Goal: Task Accomplishment & Management: Manage account settings

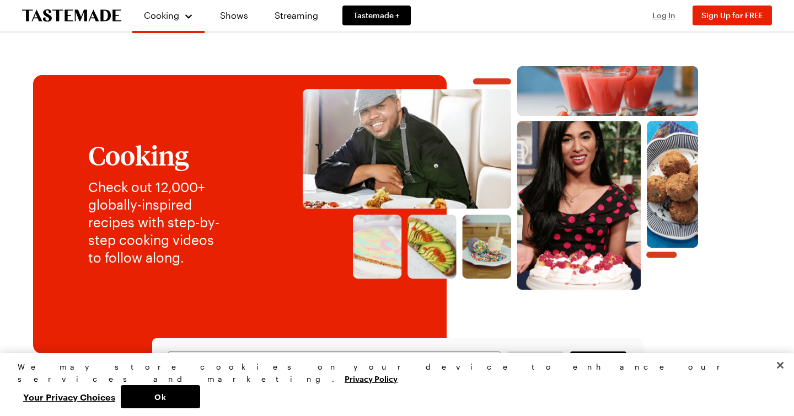
click at [661, 17] on span "Log In" at bounding box center [663, 14] width 23 height 9
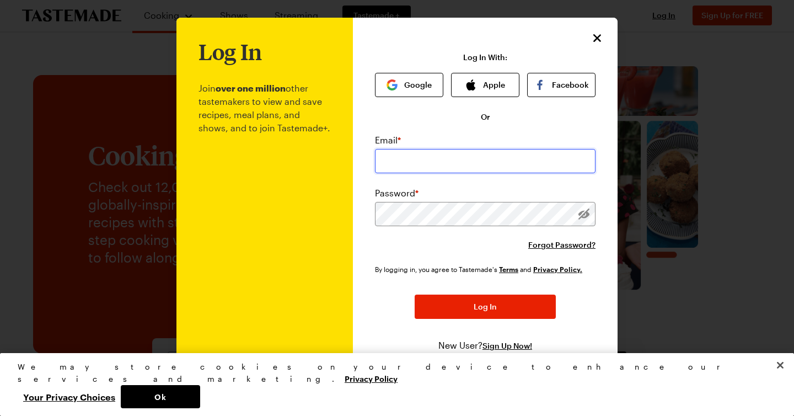
click at [463, 158] on input "email" at bounding box center [485, 161] width 220 height 24
type input "[EMAIL_ADDRESS][DOMAIN_NAME]"
click at [418, 85] on button "Google" at bounding box center [409, 85] width 68 height 24
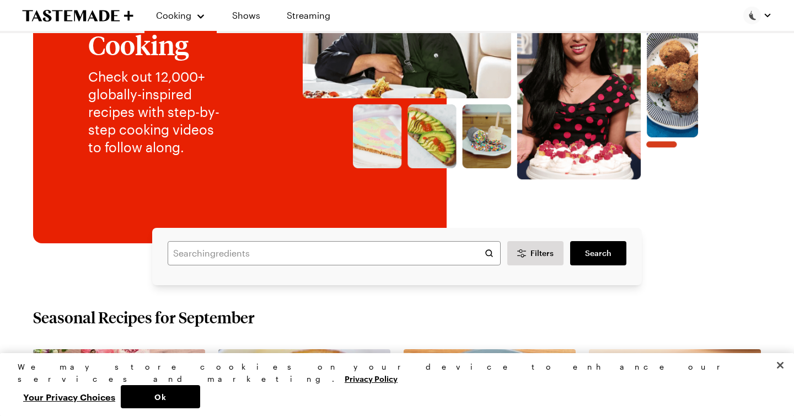
scroll to position [116, 0]
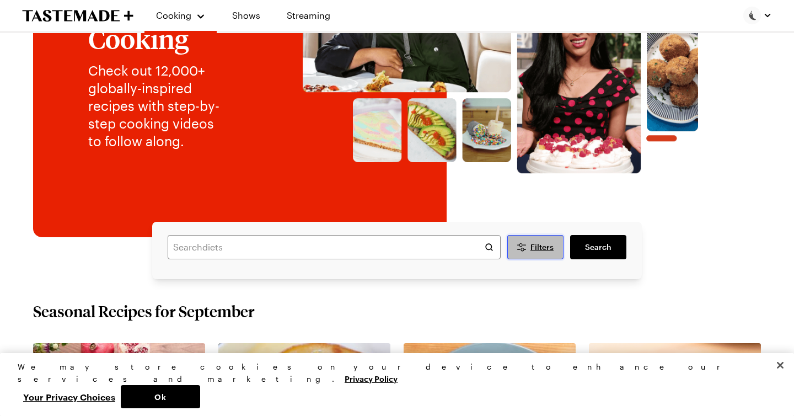
click at [540, 249] on span "Filters" at bounding box center [541, 246] width 23 height 11
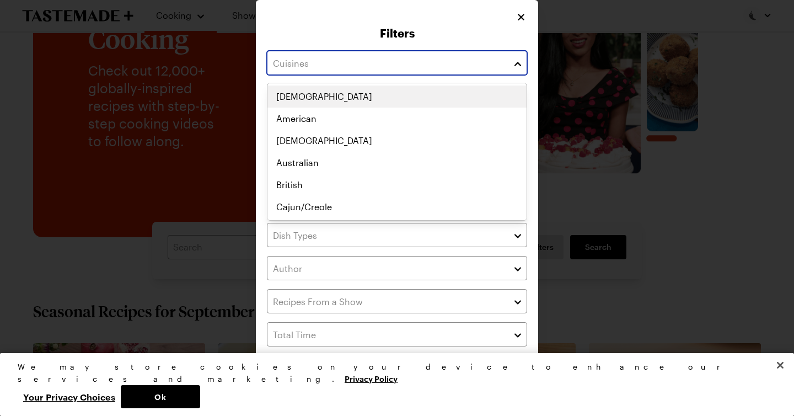
click at [519, 68] on button "button" at bounding box center [518, 62] width 10 height 13
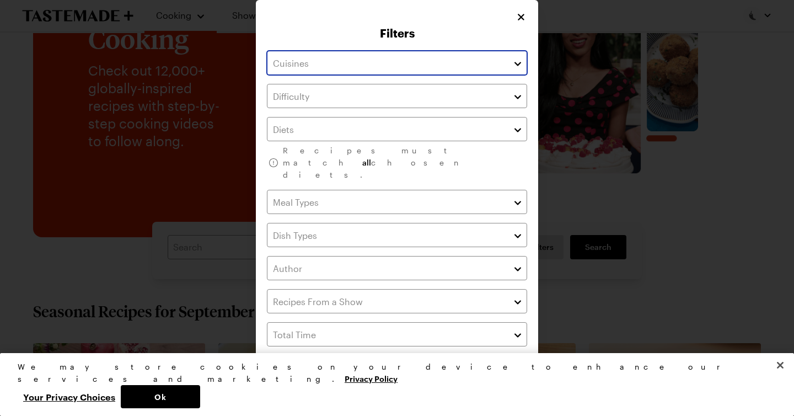
click at [518, 64] on button "button" at bounding box center [518, 62] width 10 height 13
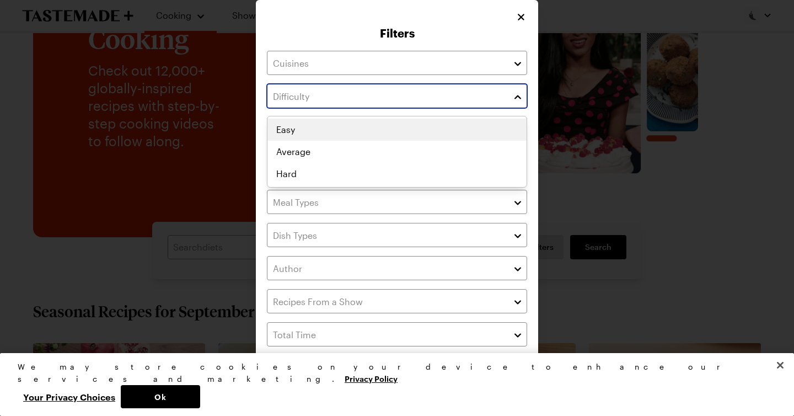
click at [516, 98] on button "button" at bounding box center [518, 95] width 10 height 13
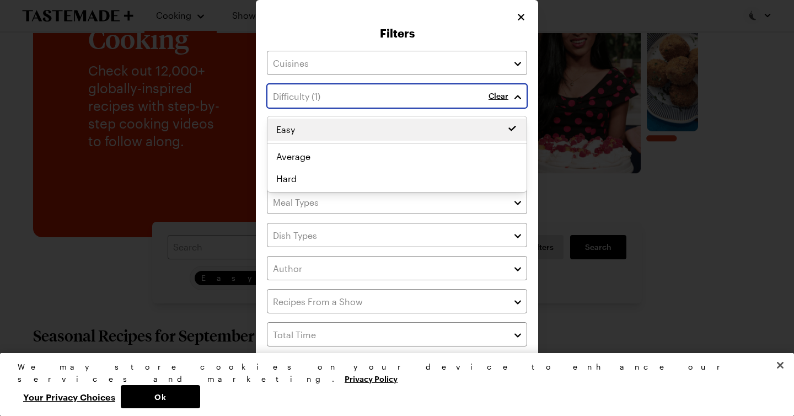
click at [286, 130] on div "Easy Easy Average Hard" at bounding box center [396, 153] width 259 height 71
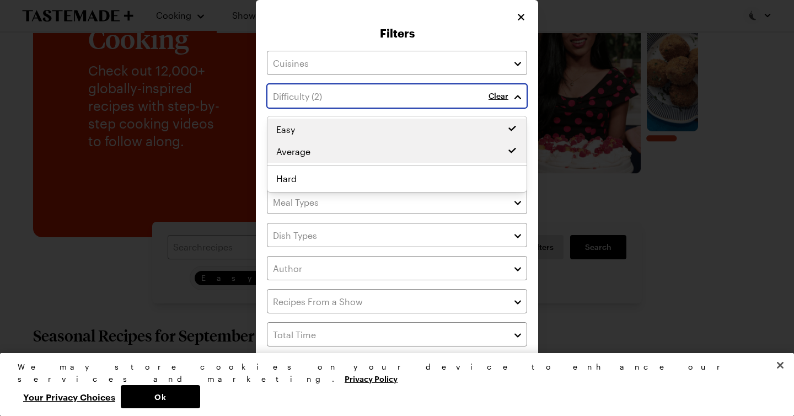
click at [305, 155] on div "Easy Average Easy Average Hard" at bounding box center [396, 153] width 259 height 71
click at [519, 99] on button "button" at bounding box center [518, 95] width 10 height 13
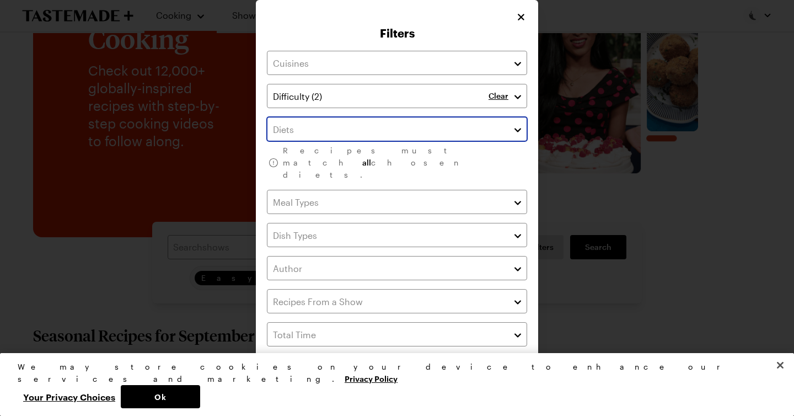
click at [517, 132] on button "button" at bounding box center [518, 128] width 10 height 13
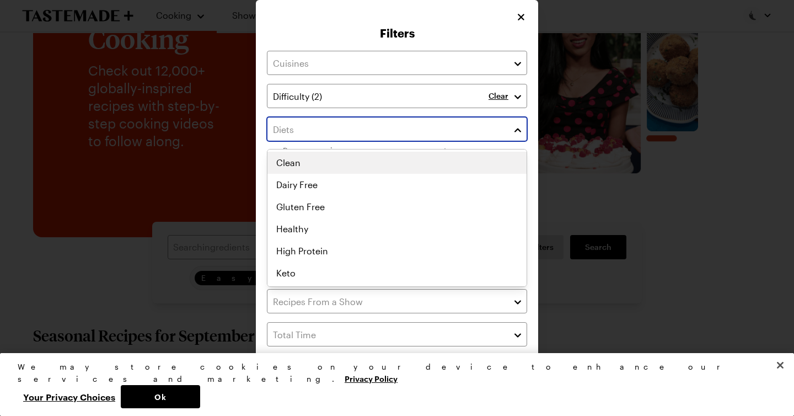
click at [517, 132] on button "button" at bounding box center [518, 128] width 10 height 13
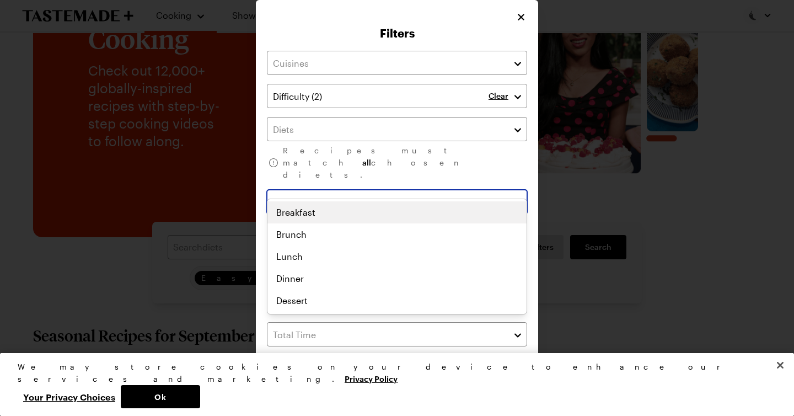
click at [518, 195] on button "button" at bounding box center [518, 201] width 10 height 13
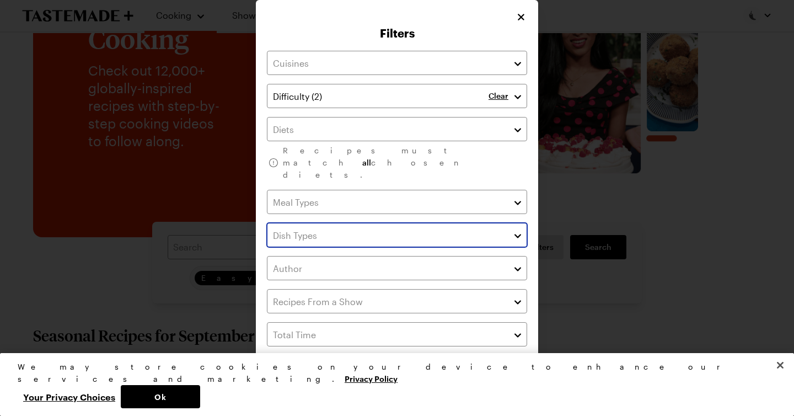
click at [517, 228] on button "button" at bounding box center [518, 234] width 10 height 13
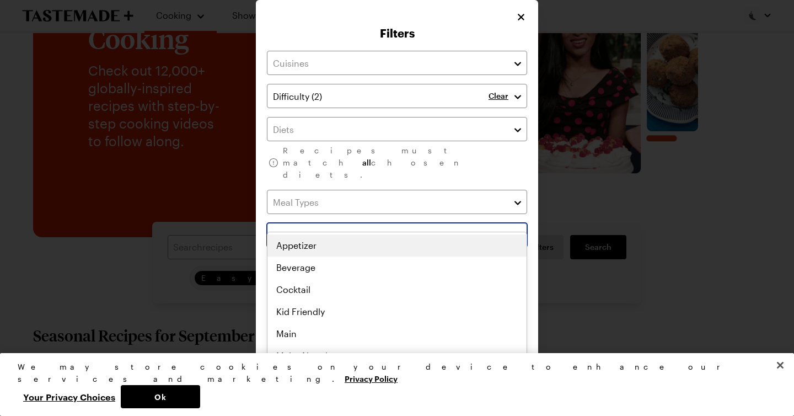
click at [517, 228] on button "button" at bounding box center [518, 234] width 10 height 13
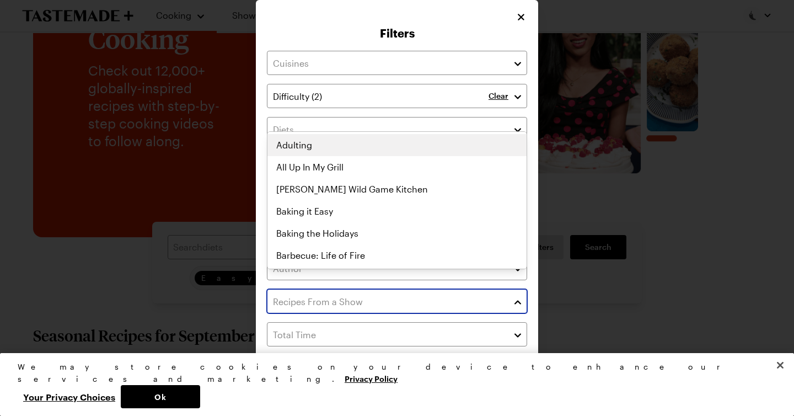
click at [516, 294] on button "button" at bounding box center [518, 300] width 10 height 13
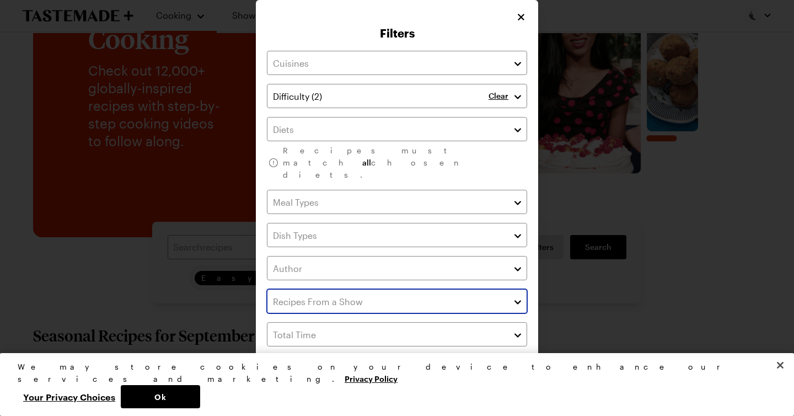
click at [518, 294] on button "button" at bounding box center [518, 300] width 10 height 13
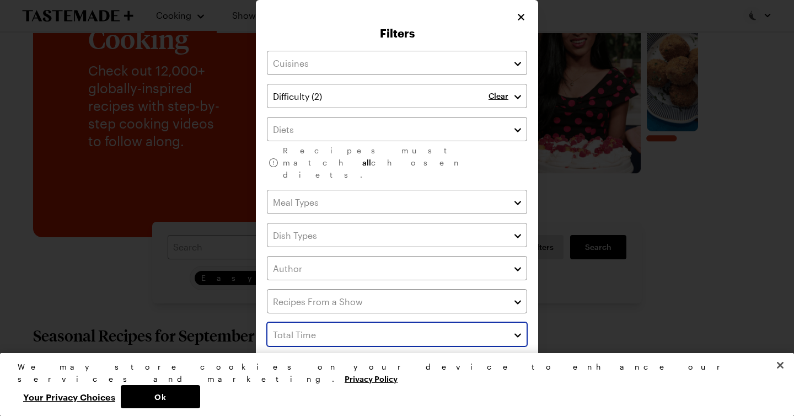
click at [515, 327] on button "button" at bounding box center [518, 333] width 10 height 13
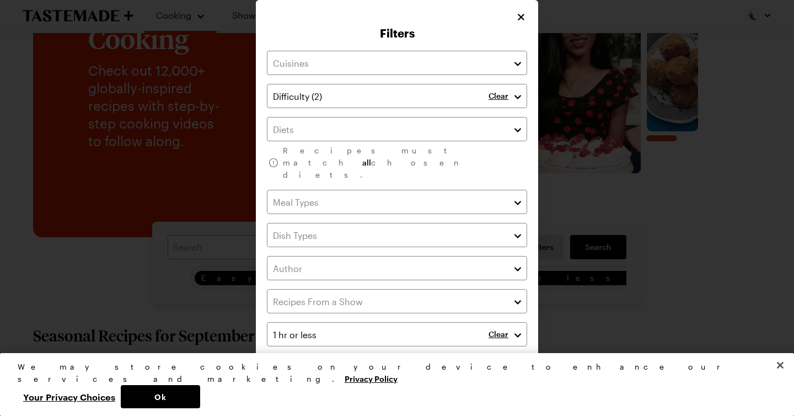
click at [273, 363] on button "button" at bounding box center [278, 368] width 22 height 11
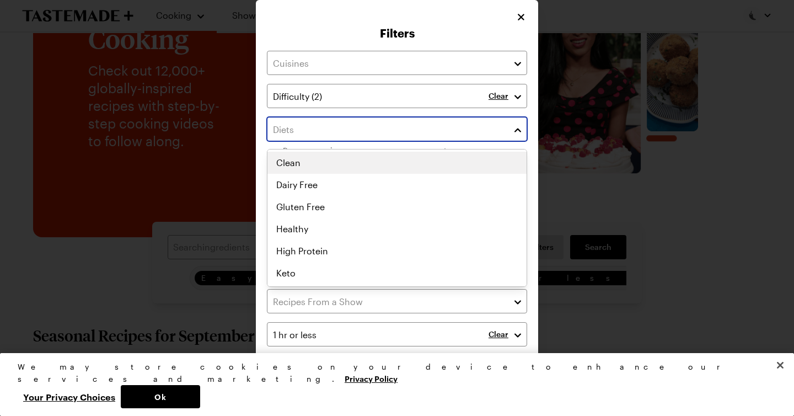
click at [519, 132] on button "button" at bounding box center [518, 128] width 10 height 13
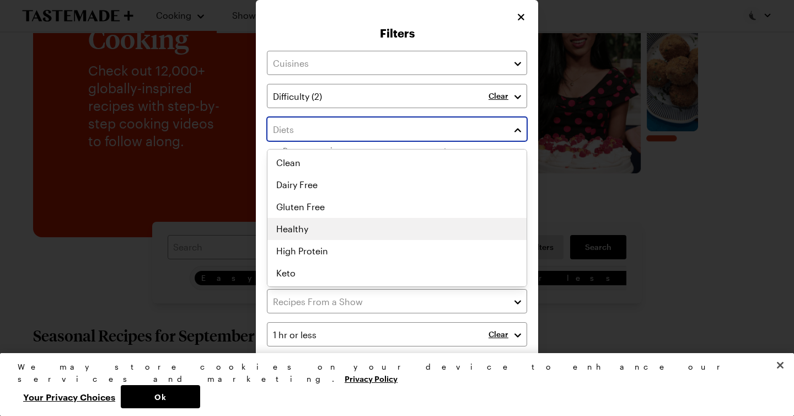
click at [309, 229] on div "Clean Dairy Free Gluten Free Healthy High Protein Keto Low Calorie Low Carb Low…" at bounding box center [396, 218] width 259 height 132
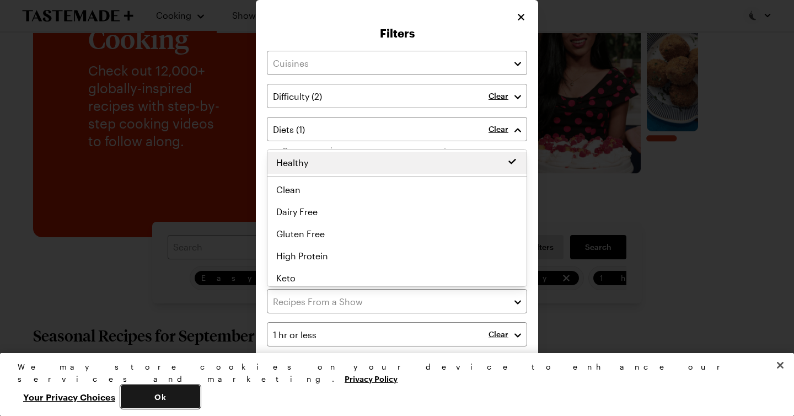
click at [200, 398] on button "Ok" at bounding box center [160, 396] width 79 height 23
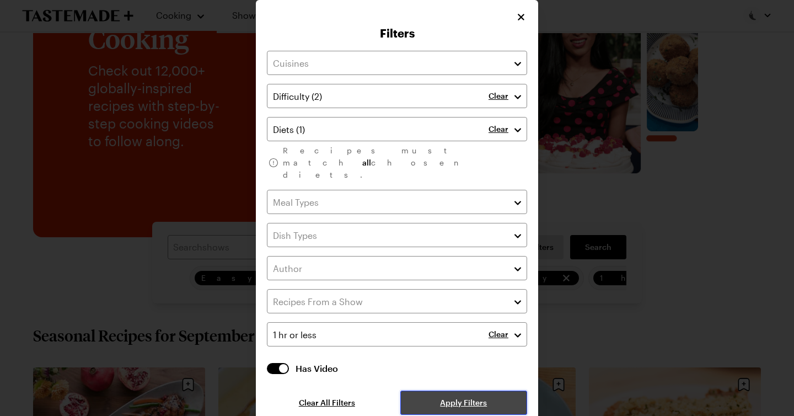
click at [480, 397] on span "Apply Filters" at bounding box center [463, 402] width 47 height 11
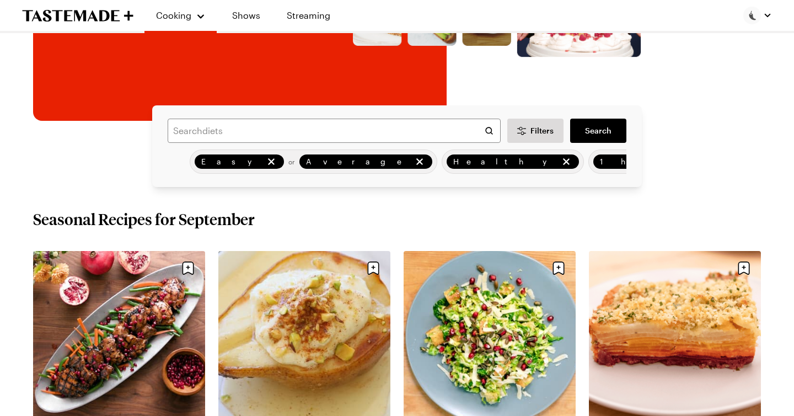
scroll to position [229, 0]
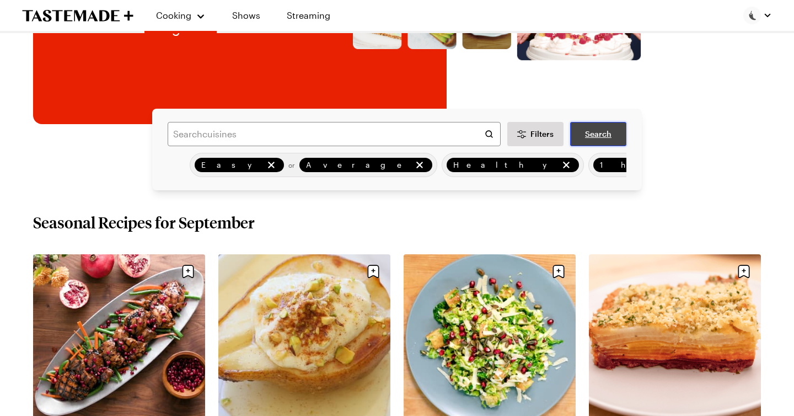
click at [604, 135] on span "Search" at bounding box center [598, 133] width 26 height 11
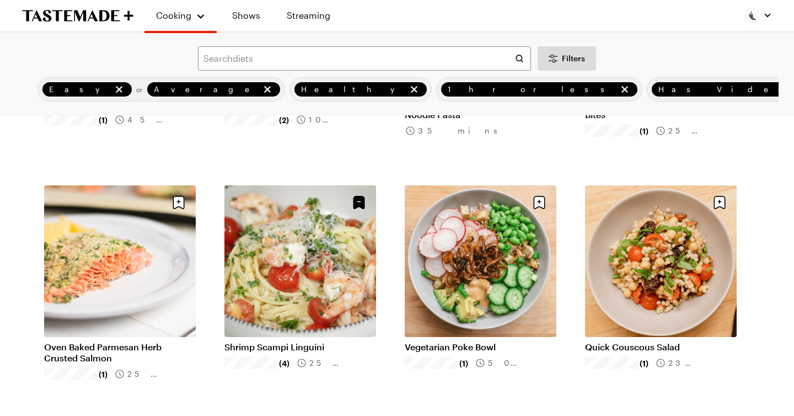
scroll to position [983, 0]
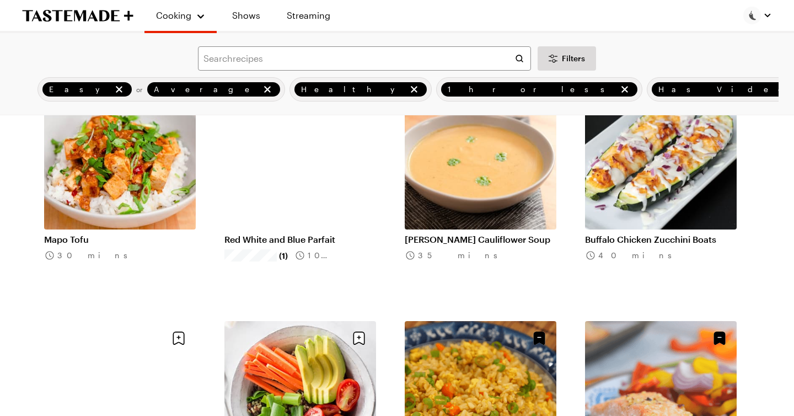
scroll to position [2060, 0]
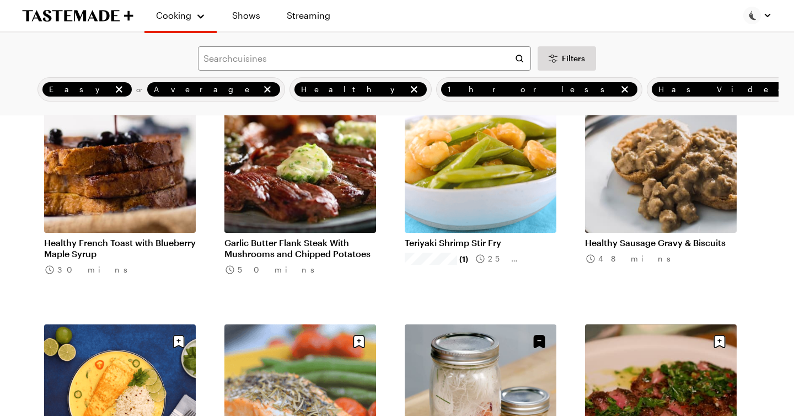
scroll to position [3531, 0]
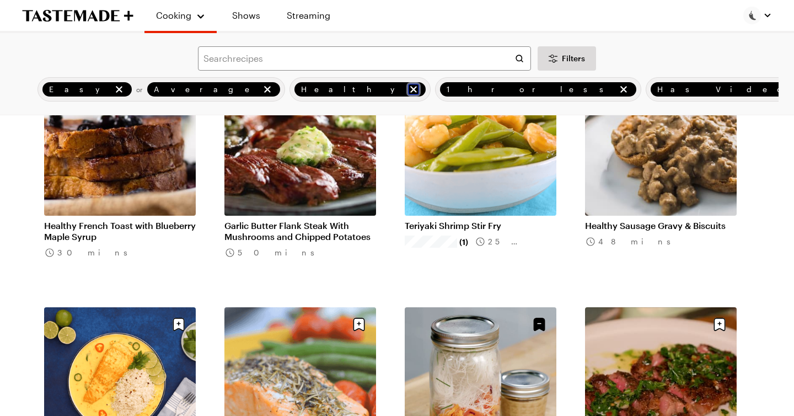
click at [408, 90] on icon "remove Healthy" at bounding box center [413, 89] width 11 height 11
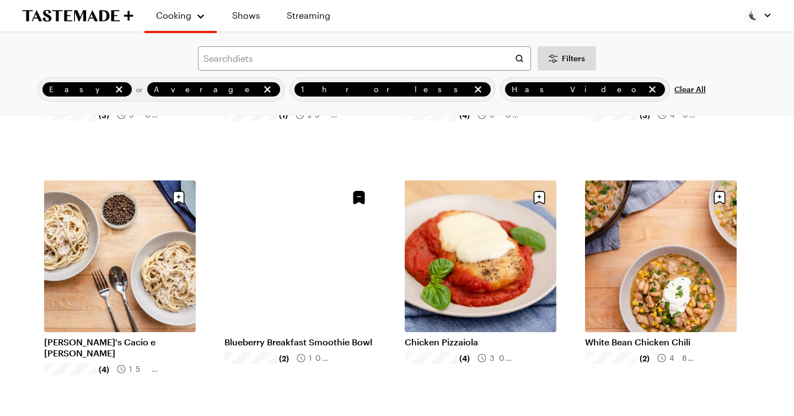
scroll to position [745, 0]
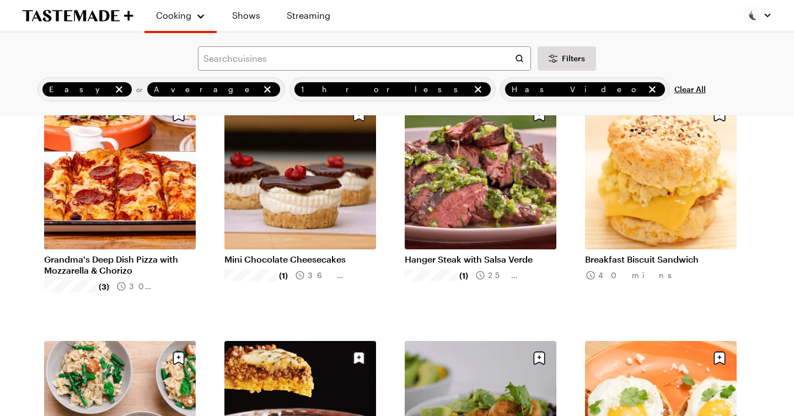
scroll to position [2045, 0]
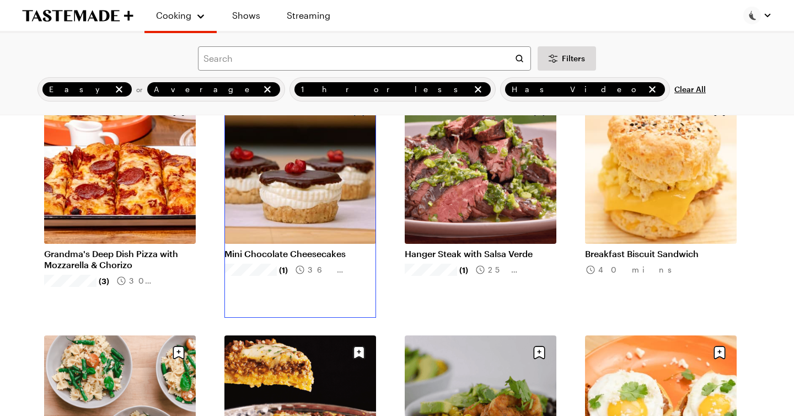
click at [322, 248] on link "Mini Chocolate Cheesecakes" at bounding box center [300, 253] width 152 height 11
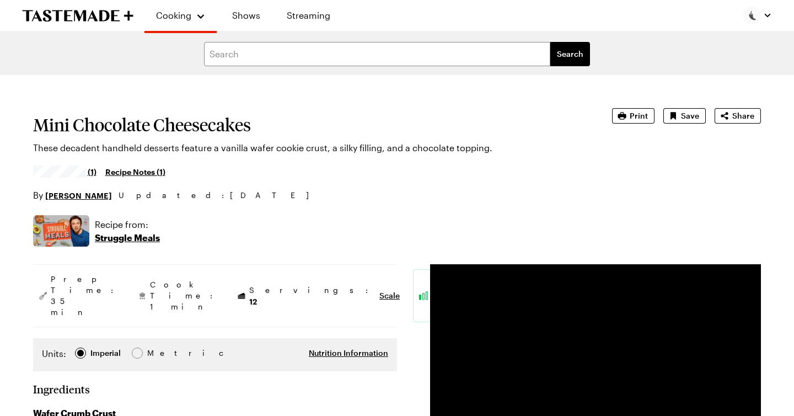
scroll to position [2045, 0]
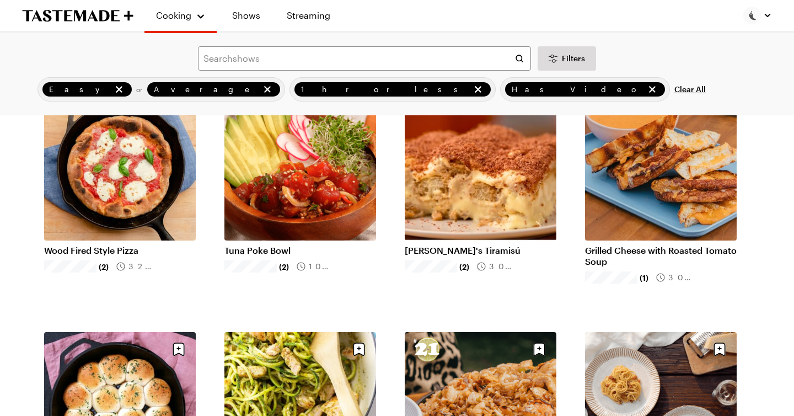
scroll to position [3022, 0]
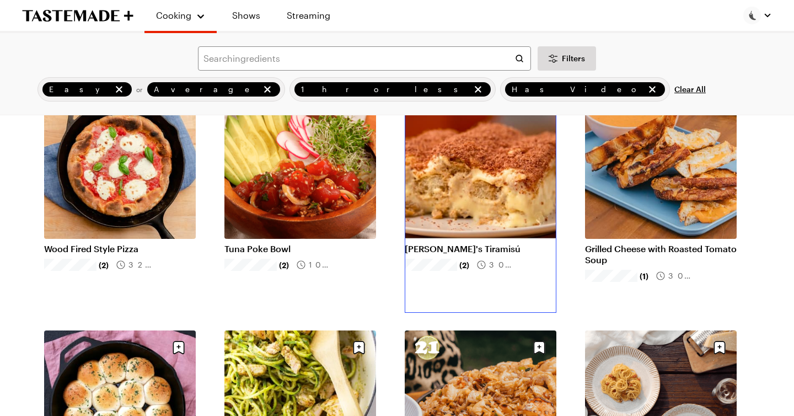
click at [480, 243] on link "Frankie's Tiramisú" at bounding box center [480, 248] width 152 height 11
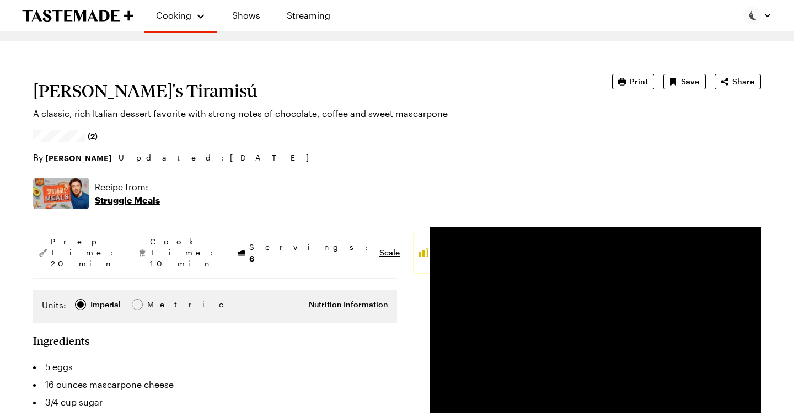
type textarea "x"
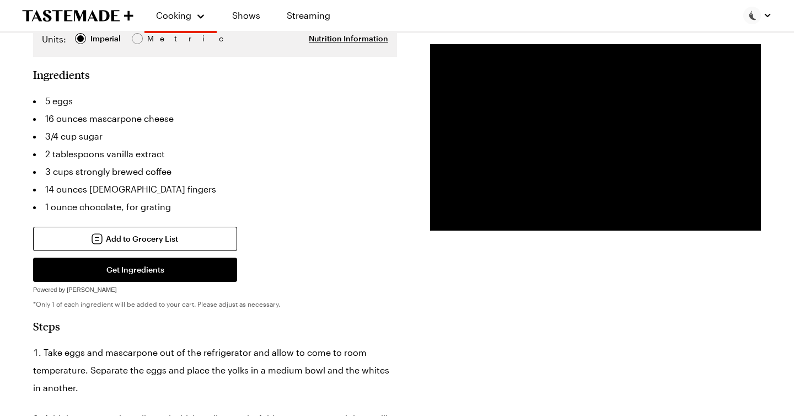
scroll to position [301, 0]
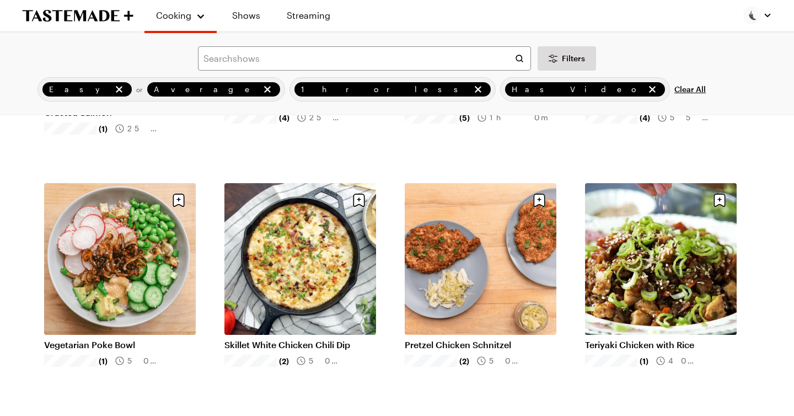
scroll to position [3902, 0]
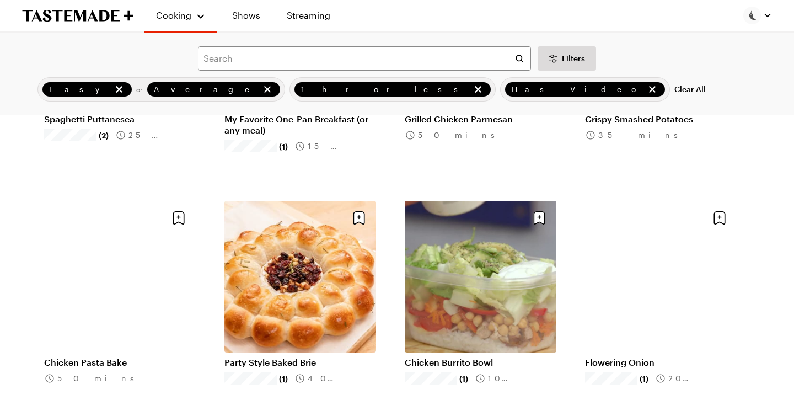
scroll to position [5583, 0]
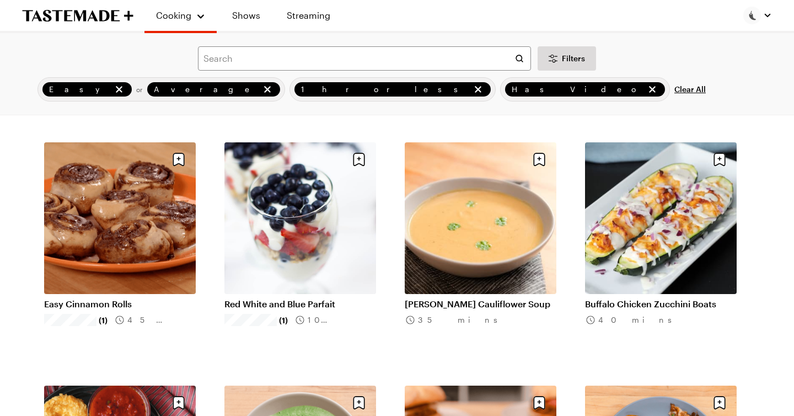
scroll to position [6370, 0]
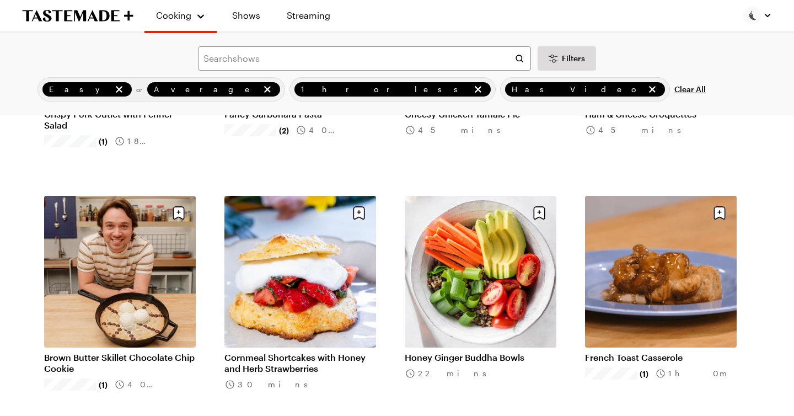
scroll to position [7290, 0]
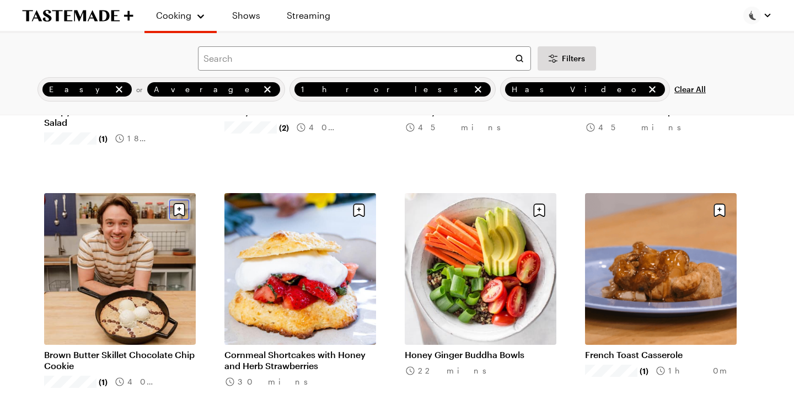
click at [179, 209] on icon "Save recipe" at bounding box center [179, 209] width 4 height 4
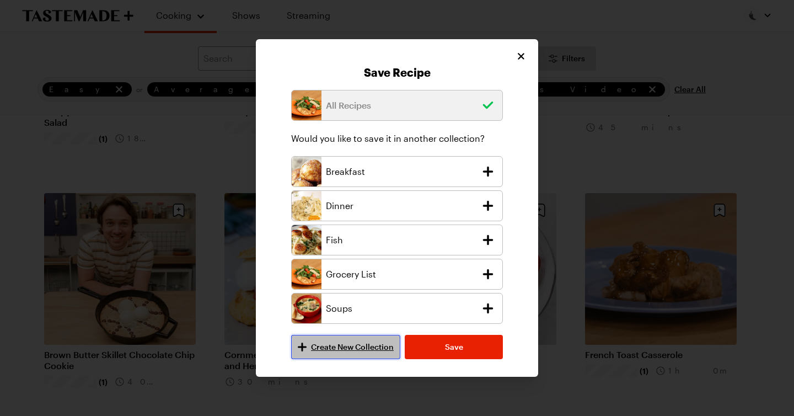
click at [360, 348] on span "Create New Collection" at bounding box center [352, 346] width 83 height 11
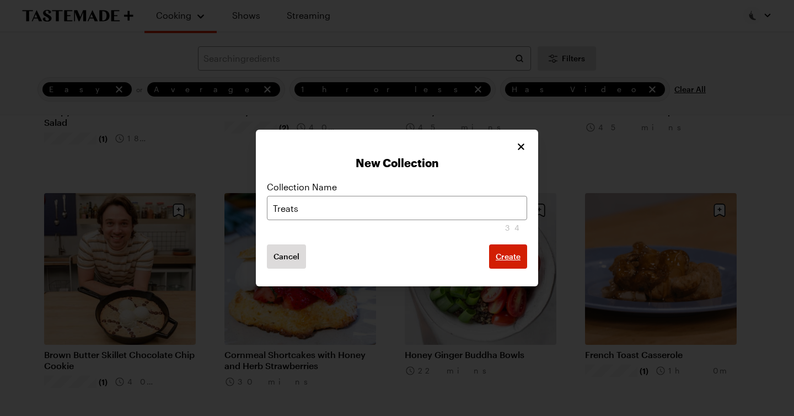
type input "Treats"
click at [511, 258] on span "Create" at bounding box center [507, 256] width 25 height 11
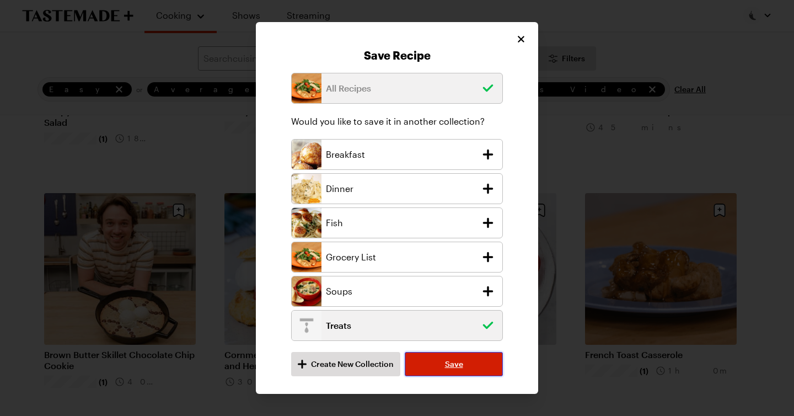
click at [448, 368] on span "Save" at bounding box center [454, 363] width 18 height 11
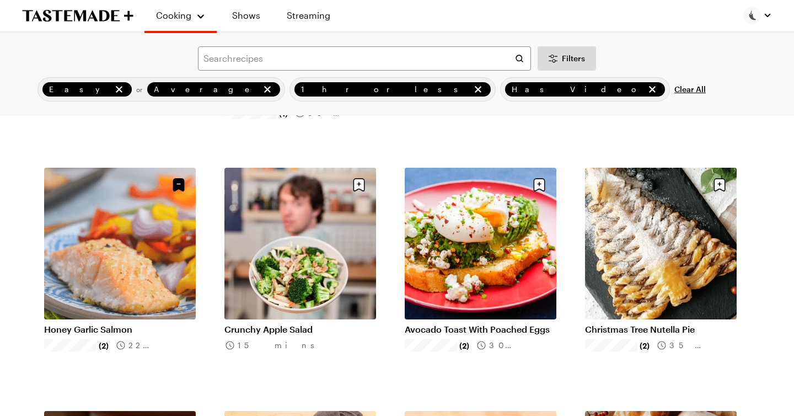
scroll to position [8288, 0]
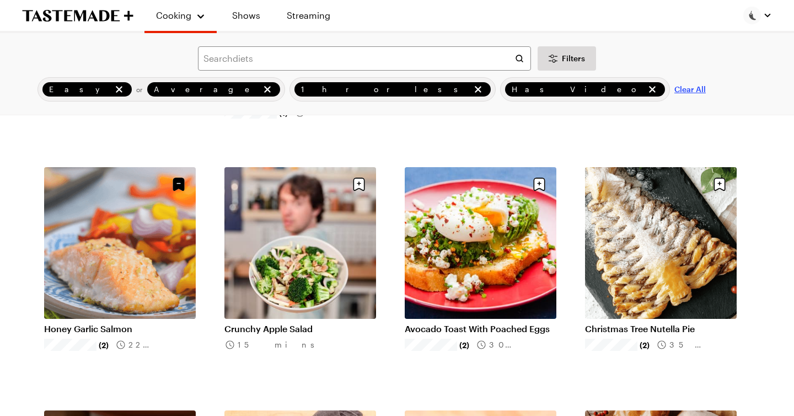
click at [674, 92] on span "Clear All" at bounding box center [689, 89] width 31 height 11
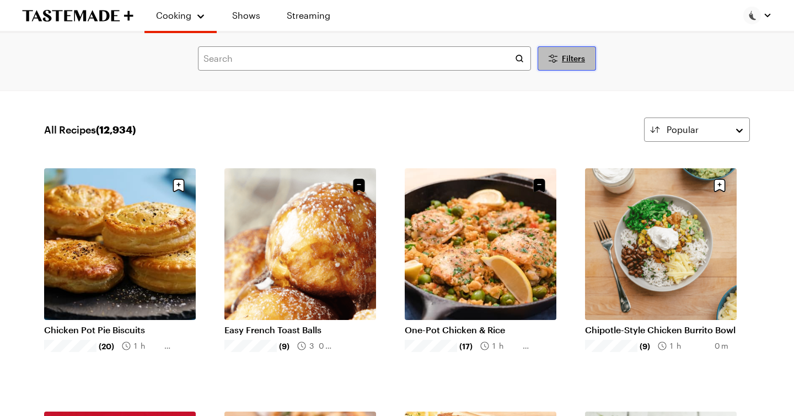
click at [564, 60] on span "Filters" at bounding box center [573, 58] width 23 height 11
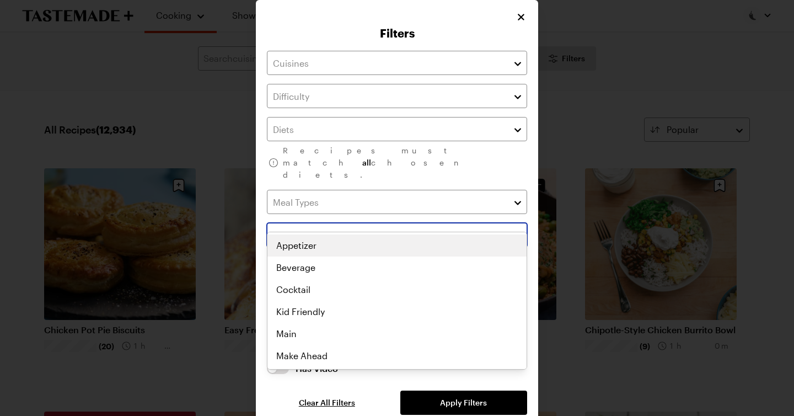
click at [516, 228] on button "button" at bounding box center [518, 234] width 10 height 13
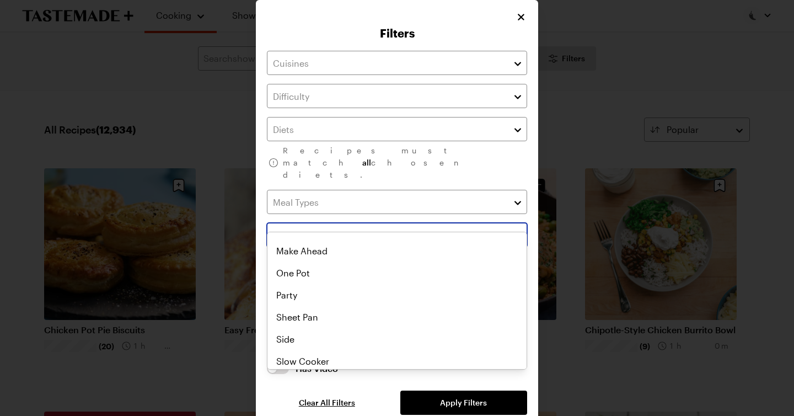
scroll to position [130, 0]
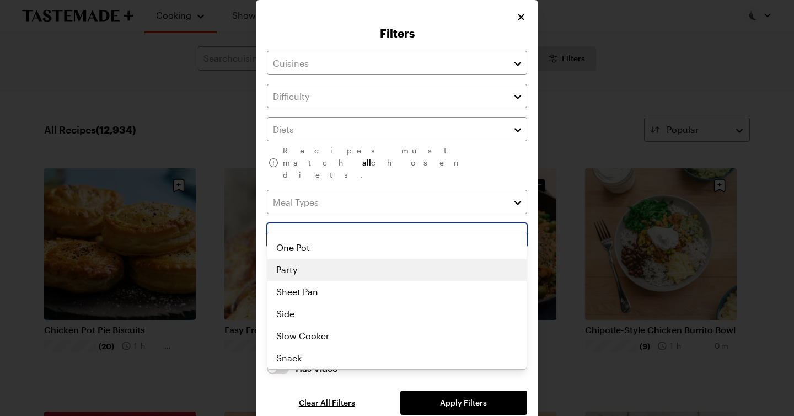
click at [289, 236] on div "Appetizer Beverage Cocktail Kid Friendly Main Make Ahead One Pot Party Sheet Pa…" at bounding box center [396, 170] width 259 height 132
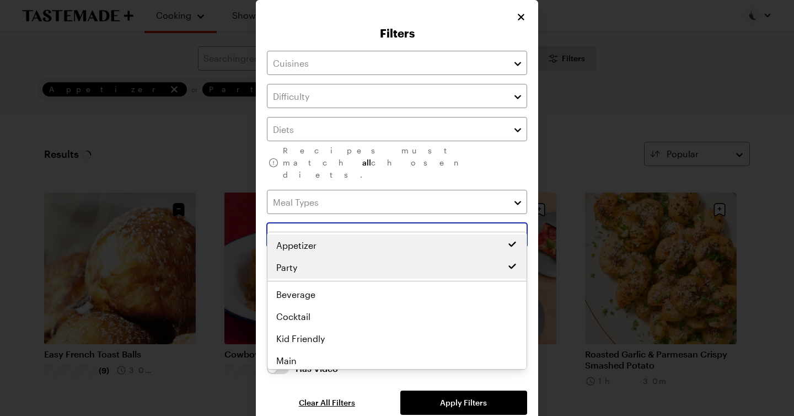
click at [295, 272] on div "Appetizer Party Appetizer Beverage Cocktail Kid Friendly Main Make Ahead One Po…" at bounding box center [396, 300] width 259 height 132
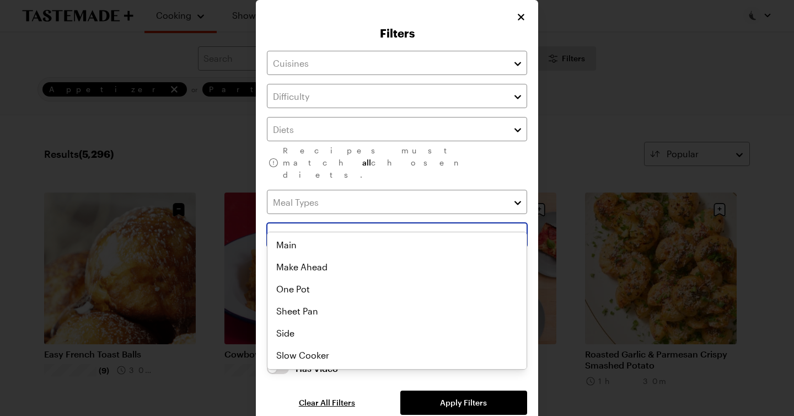
scroll to position [135, 0]
click at [293, 231] on div "Appetizer Party Snack Appetizer Beverage Cocktail Kid Friendly Main Make Ahead …" at bounding box center [396, 165] width 259 height 132
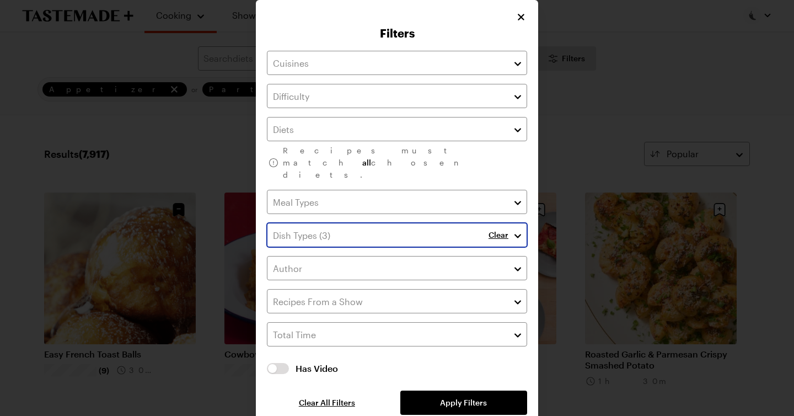
click at [519, 228] on button "button" at bounding box center [518, 234] width 10 height 13
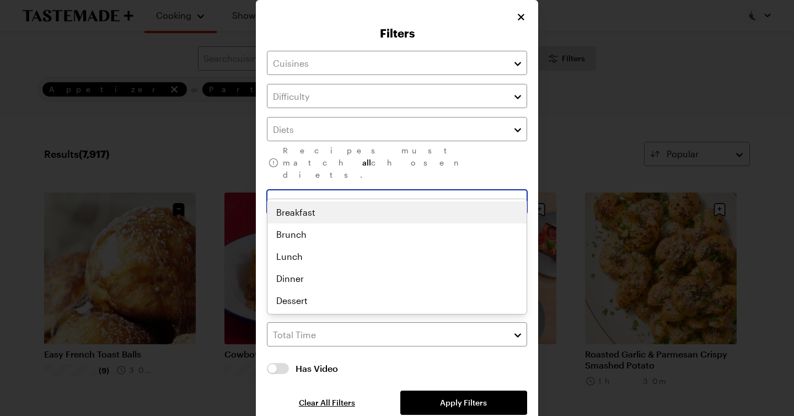
click at [518, 195] on button "button" at bounding box center [518, 201] width 10 height 13
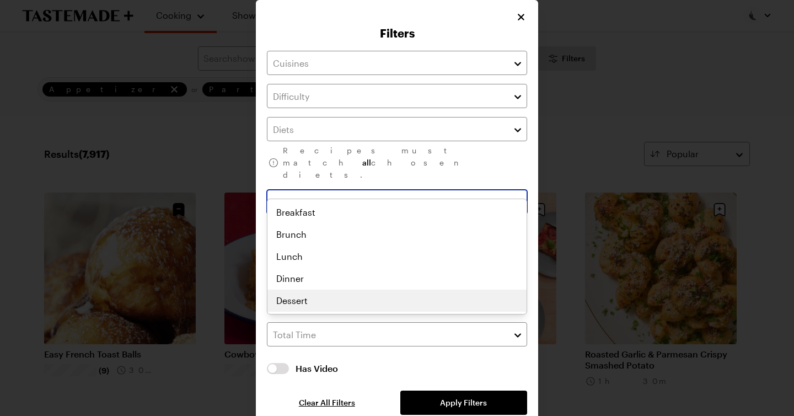
click at [292, 301] on div "Breakfast Brunch Lunch Dinner Dessert" at bounding box center [396, 256] width 259 height 110
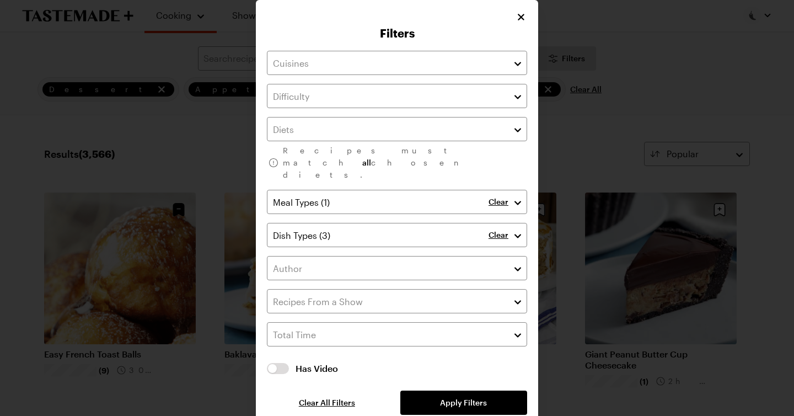
click at [461, 385] on div "Recipes must match all chosen diets. Clear Clear Has Video Has Video Clear All …" at bounding box center [397, 233] width 260 height 364
click at [461, 397] on span "Apply Filters" at bounding box center [463, 402] width 47 height 11
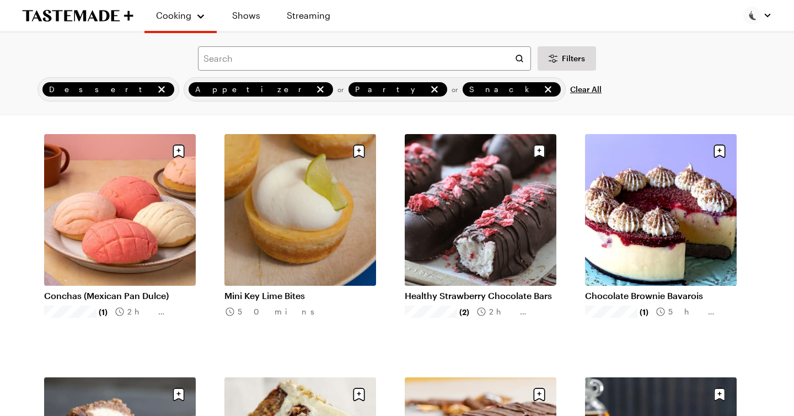
scroll to position [1032, 0]
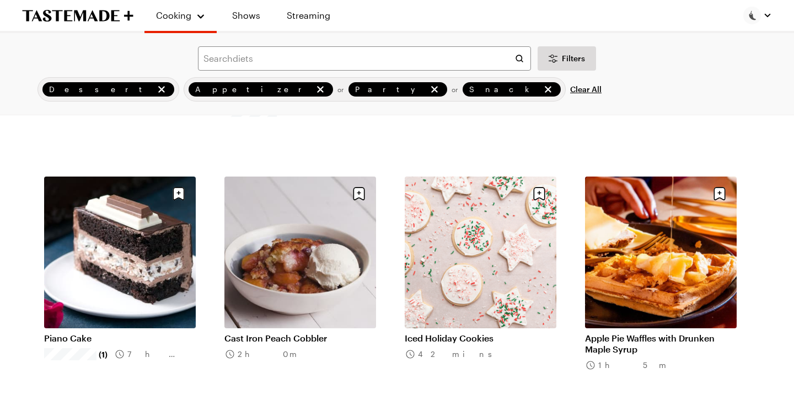
scroll to position [1479, 0]
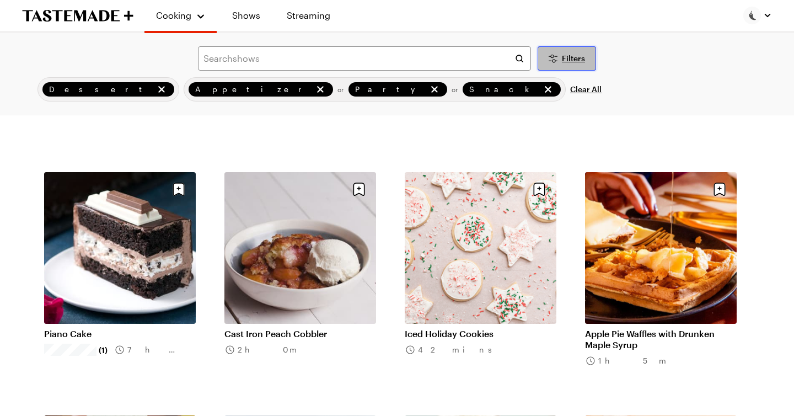
click at [568, 61] on span "Filters" at bounding box center [573, 58] width 23 height 11
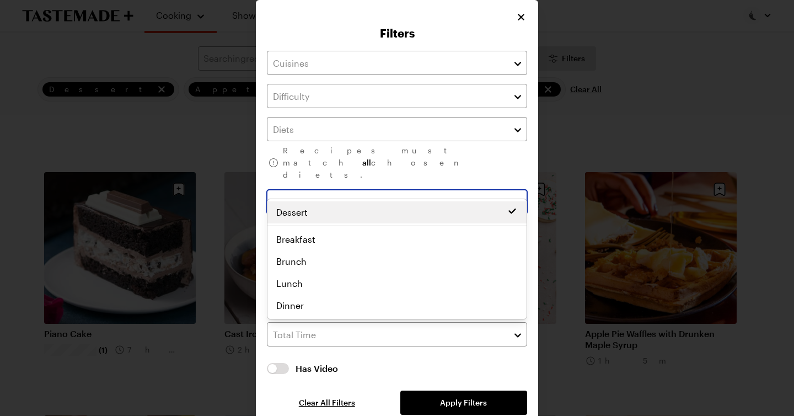
click at [517, 195] on button "button" at bounding box center [518, 201] width 10 height 13
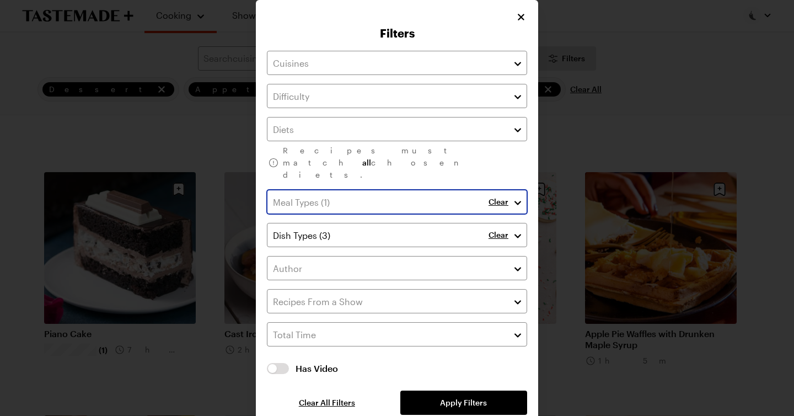
click at [519, 195] on button "button" at bounding box center [518, 201] width 10 height 13
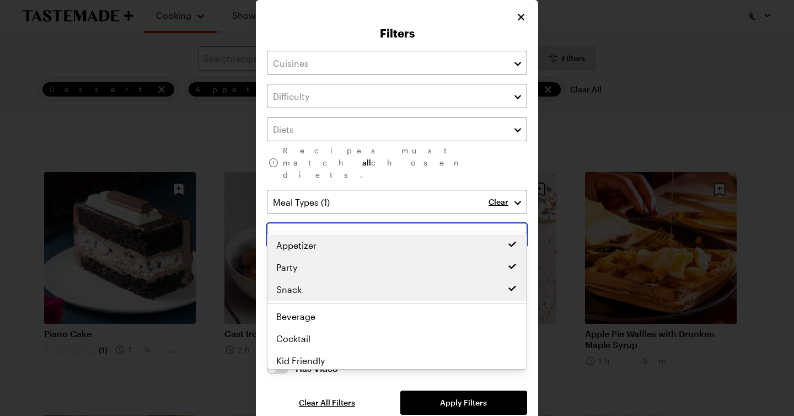
click at [519, 228] on button "button" at bounding box center [518, 234] width 10 height 13
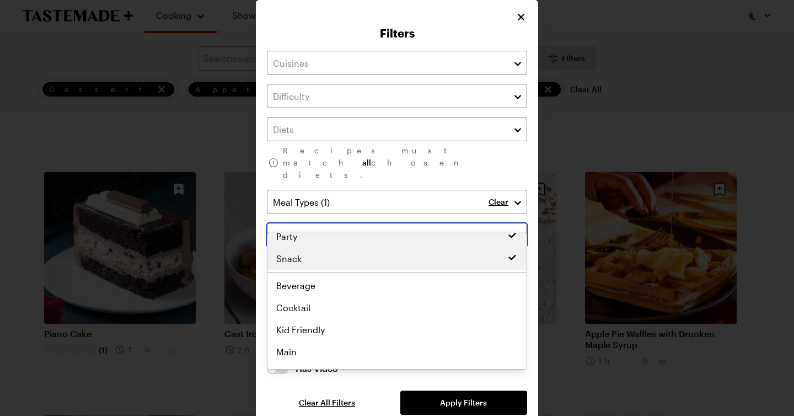
scroll to position [28, 0]
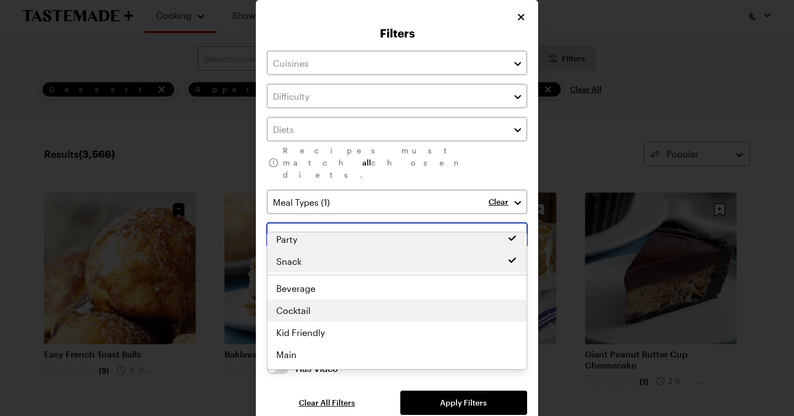
click at [309, 311] on div "Appetizer Party Snack Appetizer Beverage Cocktail Kid Friendly Main Make Ahead …" at bounding box center [396, 272] width 259 height 132
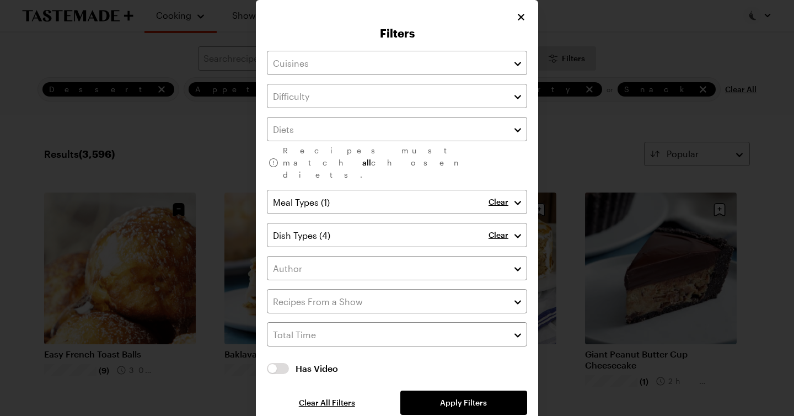
click at [520, 67] on div "Recipes must match all chosen diets. Clear Clear Has Video Has Video Clear All …" at bounding box center [397, 233] width 260 height 364
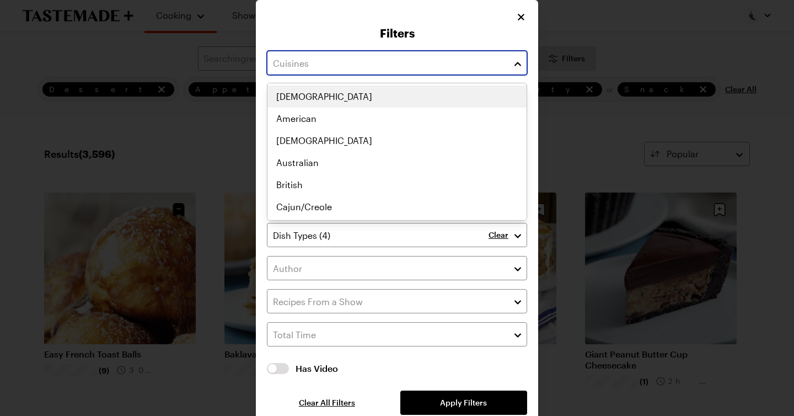
click at [516, 63] on button "button" at bounding box center [518, 62] width 10 height 13
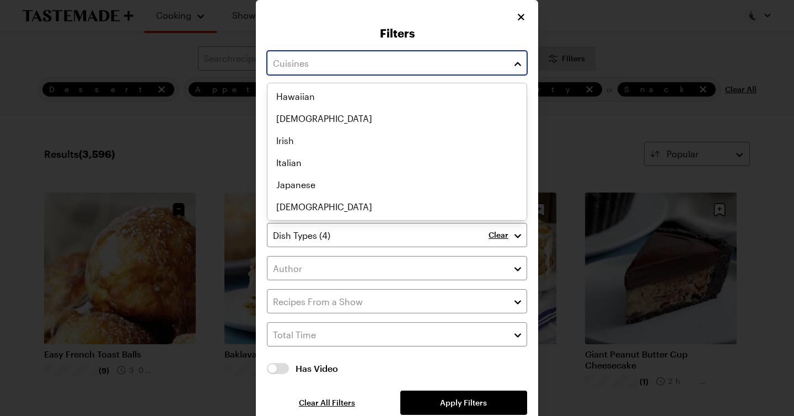
scroll to position [326, 0]
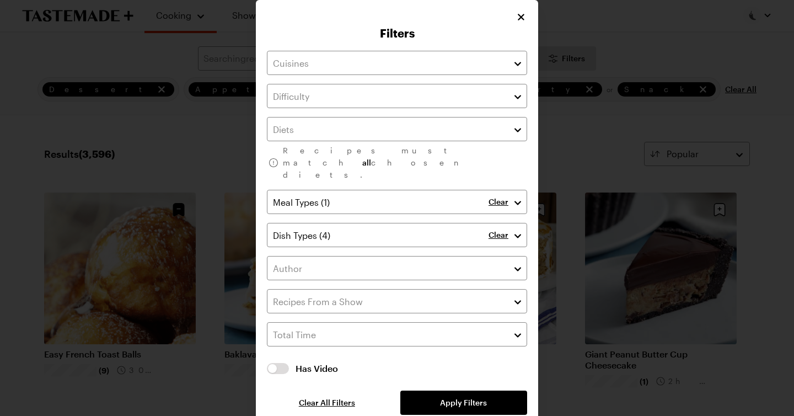
click at [473, 383] on div "Recipes must match all chosen diets. Clear Clear Has Video Has Video Clear All …" at bounding box center [397, 233] width 260 height 364
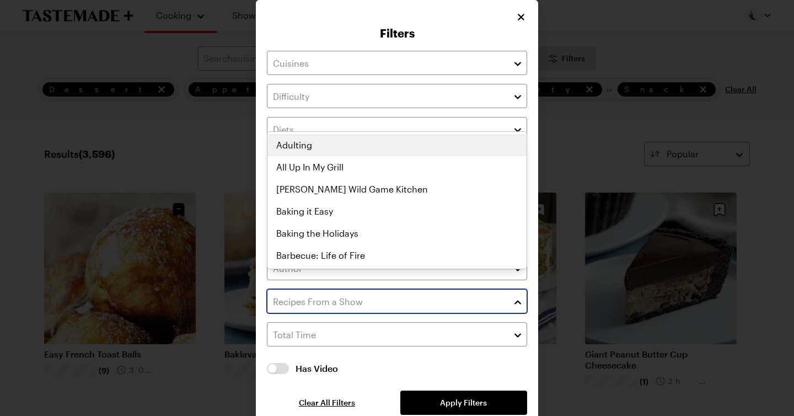
click at [518, 294] on button "button" at bounding box center [518, 300] width 10 height 13
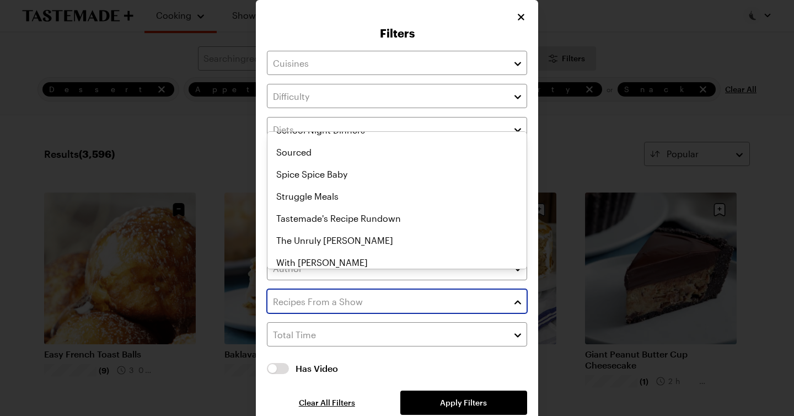
scroll to position [637, 0]
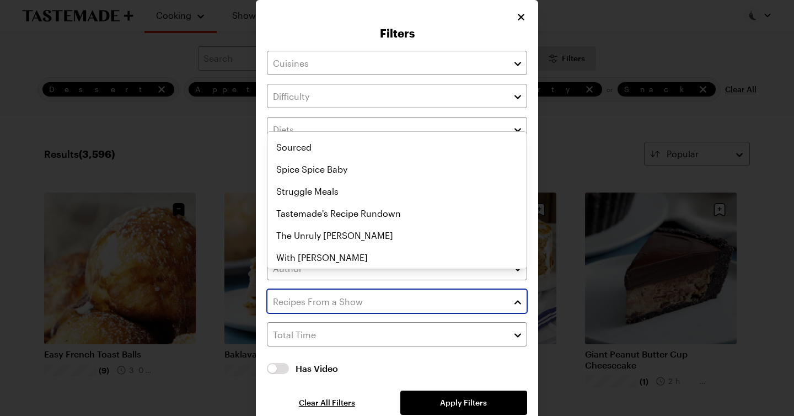
click at [520, 294] on button "button" at bounding box center [518, 300] width 10 height 13
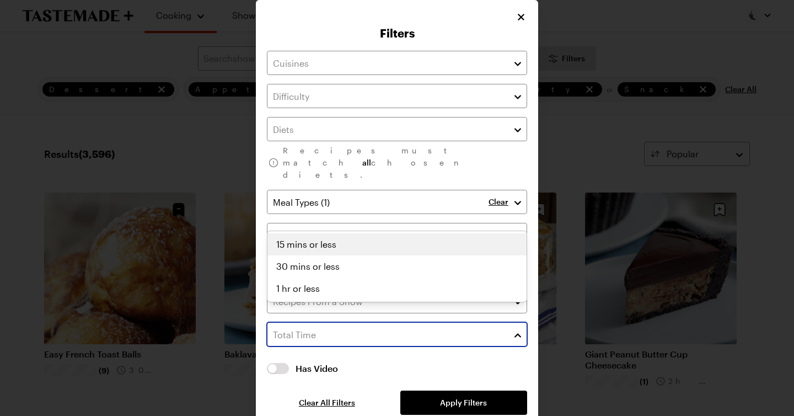
click at [517, 327] on button "button" at bounding box center [518, 333] width 10 height 13
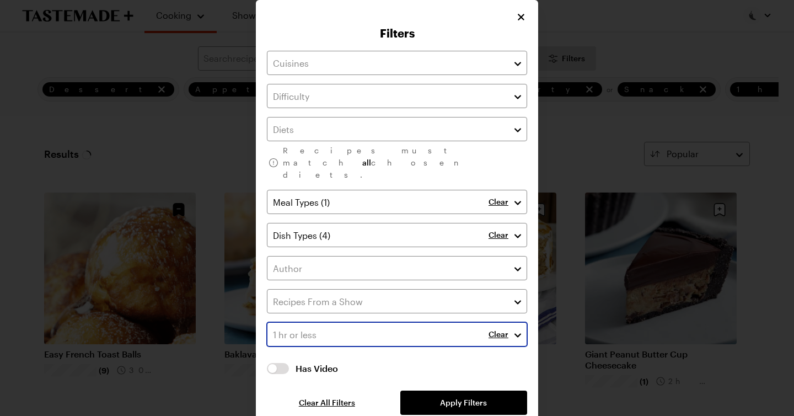
click at [305, 288] on span "1 hr or less" at bounding box center [298, 288] width 44 height 13
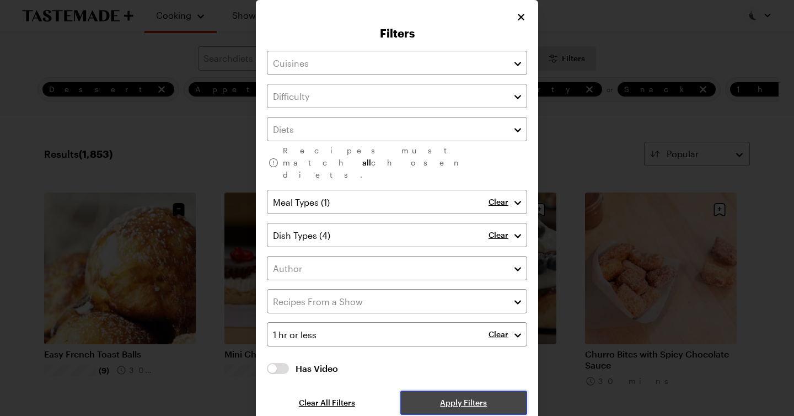
click at [454, 397] on span "Apply Filters" at bounding box center [463, 402] width 47 height 11
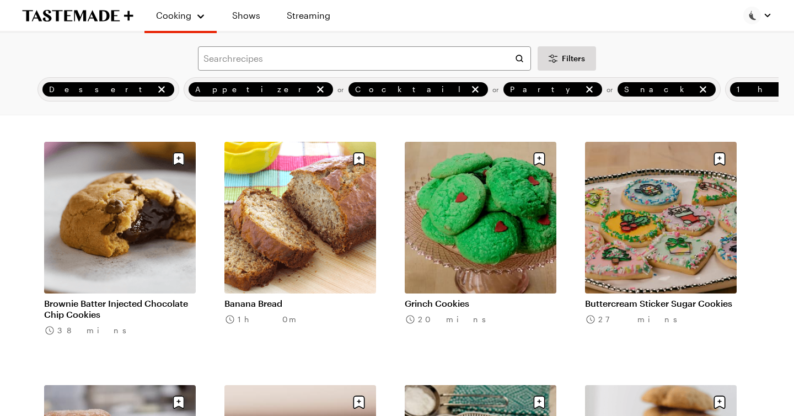
scroll to position [1024, 0]
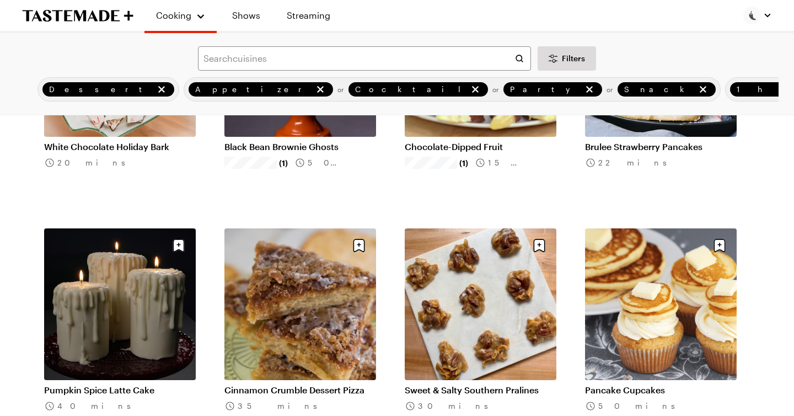
scroll to position [2158, 0]
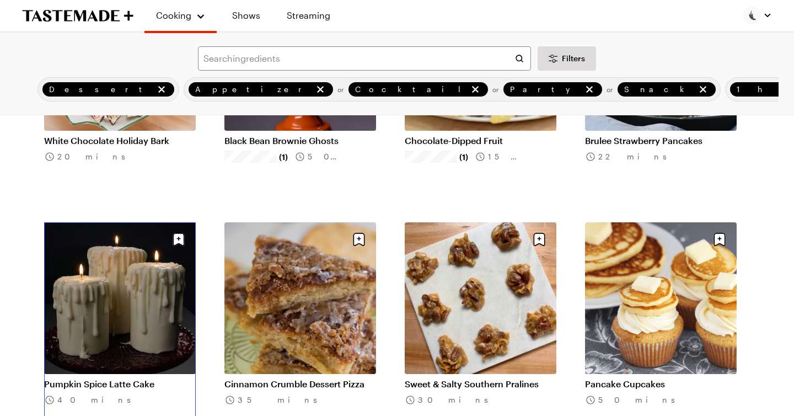
click at [140, 378] on link "Pumpkin Spice Latte Cake" at bounding box center [120, 383] width 152 height 11
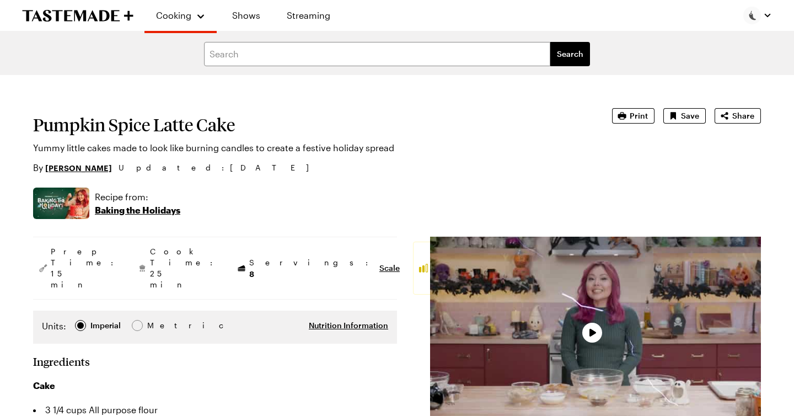
type textarea "x"
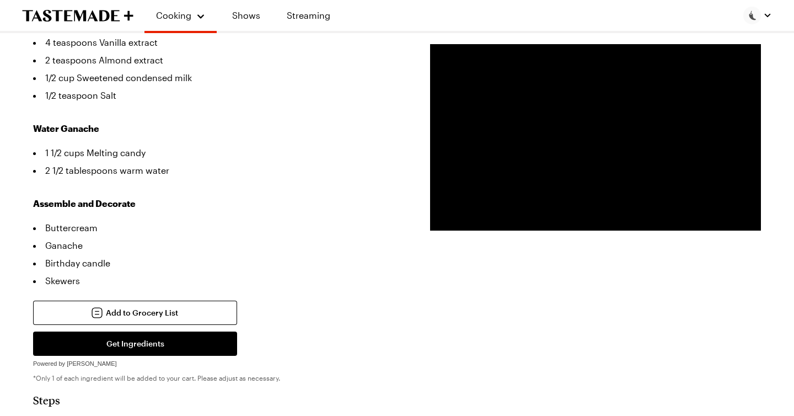
scroll to position [640, 0]
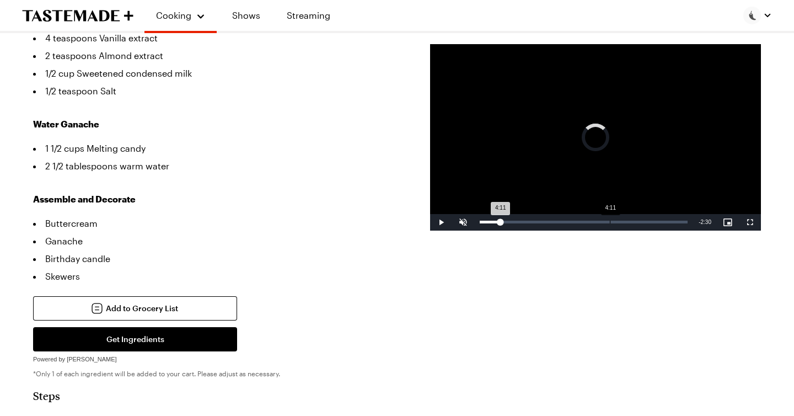
click at [610, 220] on div "Loaded : 0.00% 4:11 4:11" at bounding box center [583, 222] width 219 height 17
click at [586, 222] on div "3:25" at bounding box center [586, 221] width 1 height 3
click at [553, 221] on div "Loaded : 67.38% 2:22 2:22" at bounding box center [583, 221] width 208 height 3
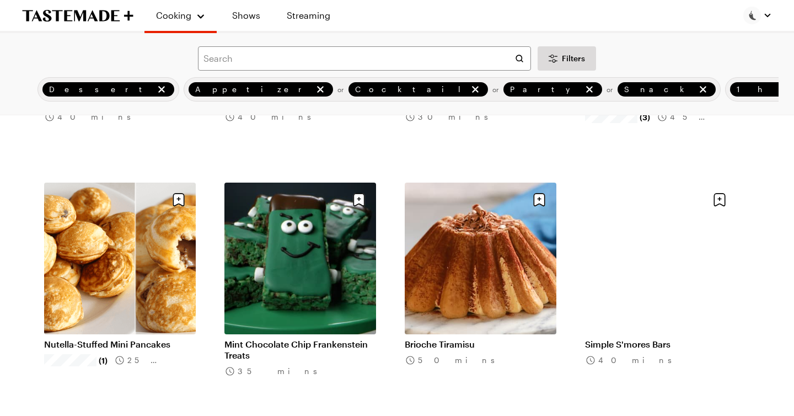
scroll to position [2685, 0]
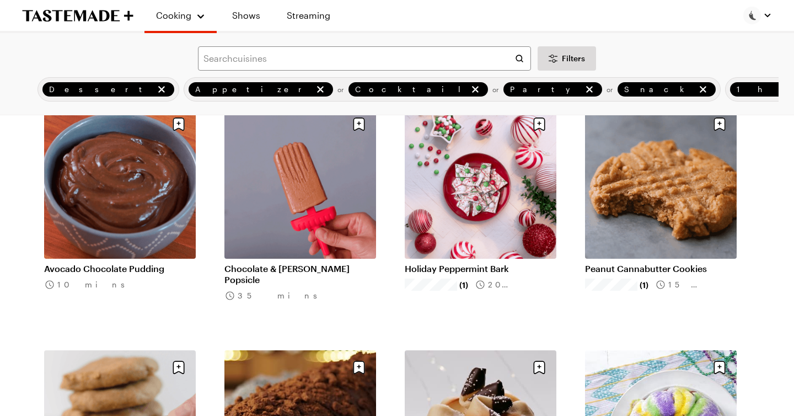
scroll to position [3732, 0]
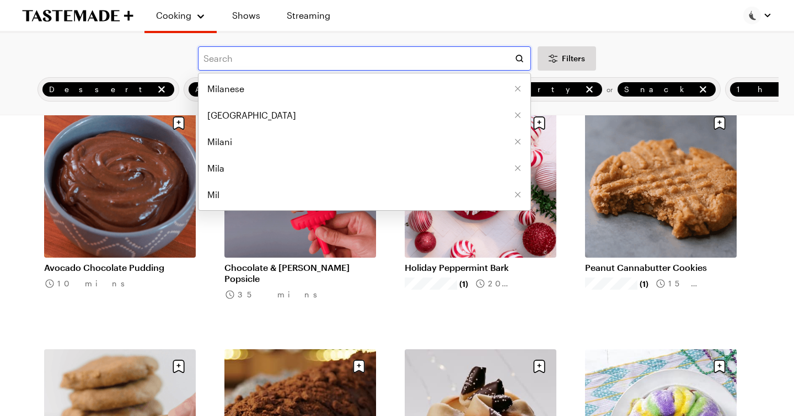
click at [334, 56] on input "text" at bounding box center [364, 58] width 333 height 24
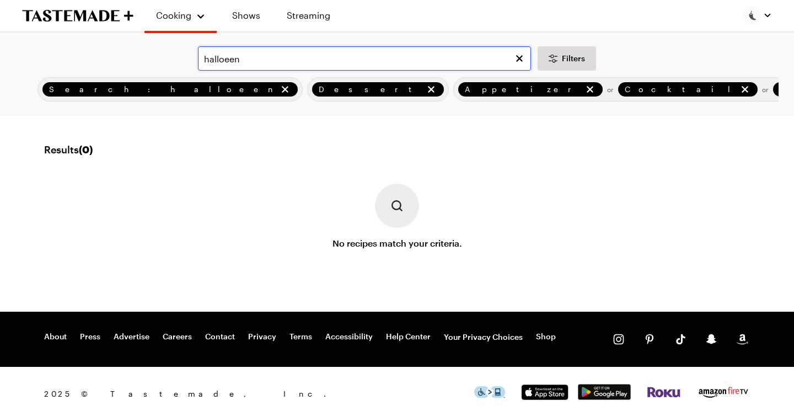
click at [285, 56] on input "halloeen" at bounding box center [364, 58] width 333 height 24
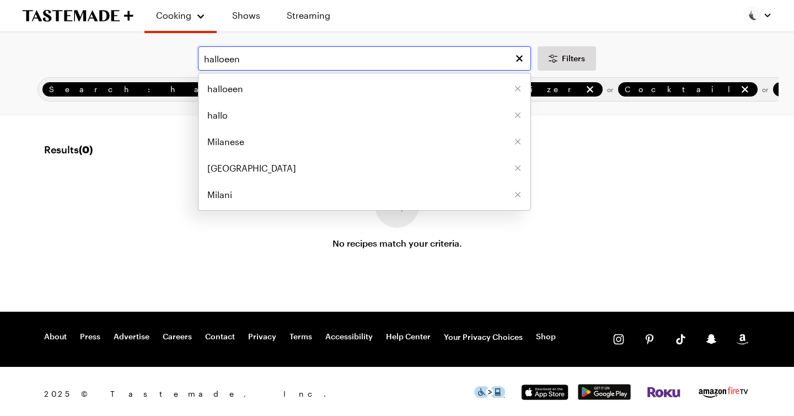
click at [225, 58] on input "halloeen" at bounding box center [364, 58] width 333 height 24
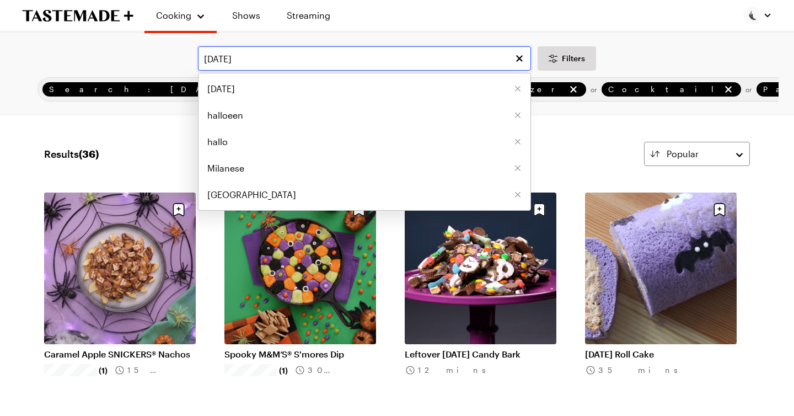
type input "halloween"
click at [651, 62] on div "halloween halloween halloeen hallo Milanese Milan Filters" at bounding box center [396, 58] width 763 height 24
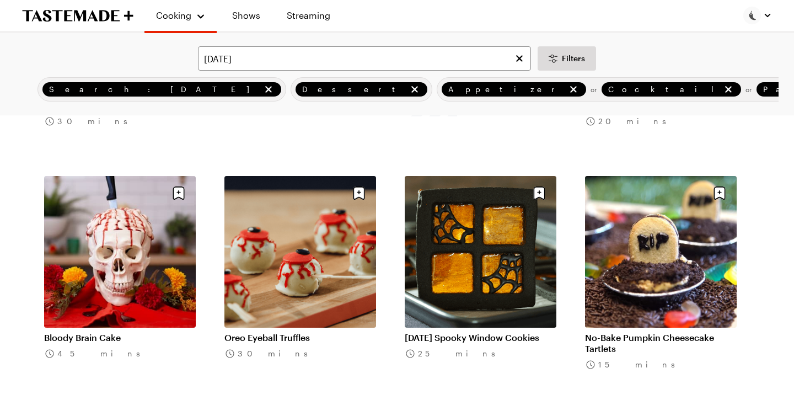
scroll to position [1236, 0]
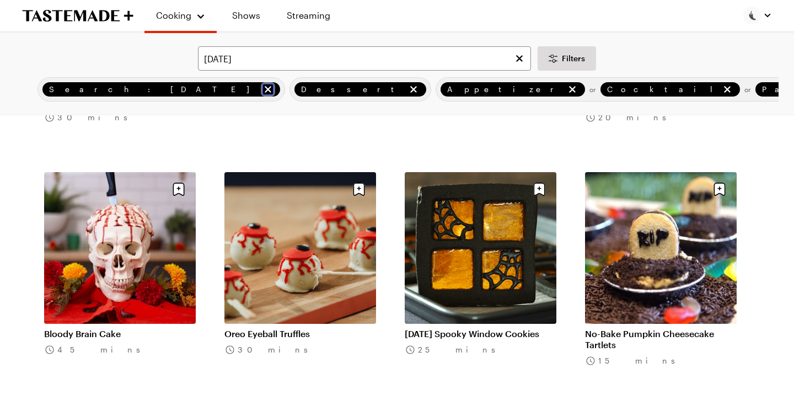
click at [262, 89] on icon "remove Search: halloween" at bounding box center [267, 89] width 11 height 11
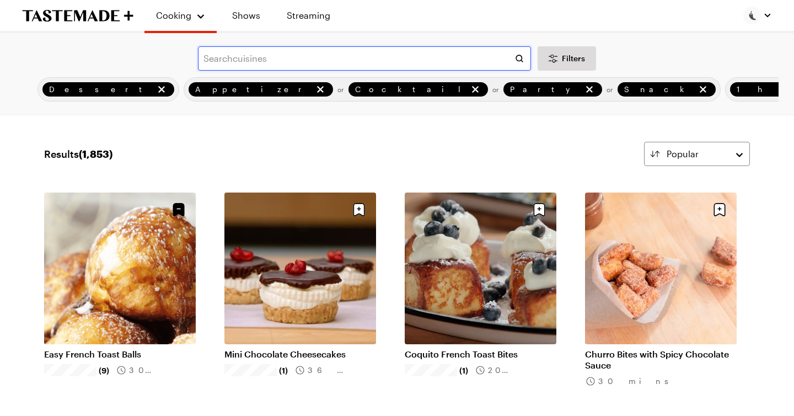
click at [268, 60] on input "text" at bounding box center [364, 58] width 333 height 24
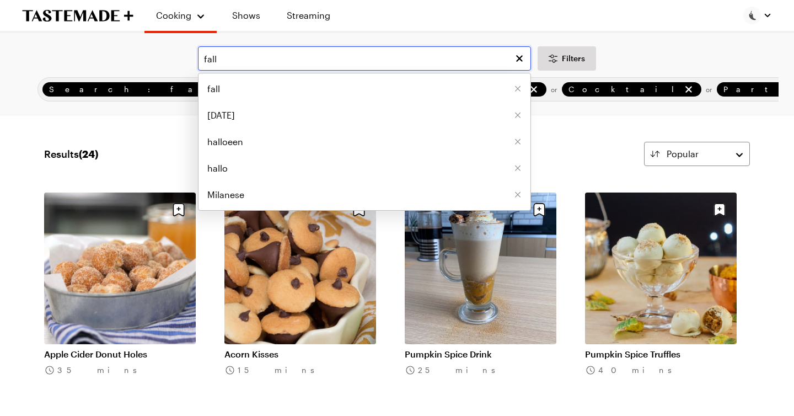
type input "fall"
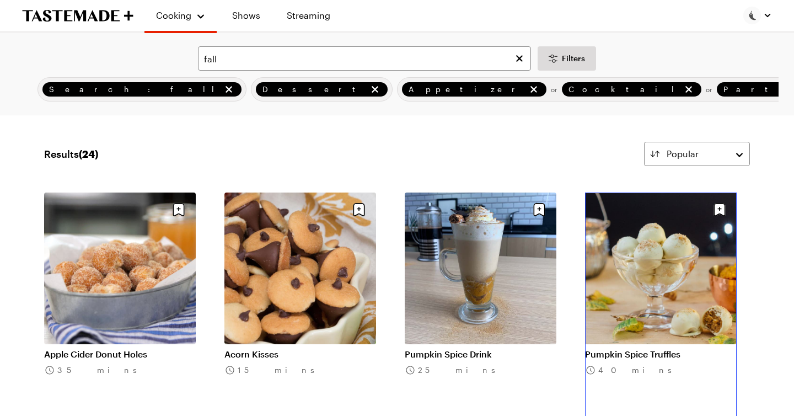
click at [651, 348] on link "Pumpkin Spice Truffles" at bounding box center [661, 353] width 152 height 11
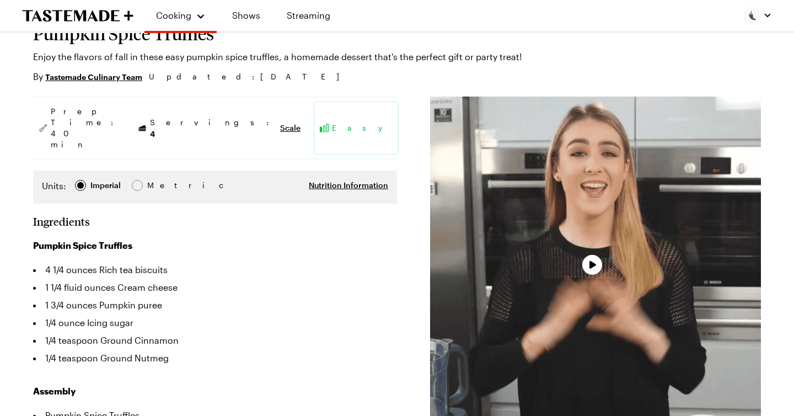
type textarea "x"
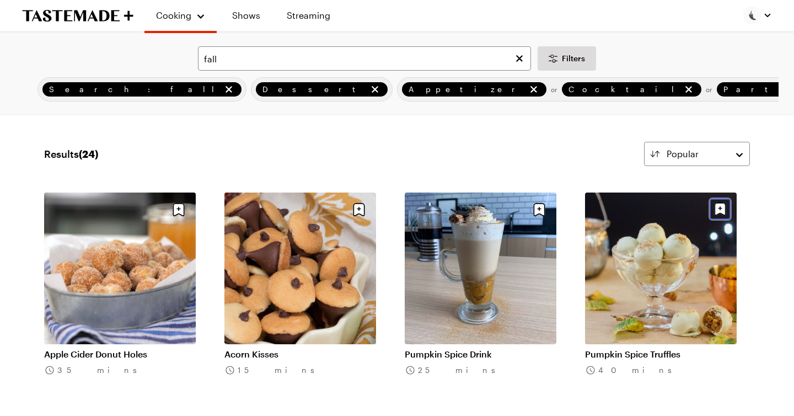
click at [719, 209] on icon "Save recipe" at bounding box center [720, 208] width 4 height 4
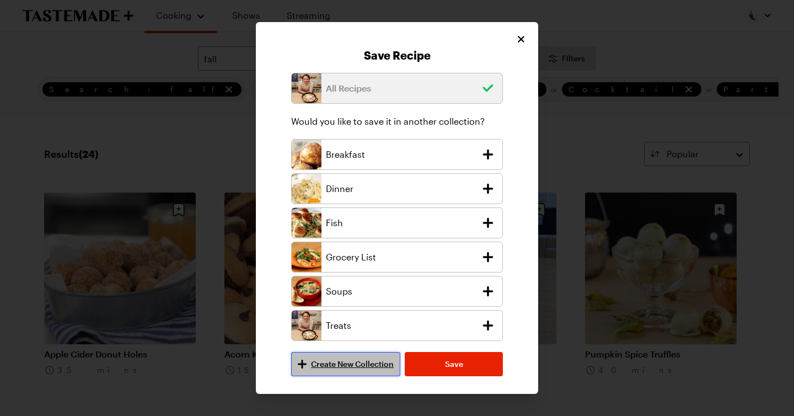
click at [367, 365] on span "Create New Collection" at bounding box center [352, 363] width 83 height 11
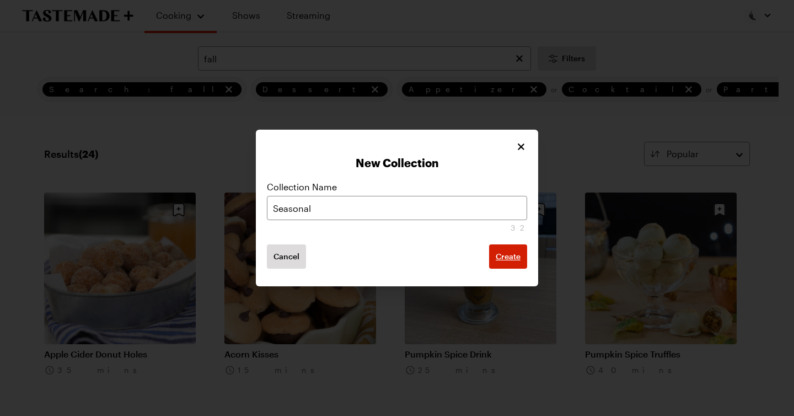
type input "Seasonal"
click at [513, 256] on span "Create" at bounding box center [507, 256] width 25 height 11
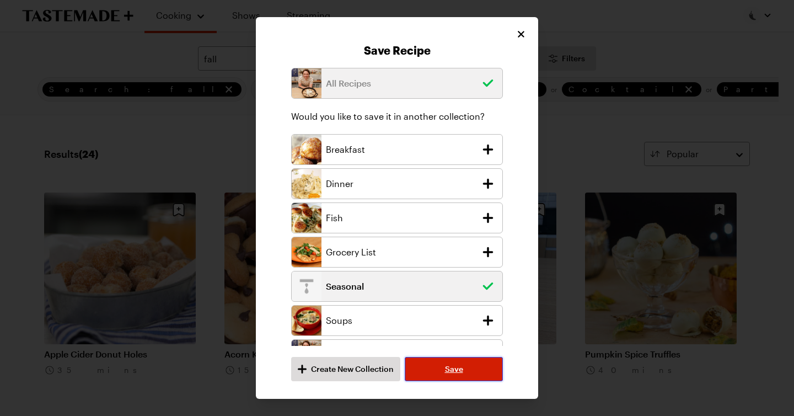
click at [452, 370] on span "Save" at bounding box center [454, 368] width 18 height 11
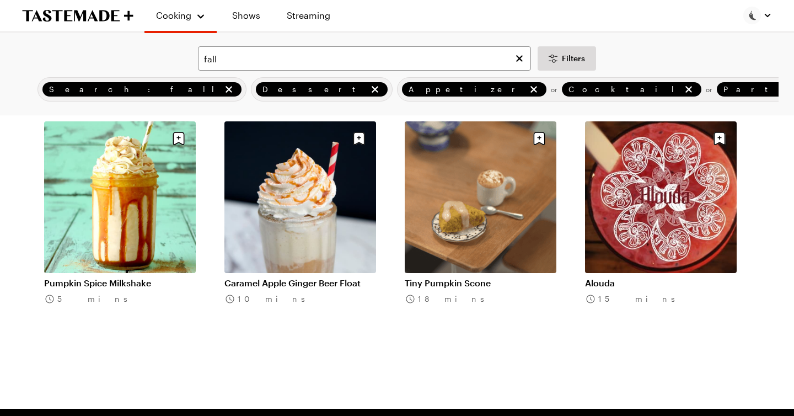
scroll to position [1285, 0]
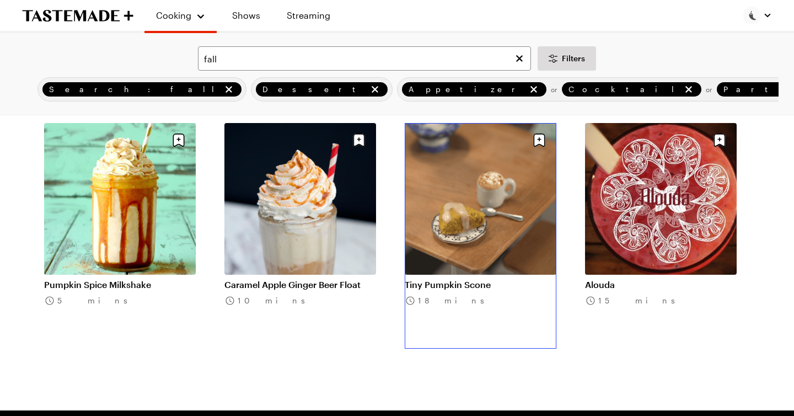
click at [482, 279] on link "Tiny Pumpkin Scone" at bounding box center [480, 284] width 152 height 11
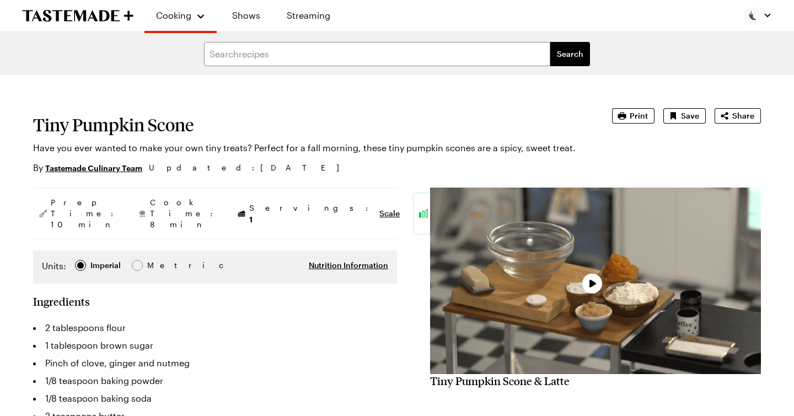
type textarea "x"
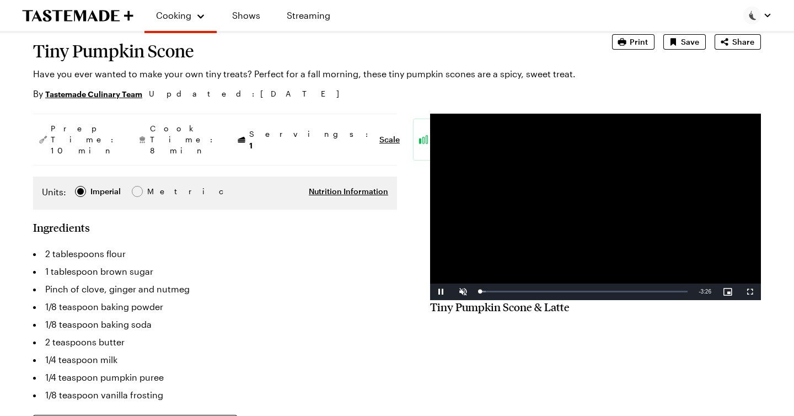
scroll to position [77, 0]
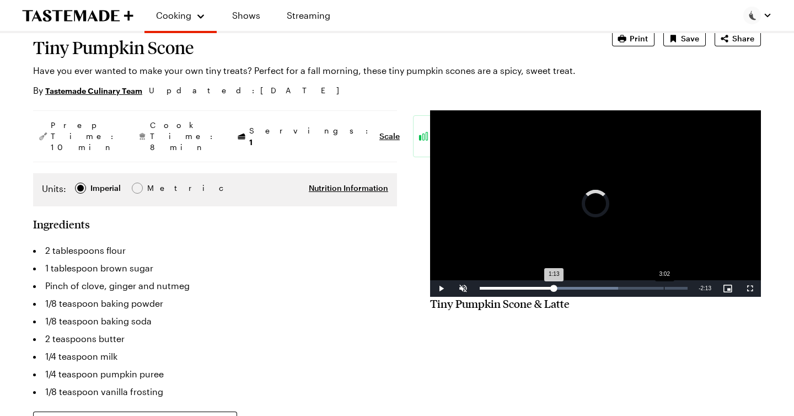
click at [664, 287] on div "Loaded : 66.51% 3:02 1:13" at bounding box center [583, 288] width 208 height 3
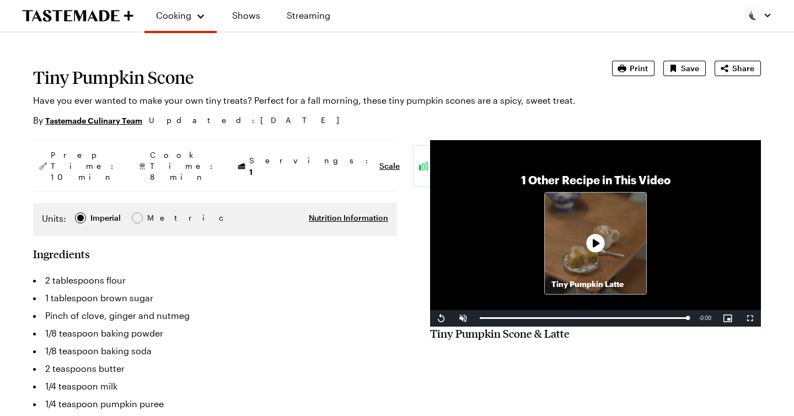
scroll to position [0, 0]
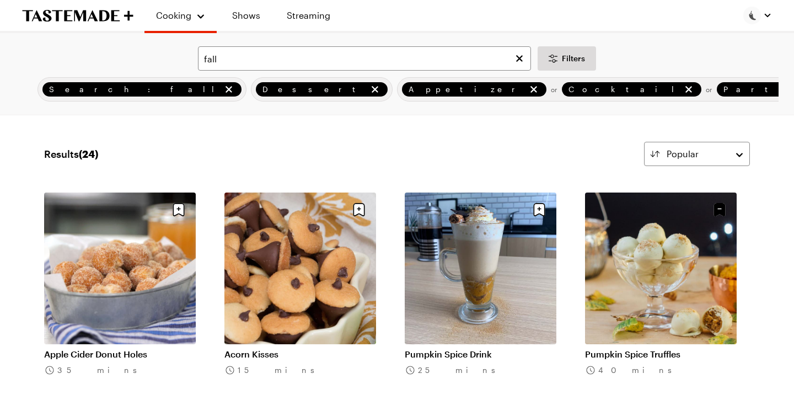
scroll to position [1285, 0]
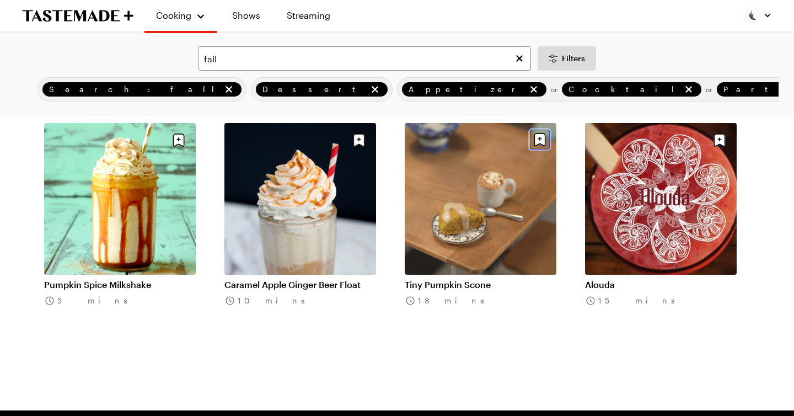
click at [538, 139] on icon "Save recipe" at bounding box center [540, 140] width 20 height 20
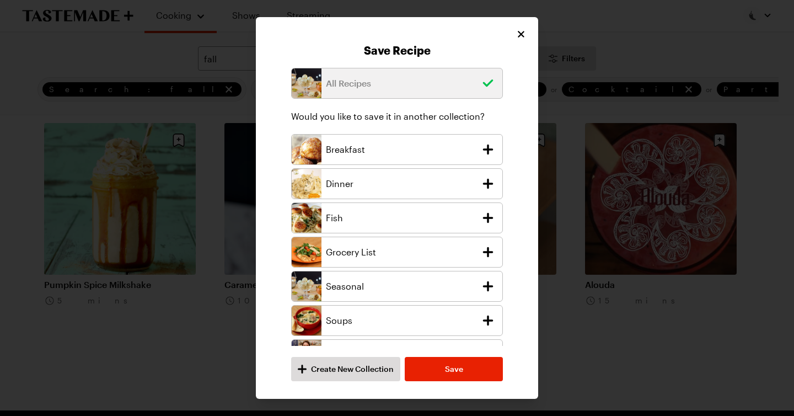
click at [489, 284] on icon "add recipe to Seasonal collection" at bounding box center [487, 285] width 15 height 15
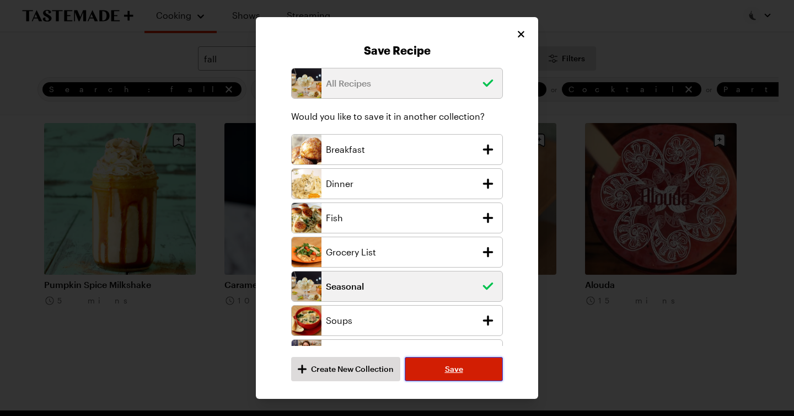
click at [466, 372] on button "Save" at bounding box center [453, 369] width 98 height 24
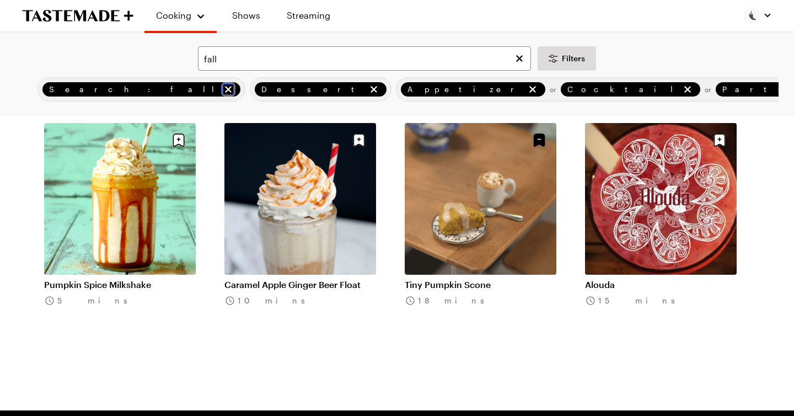
click at [223, 88] on icon "remove Search: fall" at bounding box center [228, 89] width 11 height 11
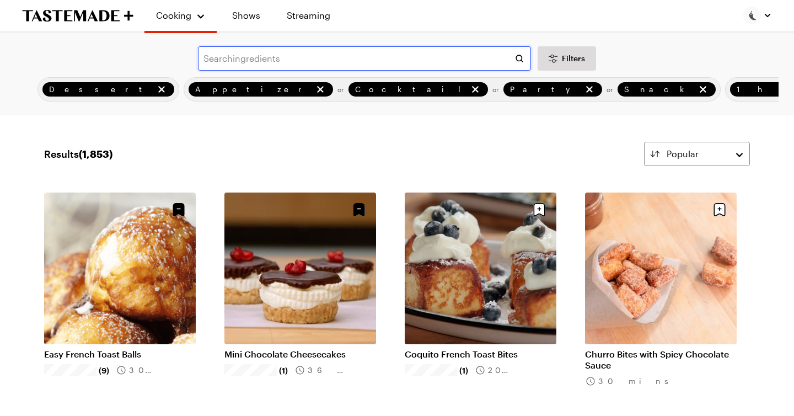
click at [326, 56] on input "text" at bounding box center [364, 58] width 333 height 24
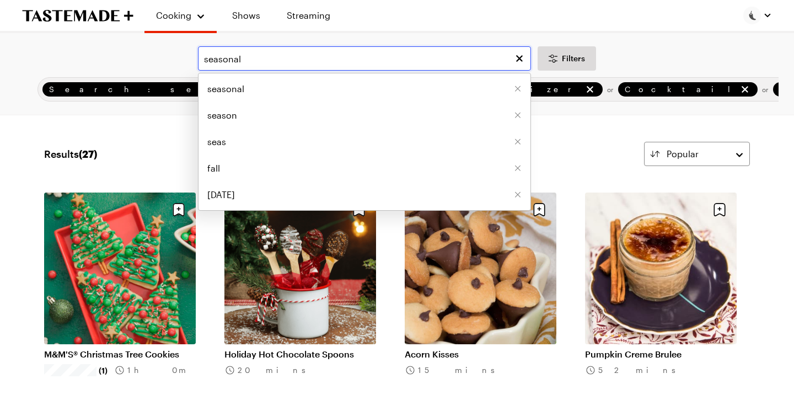
type input "seasonal"
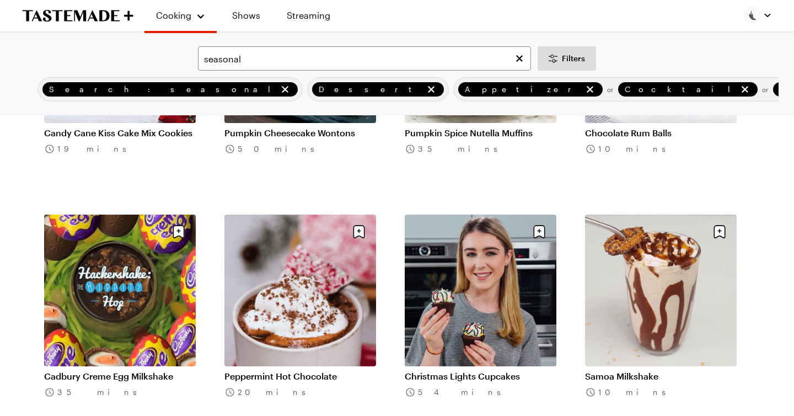
scroll to position [1194, 0]
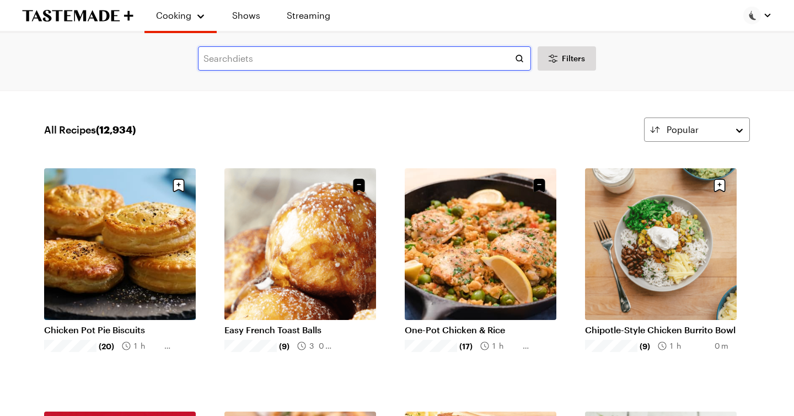
click at [414, 60] on input "text" at bounding box center [364, 58] width 333 height 24
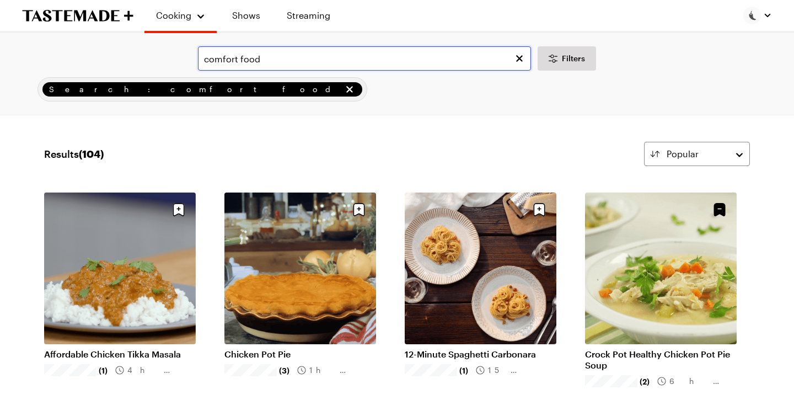
click at [312, 61] on input "comfort food" at bounding box center [364, 58] width 333 height 24
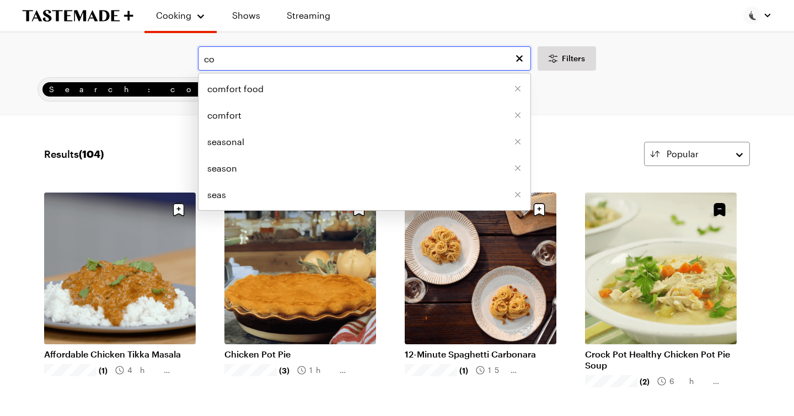
type input "c"
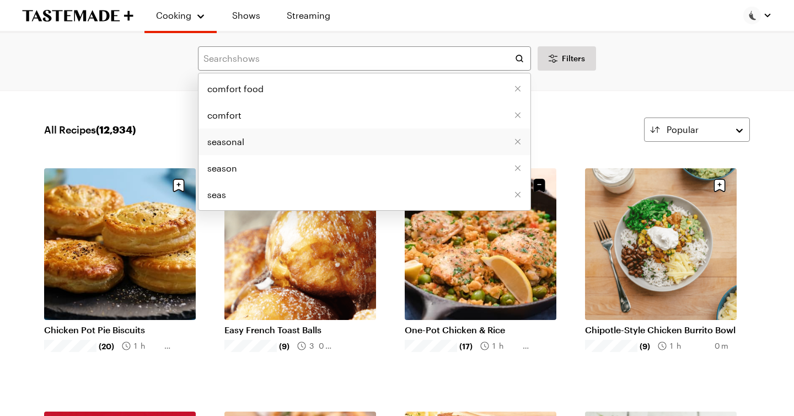
click at [215, 141] on span "seasonal" at bounding box center [225, 141] width 37 height 13
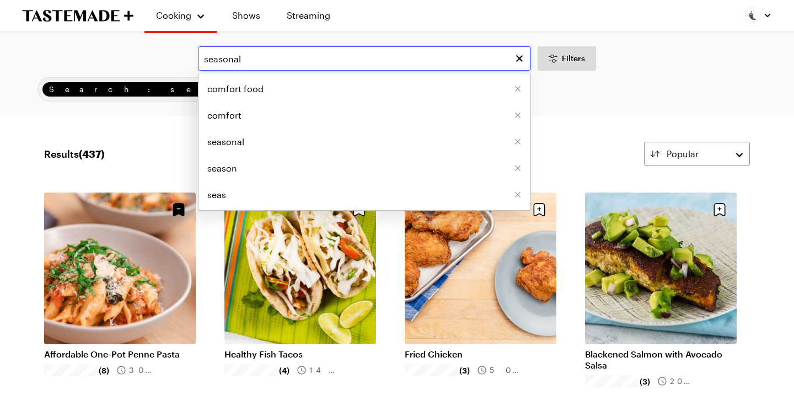
click at [330, 59] on input "seasonal" at bounding box center [364, 58] width 333 height 24
click at [256, 60] on input "seasonal" at bounding box center [364, 58] width 333 height 24
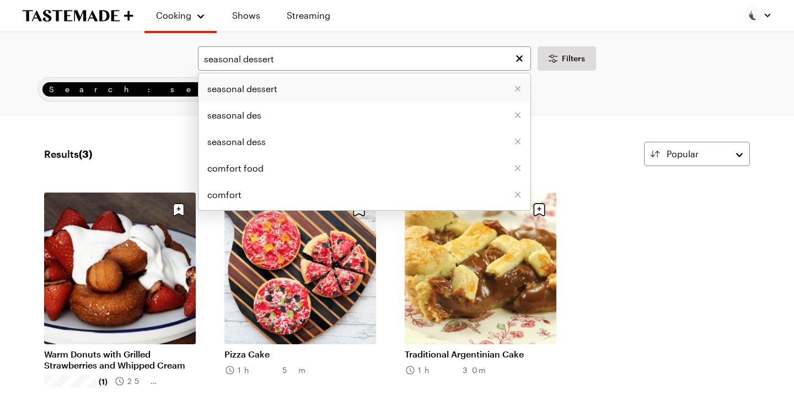
click at [228, 89] on span "seasonal dessert" at bounding box center [242, 88] width 70 height 13
click at [258, 58] on input "seasonal dessert" at bounding box center [364, 58] width 333 height 24
click at [242, 58] on input "seasonal dessert" at bounding box center [364, 58] width 333 height 24
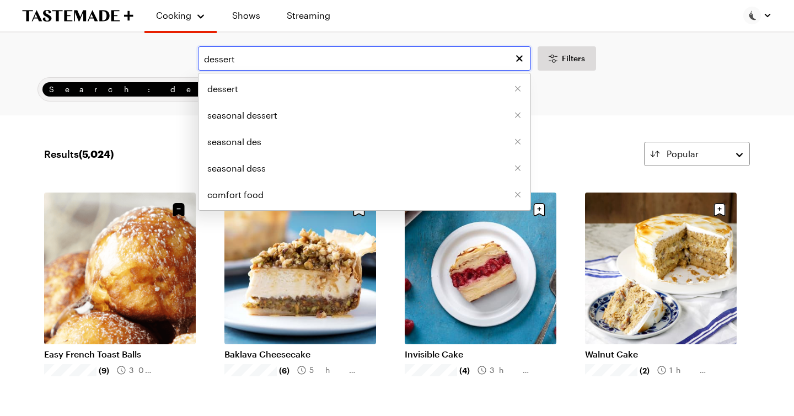
type input "dessert"
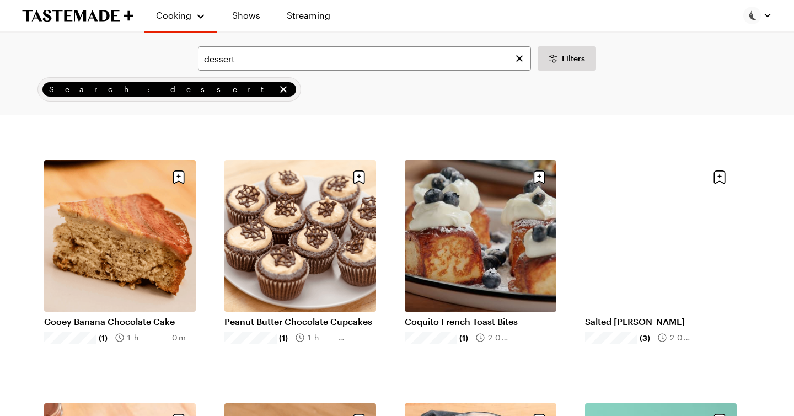
scroll to position [1006, 0]
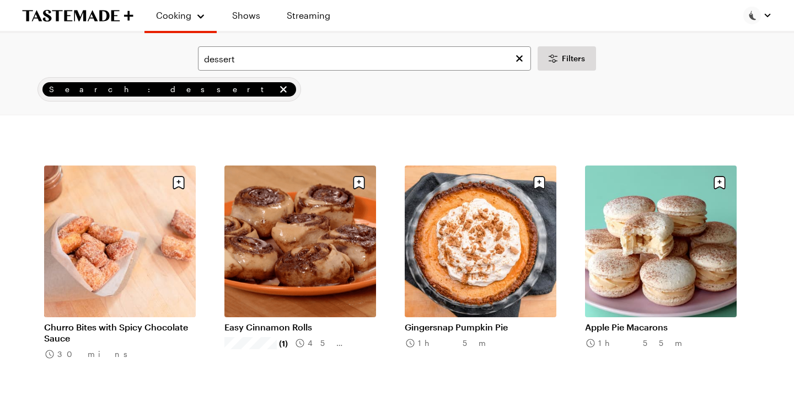
scroll to position [1244, 0]
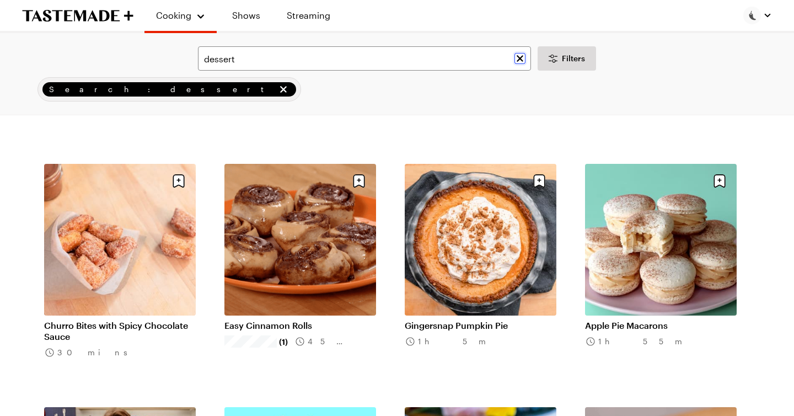
click at [519, 59] on icon "Clear search" at bounding box center [519, 58] width 7 height 7
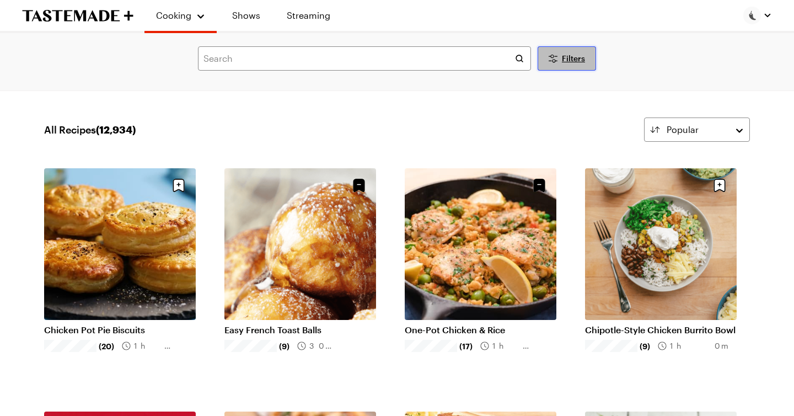
click at [567, 58] on span "Filters" at bounding box center [573, 58] width 23 height 11
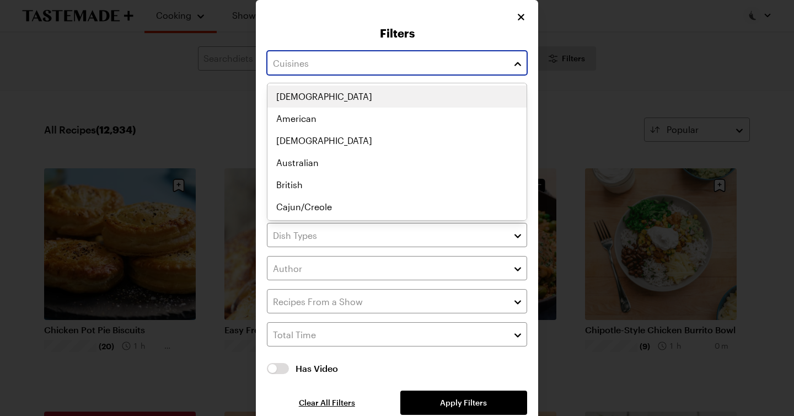
click at [518, 66] on button "button" at bounding box center [518, 62] width 10 height 13
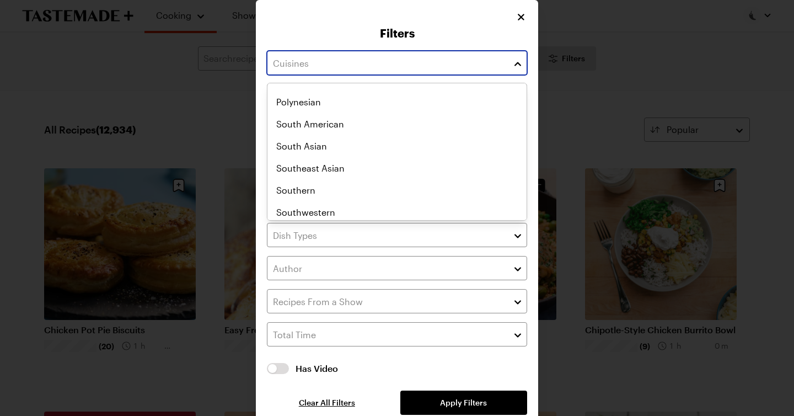
scroll to position [571, 0]
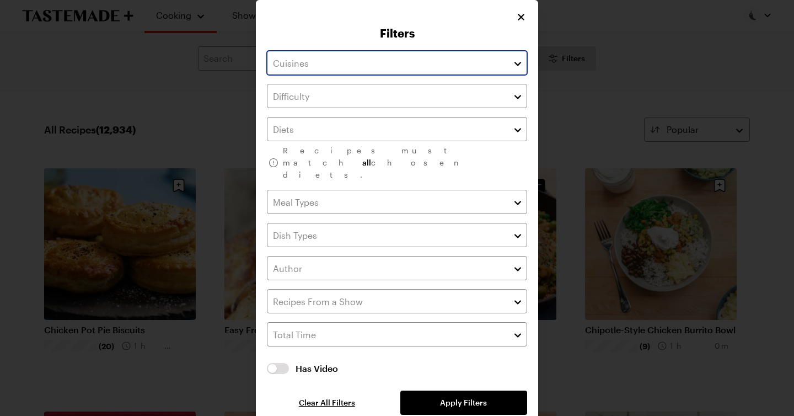
click at [518, 68] on button "button" at bounding box center [518, 62] width 10 height 13
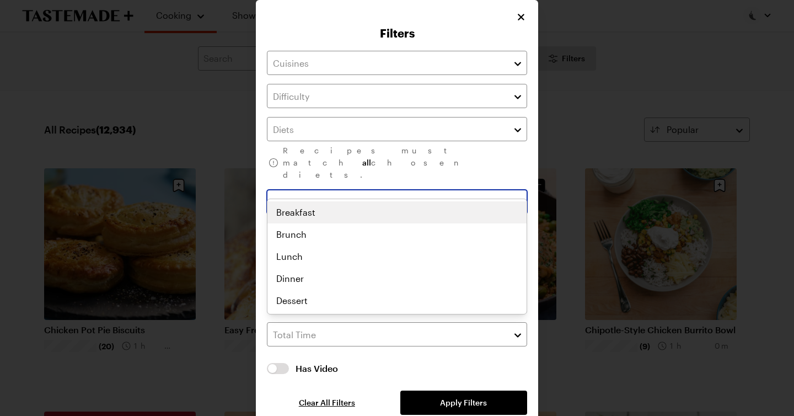
click at [519, 195] on button "button" at bounding box center [518, 201] width 10 height 13
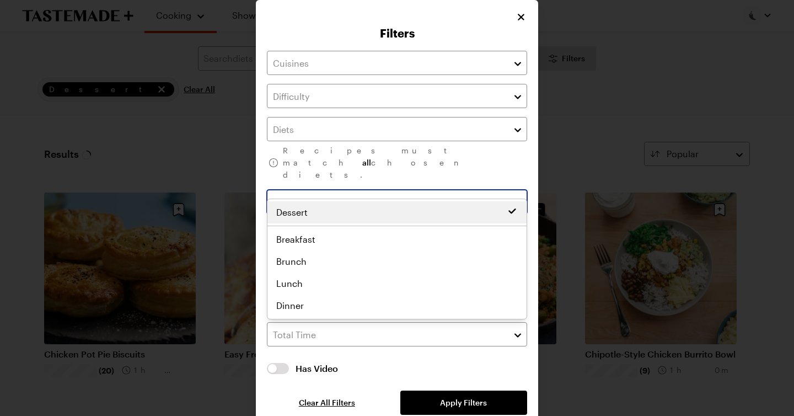
click at [295, 297] on div "Dessert Breakfast Brunch Lunch Dinner Dessert" at bounding box center [396, 258] width 259 height 115
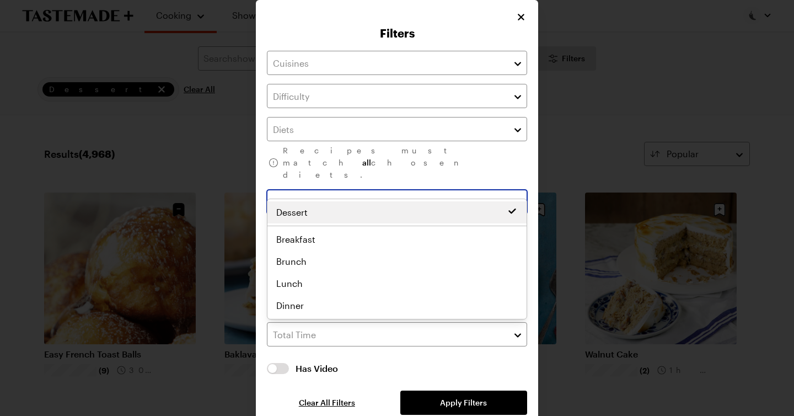
click at [516, 195] on button "button" at bounding box center [518, 201] width 10 height 13
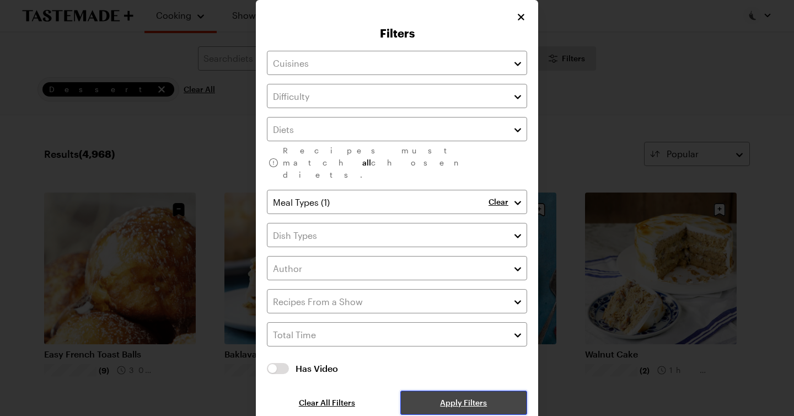
click at [436, 390] on button "Apply Filters" at bounding box center [463, 402] width 127 height 24
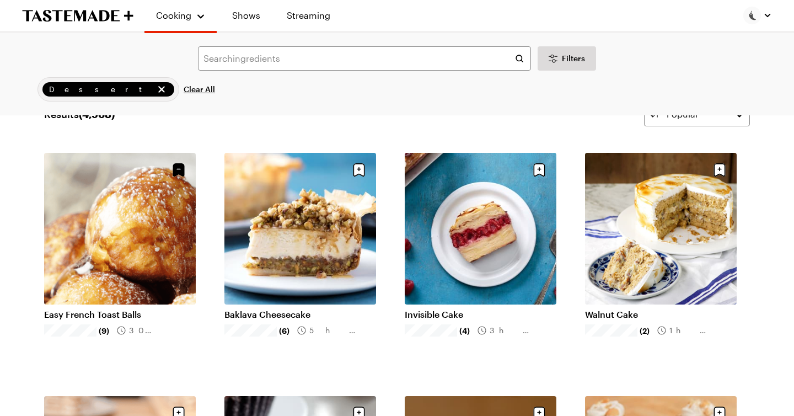
scroll to position [39, 0]
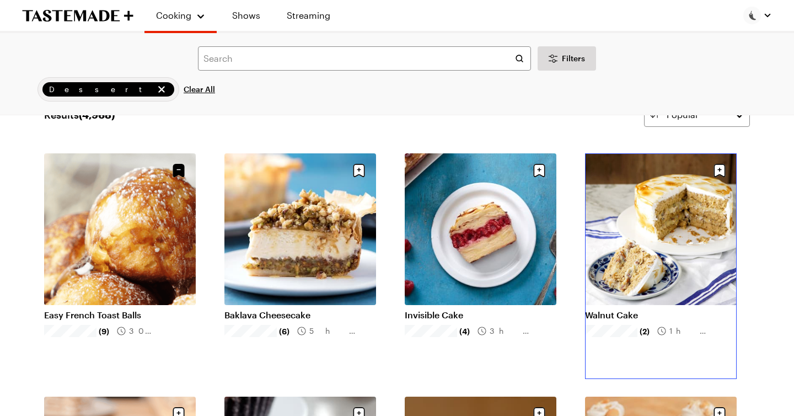
click at [664, 309] on link "Walnut Cake" at bounding box center [661, 314] width 152 height 11
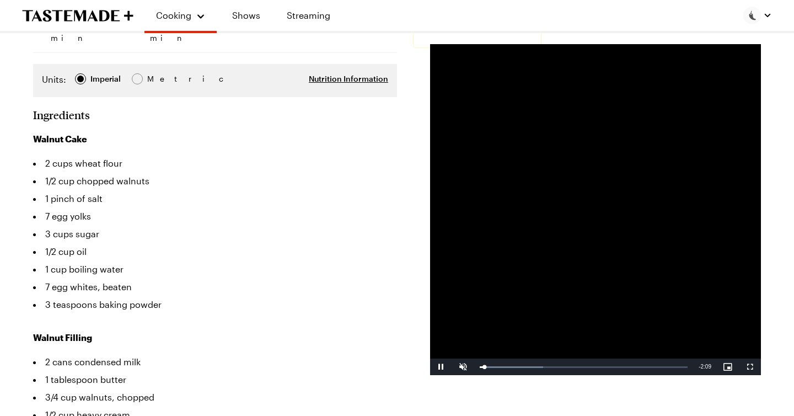
scroll to position [226, 0]
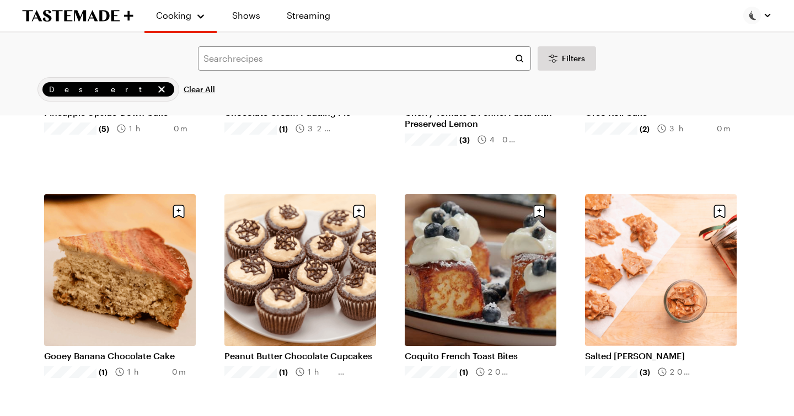
scroll to position [974, 0]
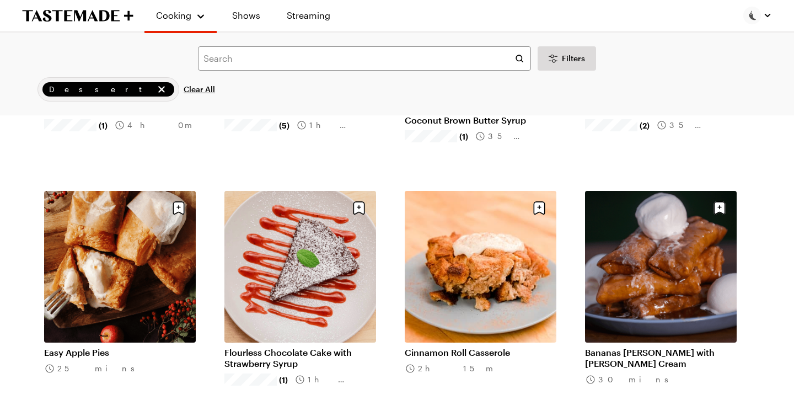
scroll to position [1948, 0]
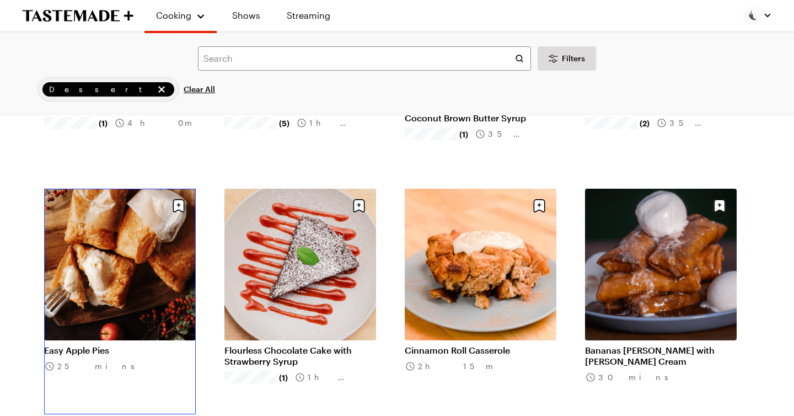
click at [128, 344] on link "Easy Apple Pies" at bounding box center [120, 349] width 152 height 11
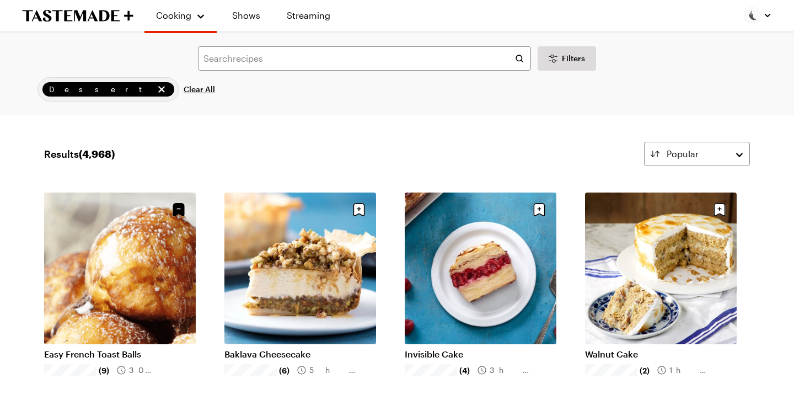
scroll to position [1948, 0]
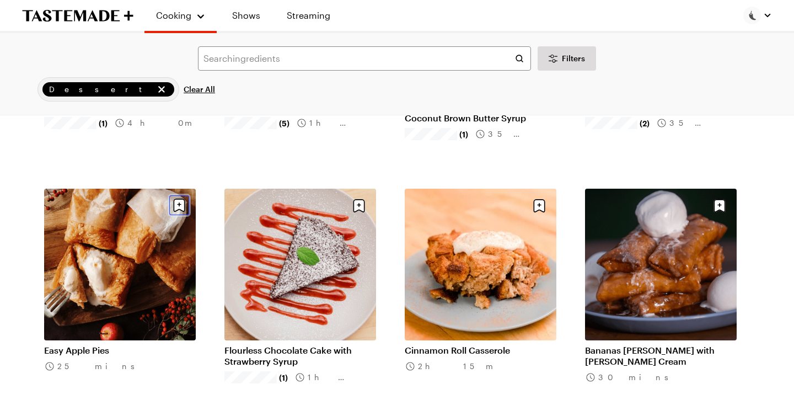
click at [180, 204] on icon "Save recipe" at bounding box center [179, 205] width 20 height 20
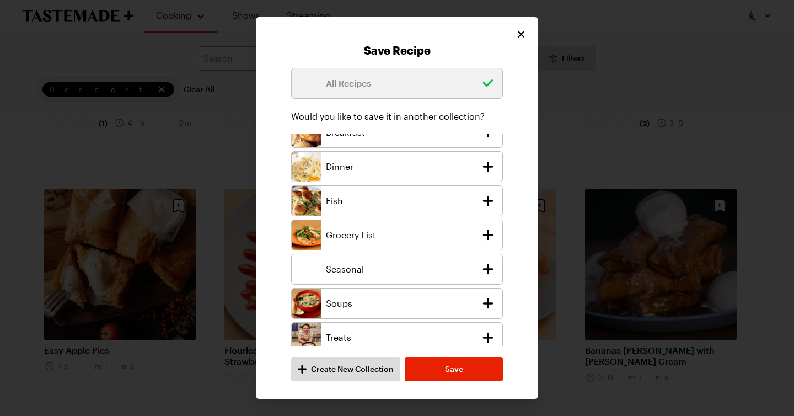
scroll to position [24, 0]
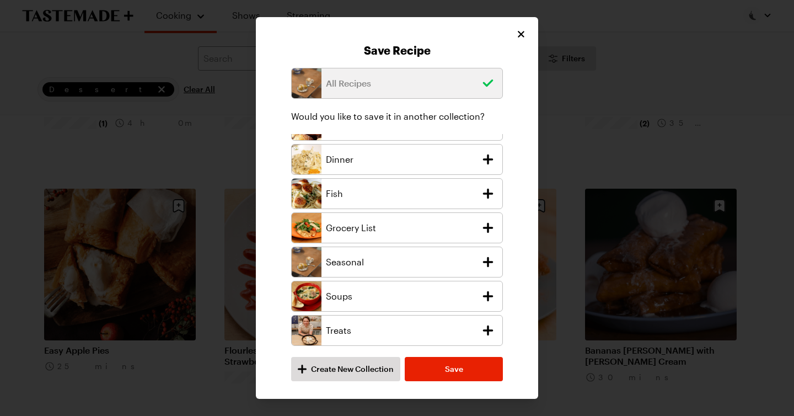
click at [490, 329] on icon "add recipe to Treats collection" at bounding box center [488, 330] width 10 height 10
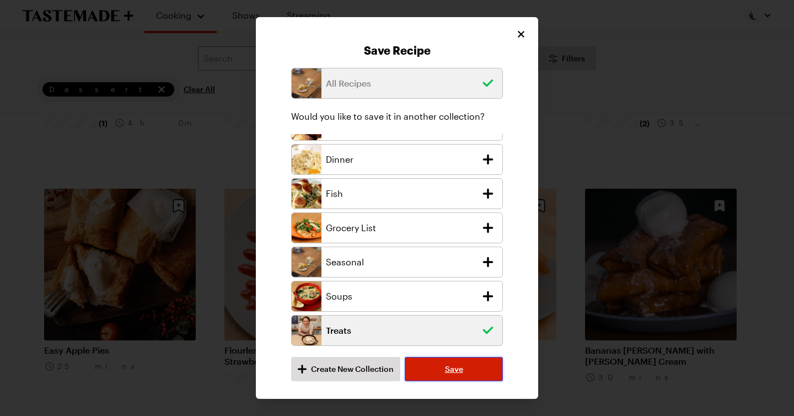
click at [466, 369] on button "Save" at bounding box center [453, 369] width 98 height 24
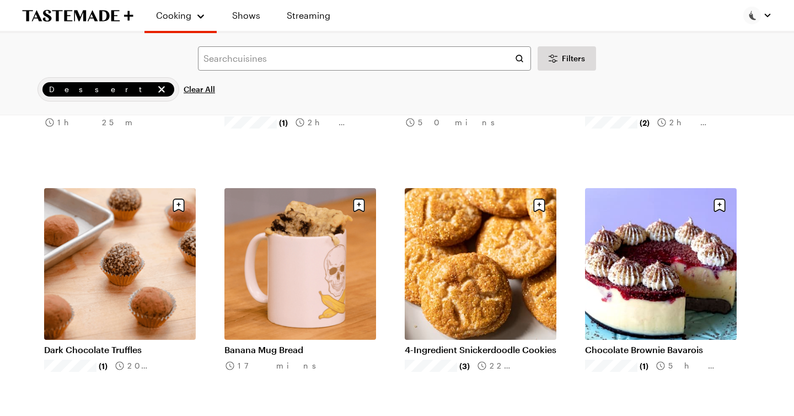
scroll to position [2682, 0]
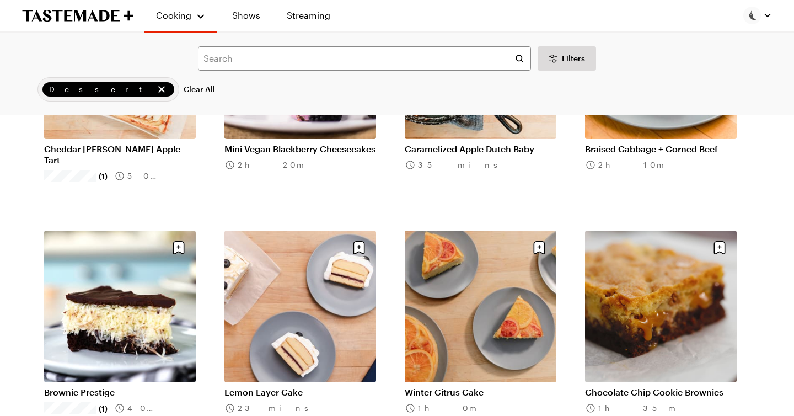
scroll to position [4095, 0]
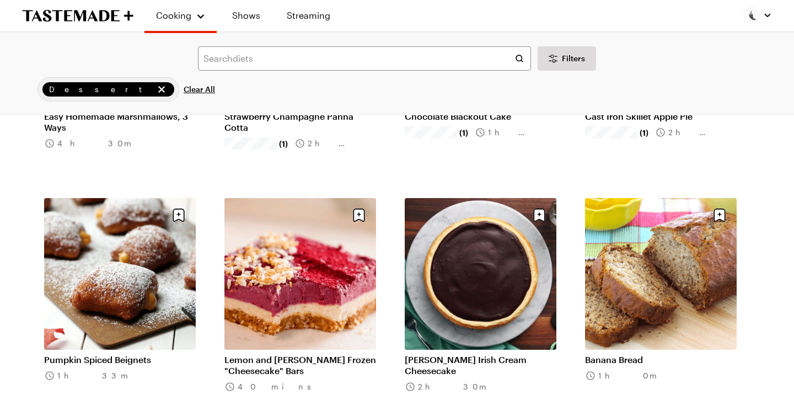
scroll to position [5344, 0]
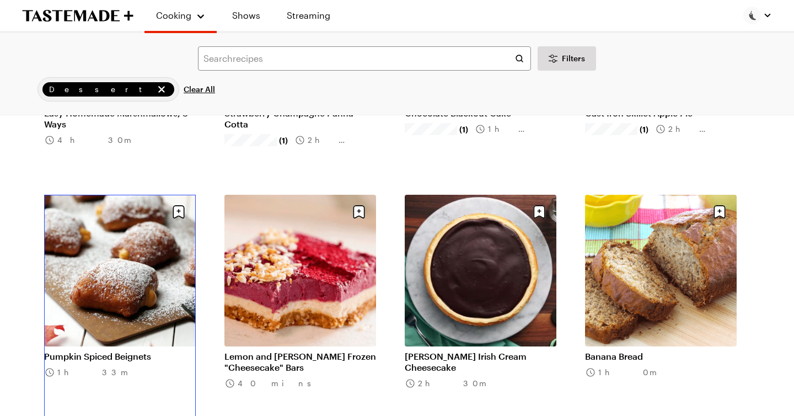
click at [128, 350] on link "Pumpkin Spiced Beignets" at bounding box center [120, 355] width 152 height 11
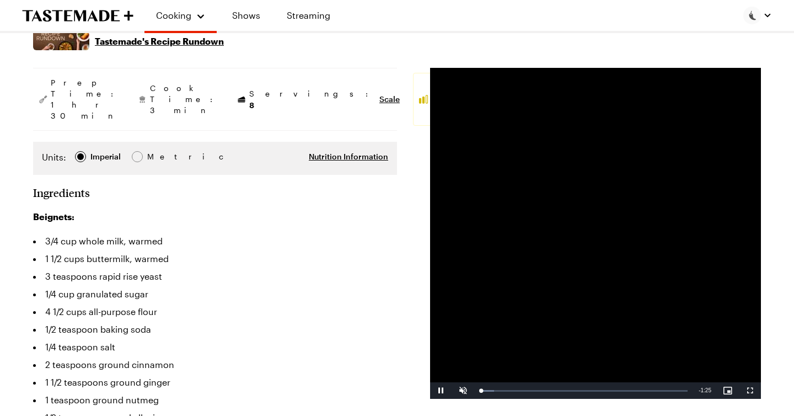
scroll to position [171, 0]
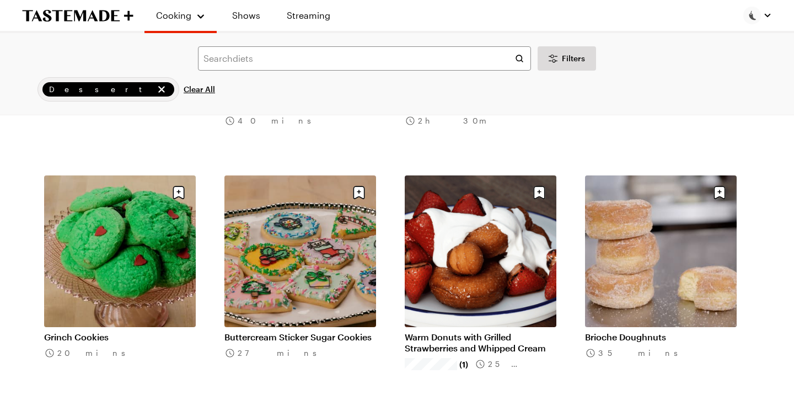
scroll to position [5646, 0]
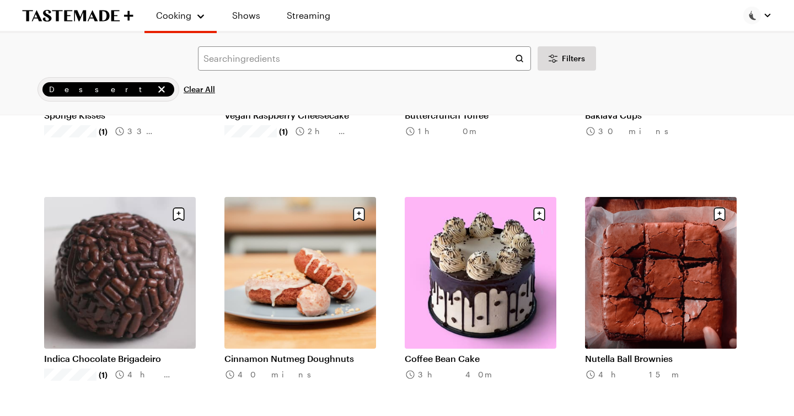
scroll to position [7083, 0]
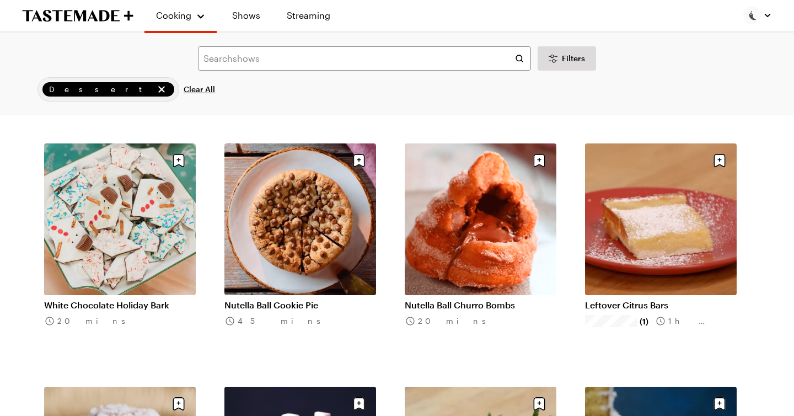
scroll to position [8353, 0]
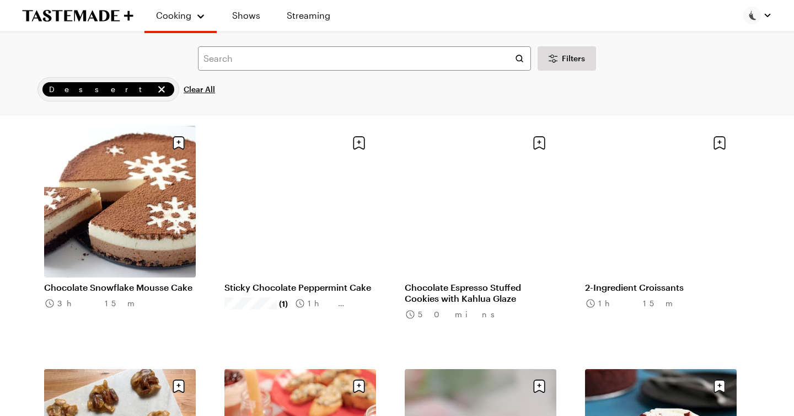
scroll to position [9831, 0]
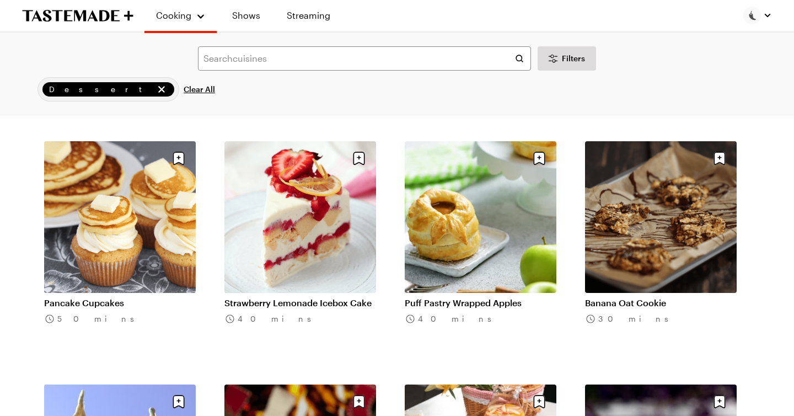
scroll to position [10545, 0]
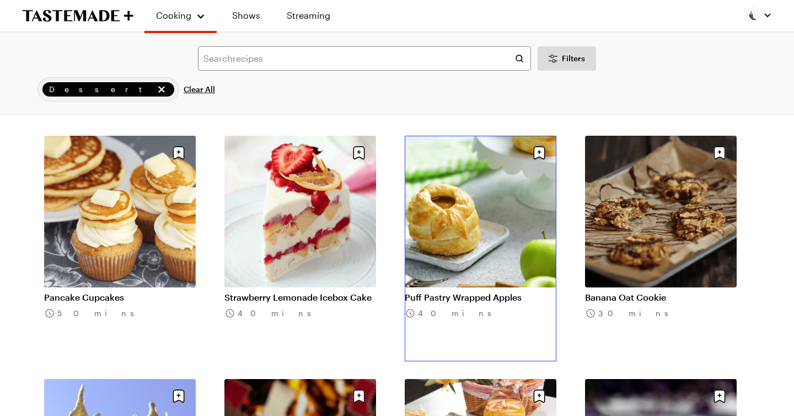
click at [463, 292] on link "Puff Pastry Wrapped Apples" at bounding box center [480, 297] width 152 height 11
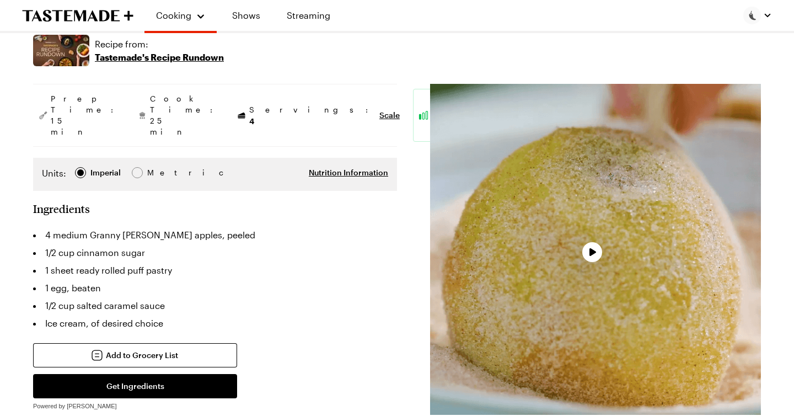
type textarea "x"
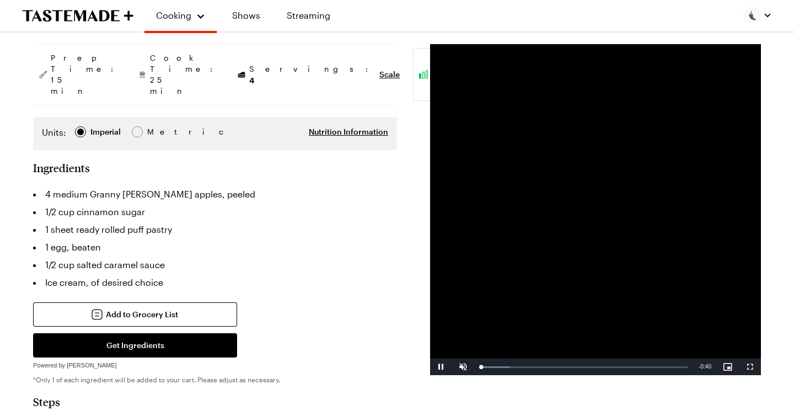
scroll to position [195, 0]
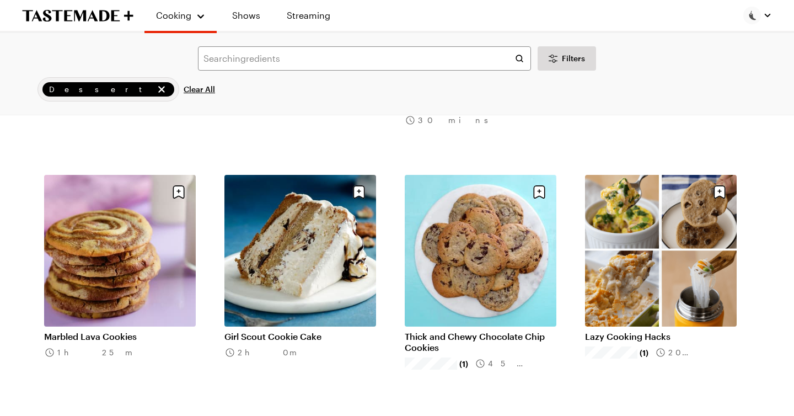
scroll to position [11478, 0]
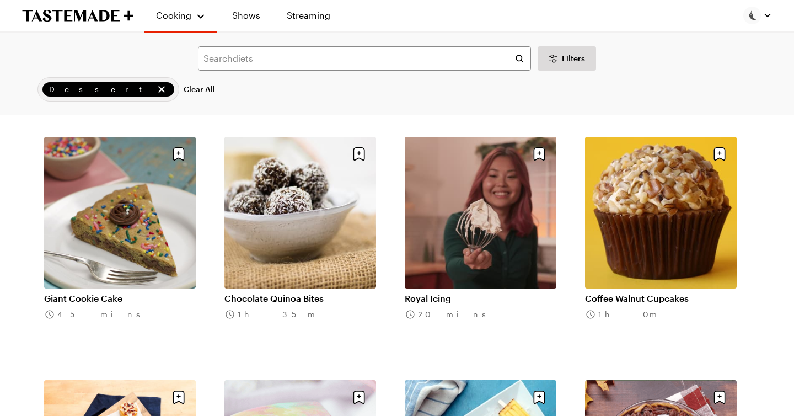
scroll to position [12495, 0]
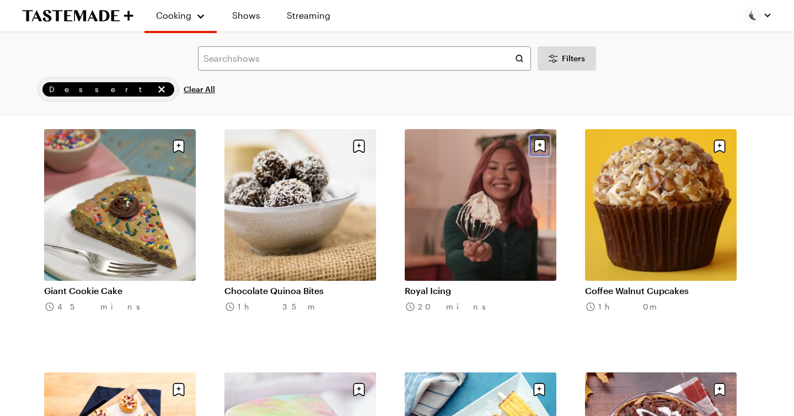
click at [542, 144] on icon "Save recipe" at bounding box center [540, 145] width 12 height 13
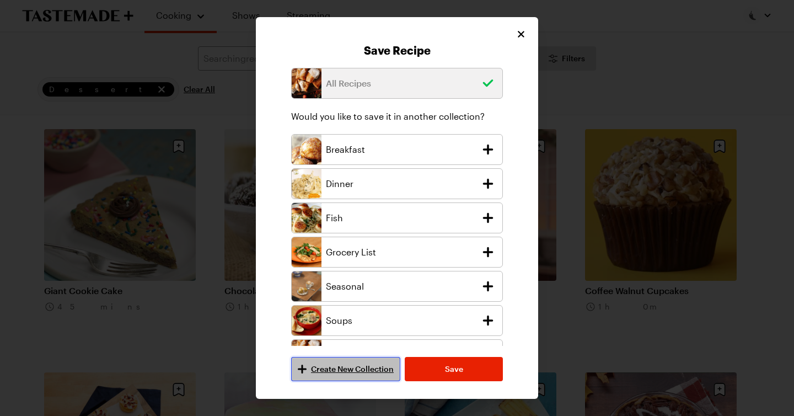
click at [345, 371] on span "Create New Collection" at bounding box center [352, 368] width 83 height 11
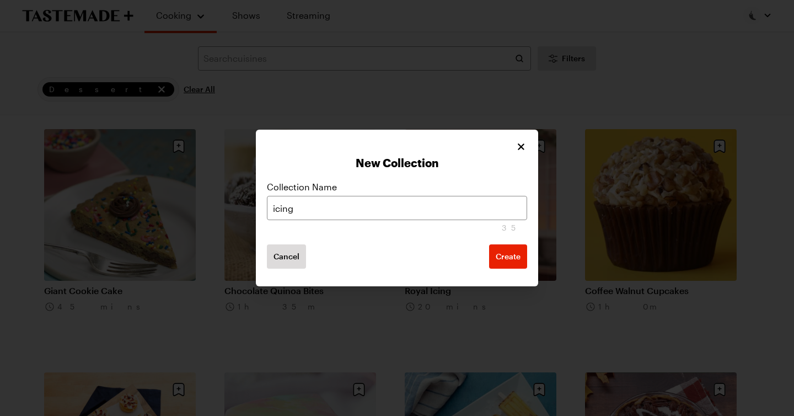
type input "icing"
click at [489, 244] on button "Create" at bounding box center [508, 256] width 38 height 24
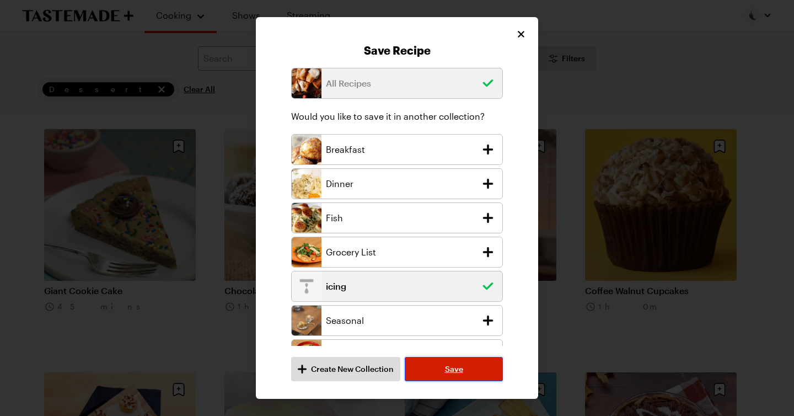
click at [439, 365] on button "Save" at bounding box center [453, 369] width 98 height 24
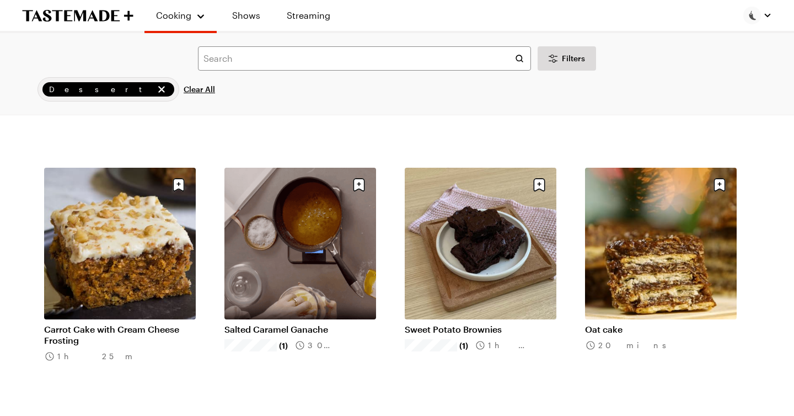
scroll to position [12943, 0]
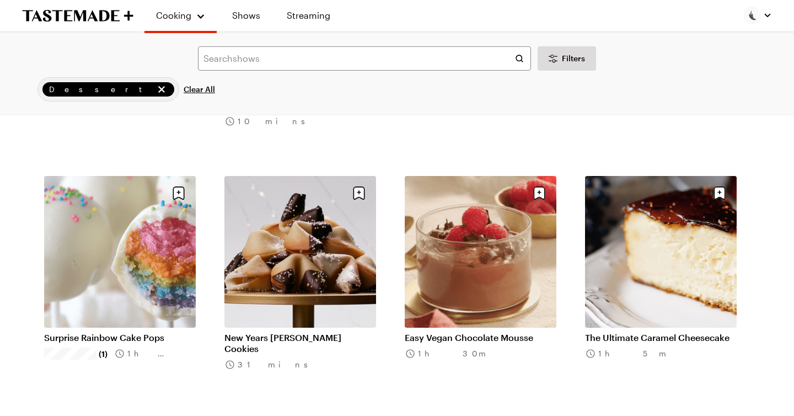
scroll to position [14393, 0]
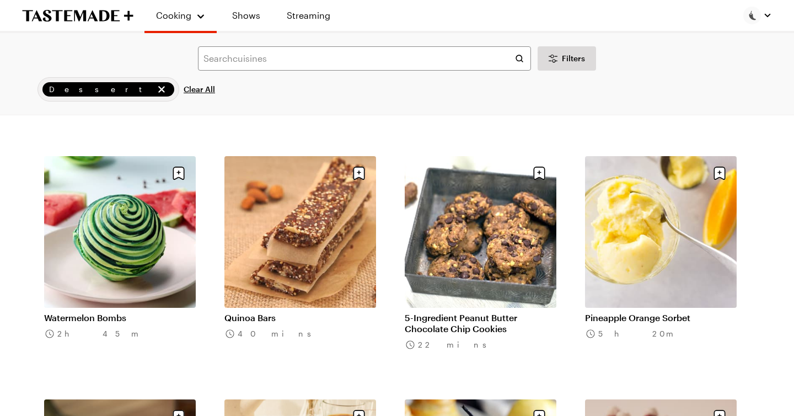
scroll to position [15632, 0]
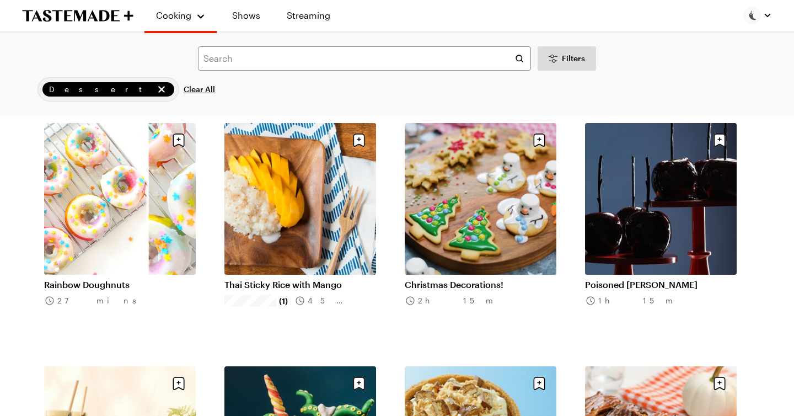
scroll to position [16390, 0]
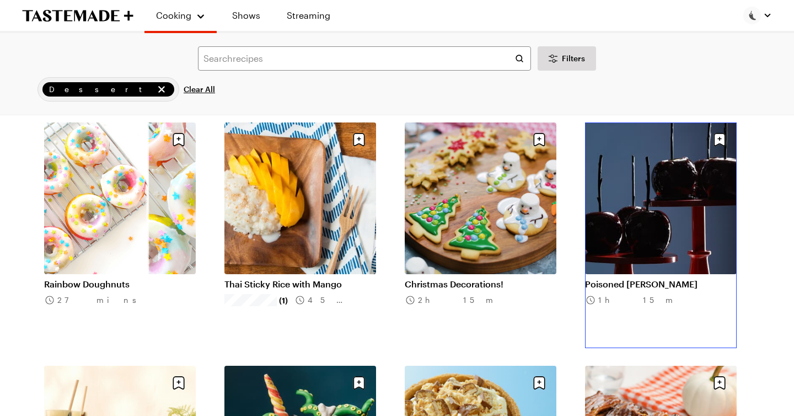
click at [666, 278] on link "Poisoned Candy Apples" at bounding box center [661, 283] width 152 height 11
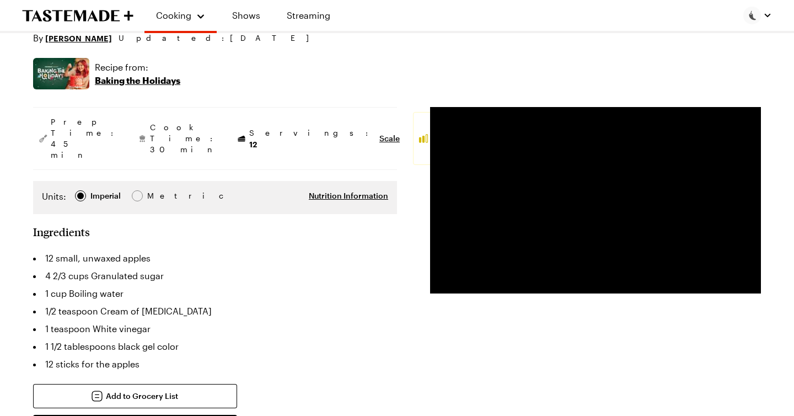
scroll to position [132, 0]
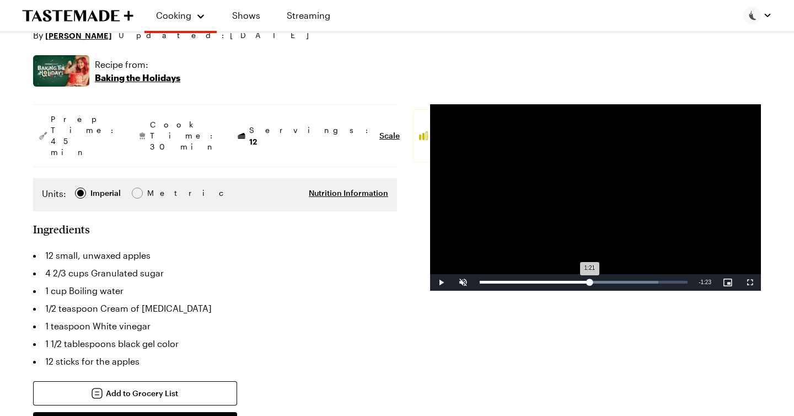
click at [589, 282] on div "Loaded : 85.94% 1:32 1:21" at bounding box center [583, 282] width 208 height 3
click at [606, 282] on div "Loaded : 91.61% 1:46 1:33" at bounding box center [583, 282] width 208 height 3
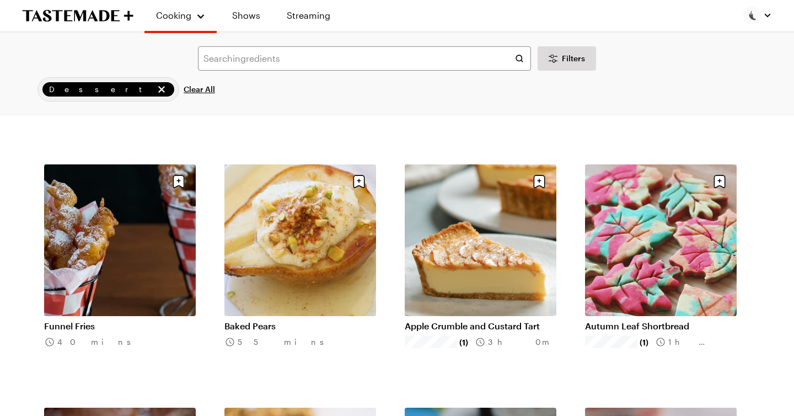
scroll to position [17083, 0]
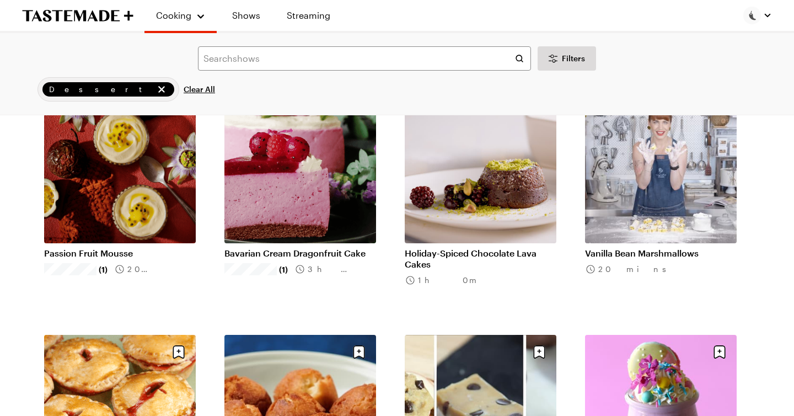
scroll to position [17881, 0]
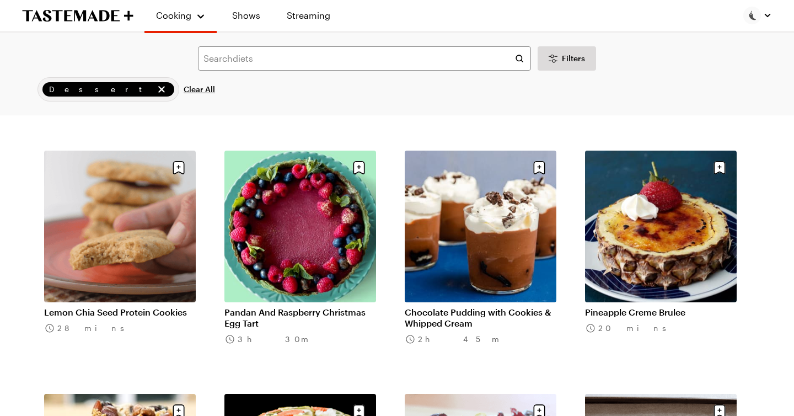
scroll to position [19526, 0]
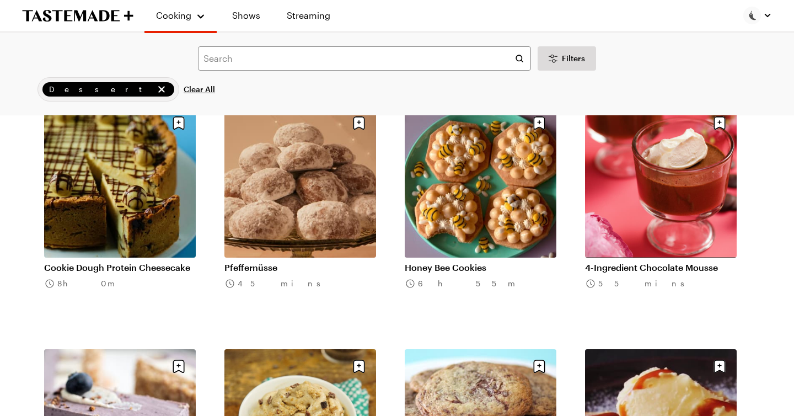
scroll to position [21026, 0]
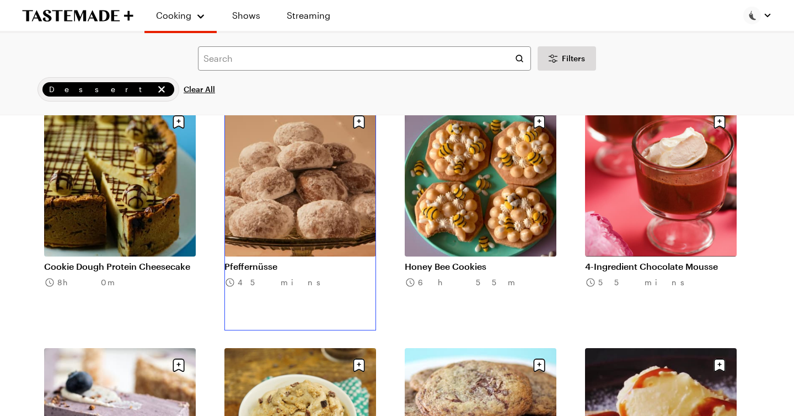
click at [317, 261] on link "Pfeffernüsse" at bounding box center [300, 266] width 152 height 11
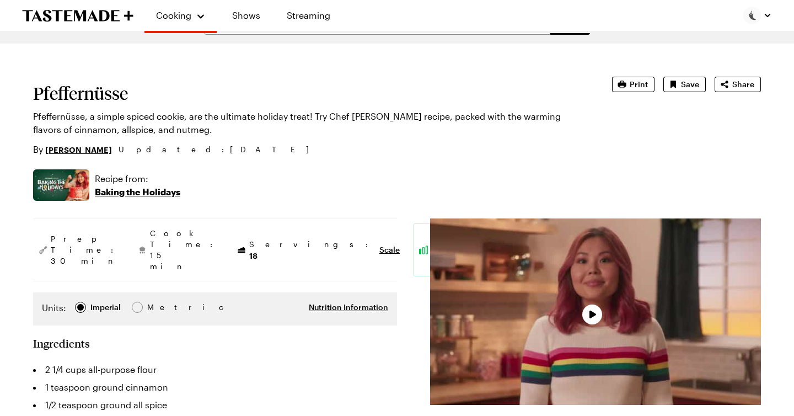
type textarea "x"
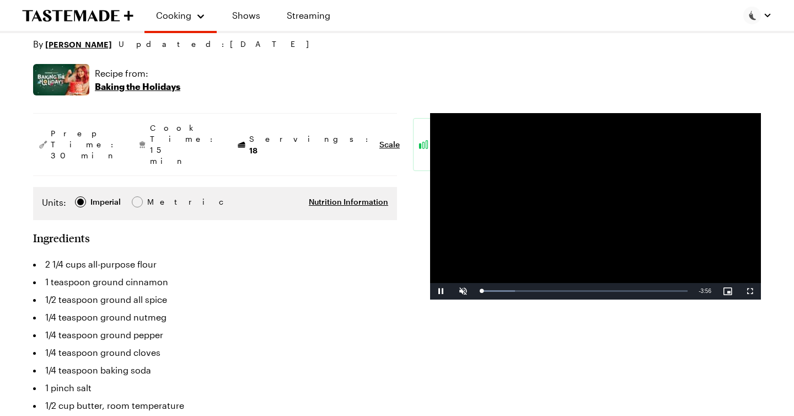
scroll to position [126, 0]
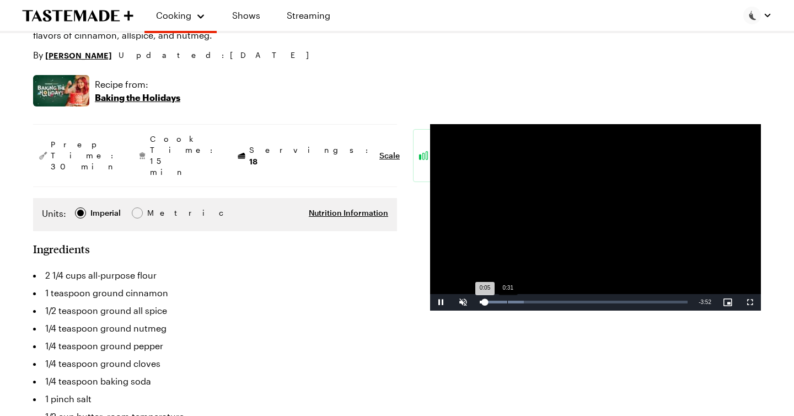
click at [507, 303] on div "0:31" at bounding box center [507, 301] width 1 height 3
click at [530, 300] on div "0:57" at bounding box center [530, 301] width 1 height 3
click at [550, 302] on div "Progress Bar" at bounding box center [550, 301] width 87 height 3
click at [575, 302] on div "1:48" at bounding box center [575, 301] width 1 height 3
click at [608, 300] on div "Loaded : 80.09% 2:27 2:27" at bounding box center [583, 301] width 208 height 3
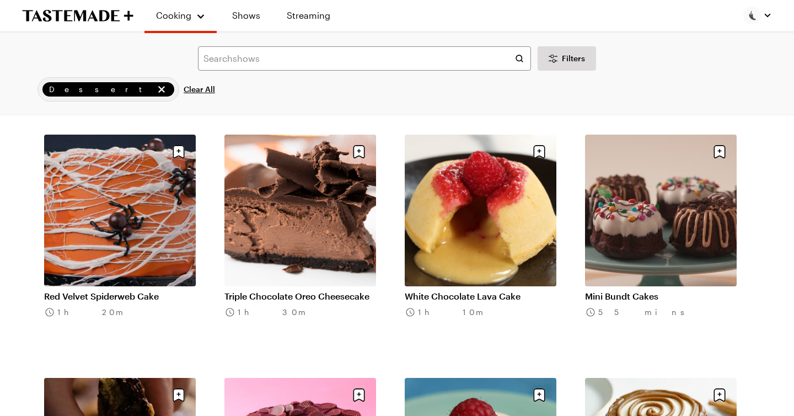
scroll to position [21486, 0]
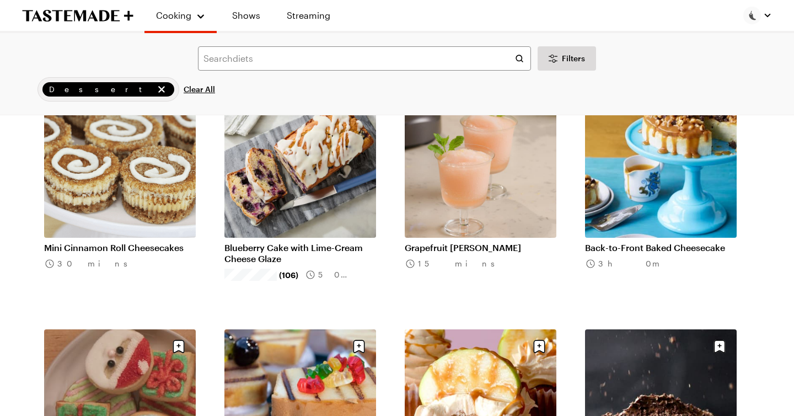
scroll to position [22017, 0]
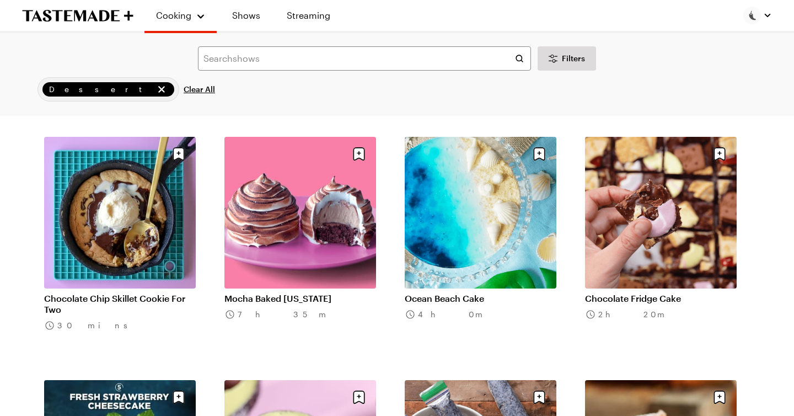
scroll to position [23425, 0]
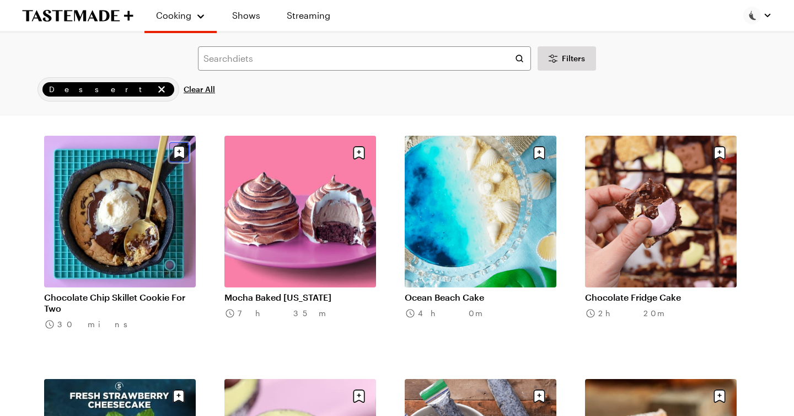
click at [180, 150] on icon "Save recipe" at bounding box center [180, 151] width 12 height 13
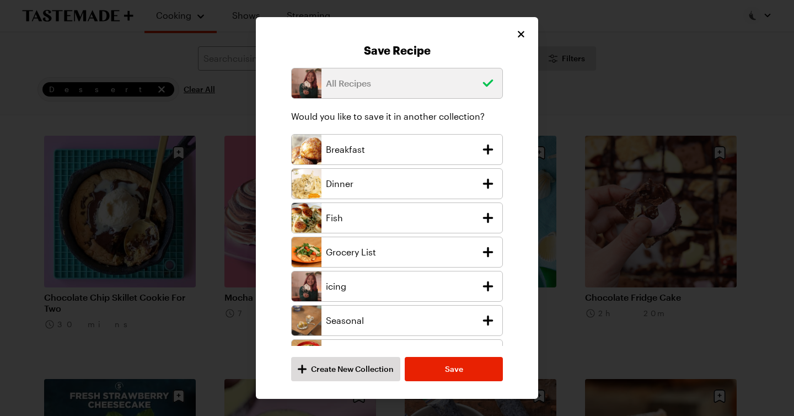
scroll to position [58, 0]
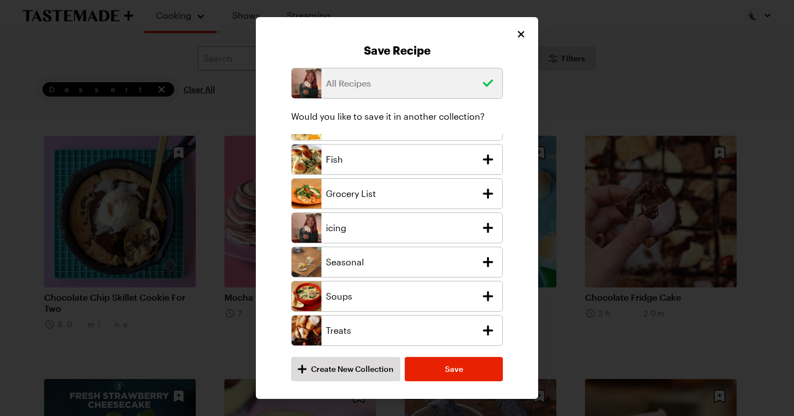
click at [368, 336] on p "Treats" at bounding box center [401, 329] width 150 height 13
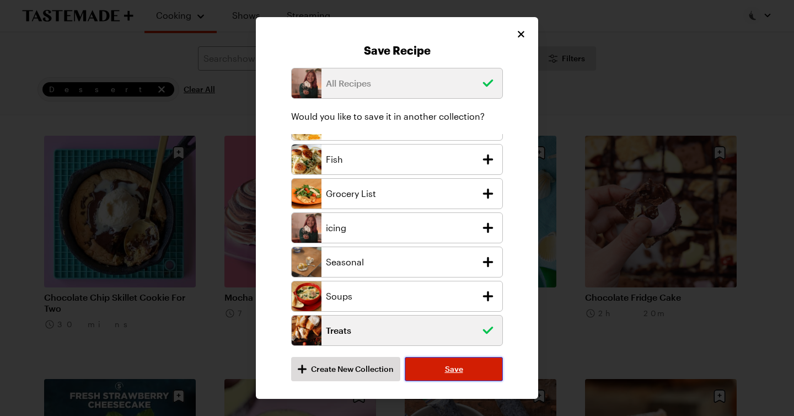
click at [449, 371] on span "Save" at bounding box center [454, 368] width 18 height 11
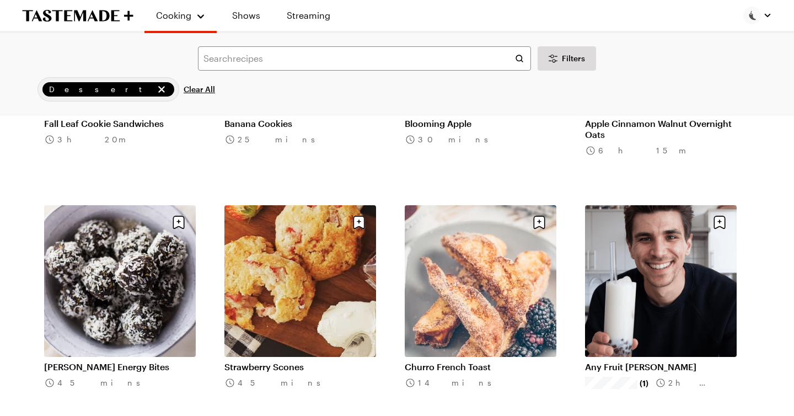
scroll to position [24085, 0]
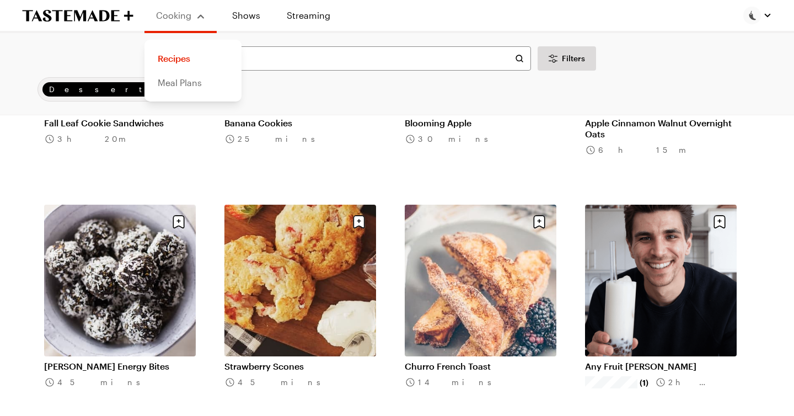
click at [184, 83] on link "Meal Plans" at bounding box center [193, 83] width 84 height 24
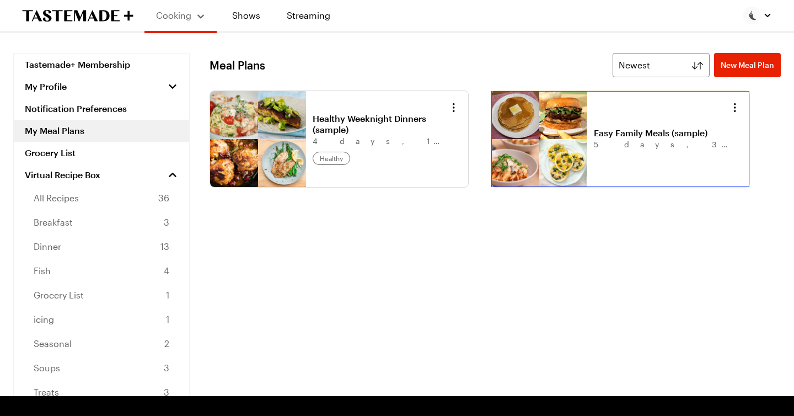
click at [594, 133] on link "Easy Family Meals (sample)" at bounding box center [662, 132] width 137 height 11
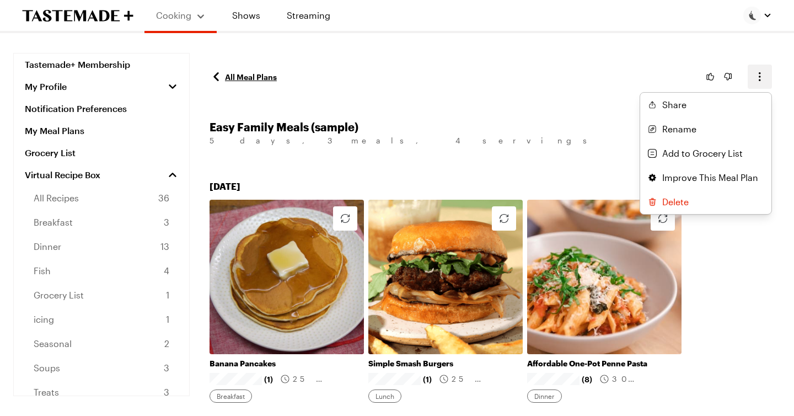
click at [760, 78] on icon "button" at bounding box center [759, 76] width 13 height 13
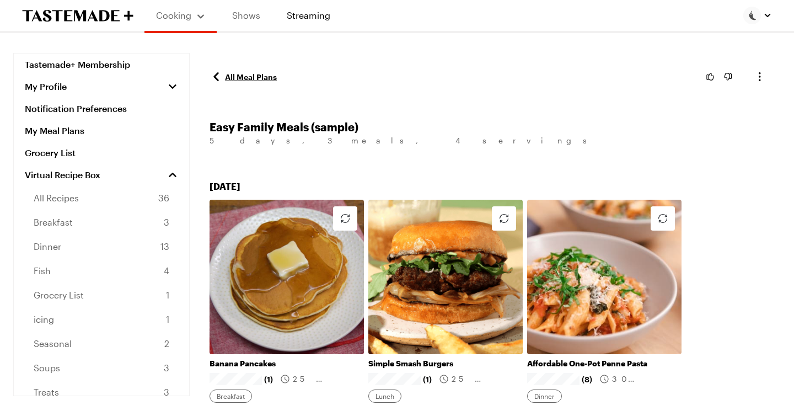
click at [246, 15] on link "Shows" at bounding box center [246, 15] width 50 height 31
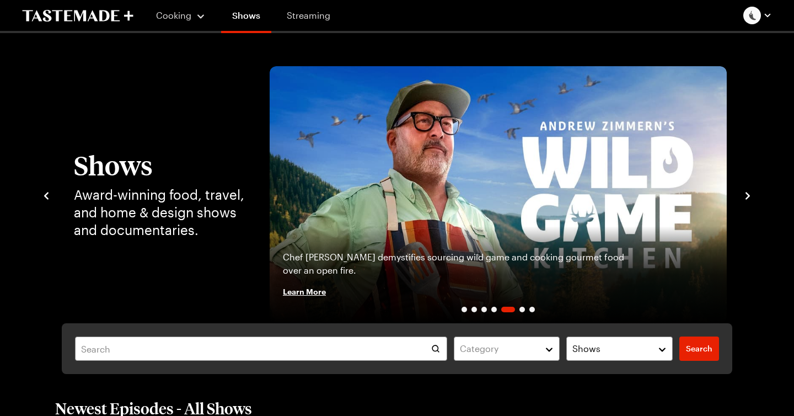
click at [317, 17] on link "Streaming" at bounding box center [309, 15] width 66 height 31
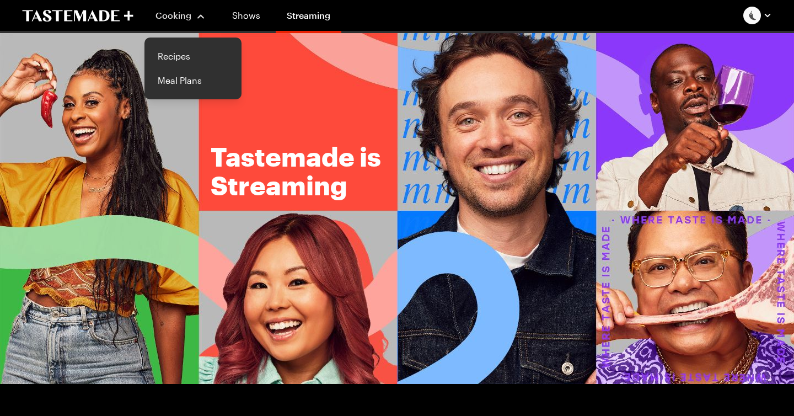
click at [184, 17] on span "Cooking" at bounding box center [173, 15] width 36 height 10
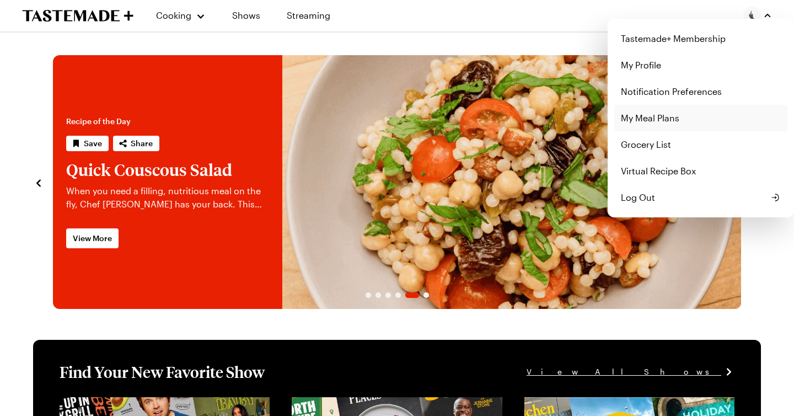
click at [661, 115] on link "My Meal Plans" at bounding box center [700, 118] width 173 height 26
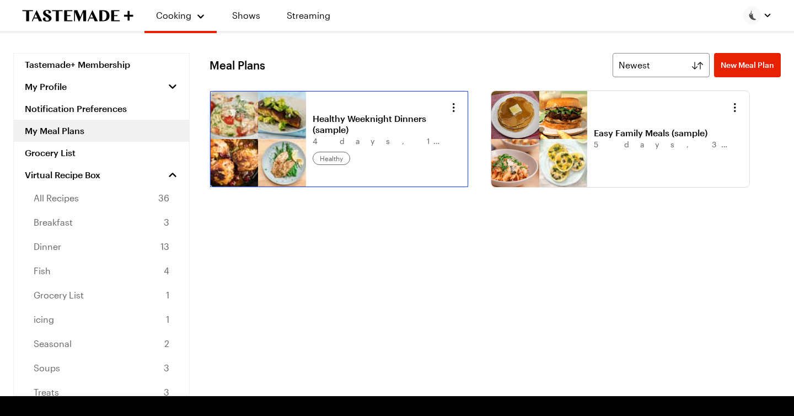
click at [312, 132] on link "Healthy Weeknight Dinners (sample)" at bounding box center [380, 124] width 137 height 22
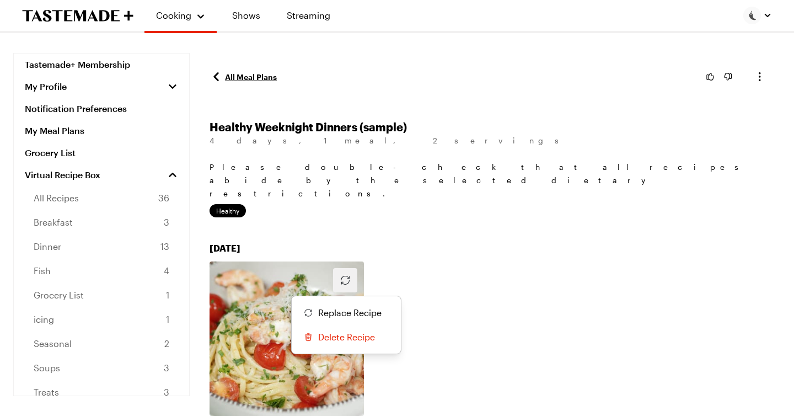
click at [344, 273] on icon "button" at bounding box center [344, 279] width 13 height 13
click at [453, 241] on div "[DATE] Shrimp Scampi Linguini (4) 25 mins Dinner Replace Recipe Delete Recipe" at bounding box center [494, 354] width 571 height 227
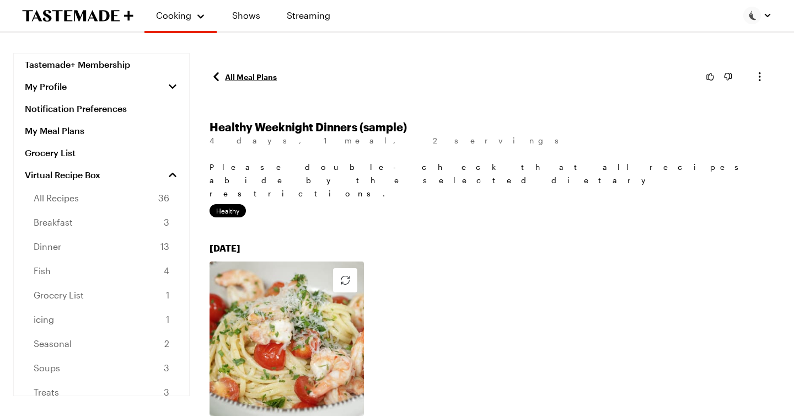
click at [251, 78] on link "All Meal Plans" at bounding box center [242, 76] width 67 height 13
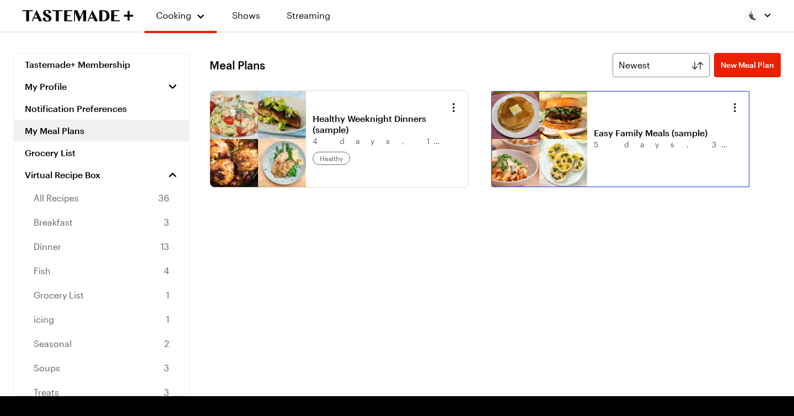
click at [594, 127] on link "Easy Family Meals (sample)" at bounding box center [662, 132] width 137 height 11
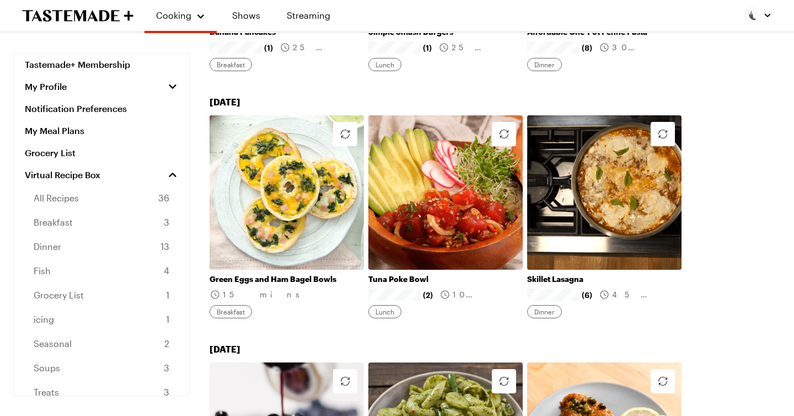
scroll to position [337, 0]
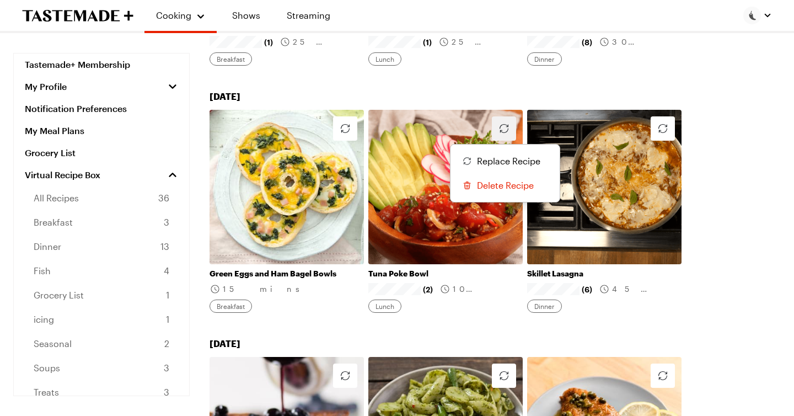
click at [504, 130] on icon "button" at bounding box center [503, 128] width 13 height 13
click at [498, 161] on span "Replace Recipe" at bounding box center [508, 160] width 63 height 13
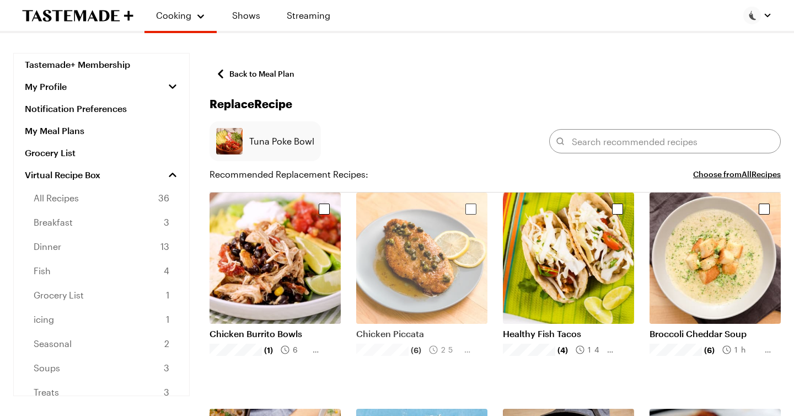
click at [416, 283] on img "Select recipe" at bounding box center [421, 257] width 131 height 131
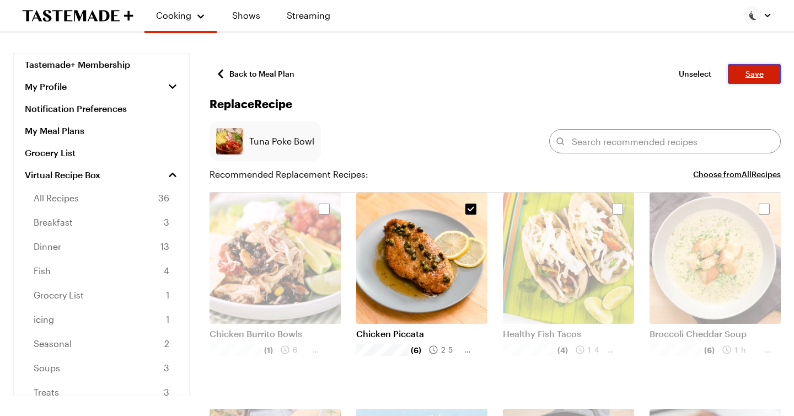
click at [757, 77] on span "Save" at bounding box center [754, 73] width 18 height 11
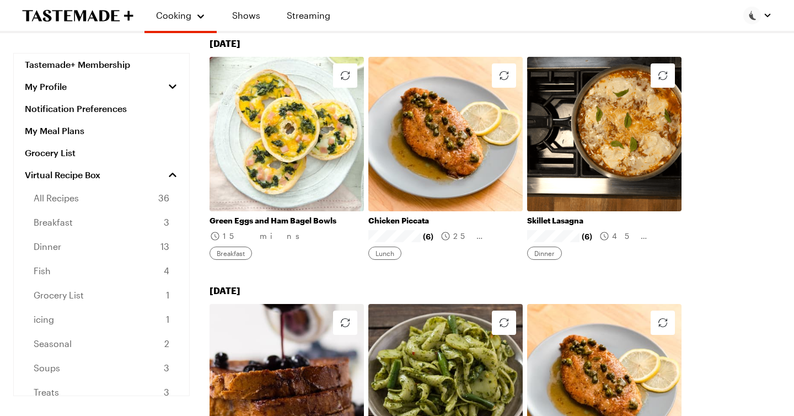
scroll to position [386, 0]
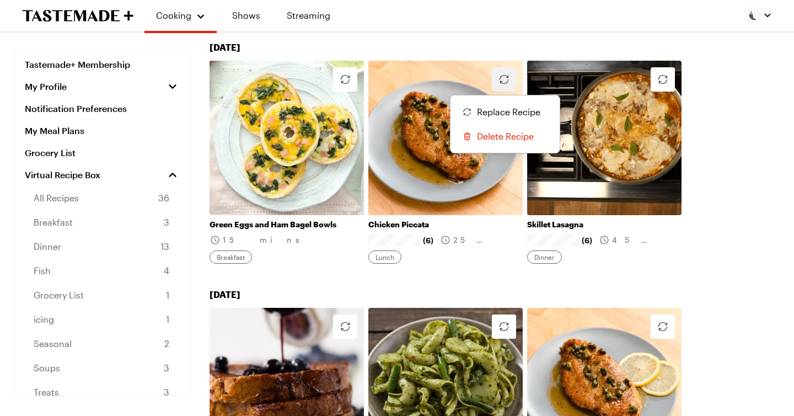
click at [503, 82] on icon "button" at bounding box center [503, 79] width 13 height 13
click at [498, 110] on span "Replace Recipe" at bounding box center [508, 111] width 63 height 13
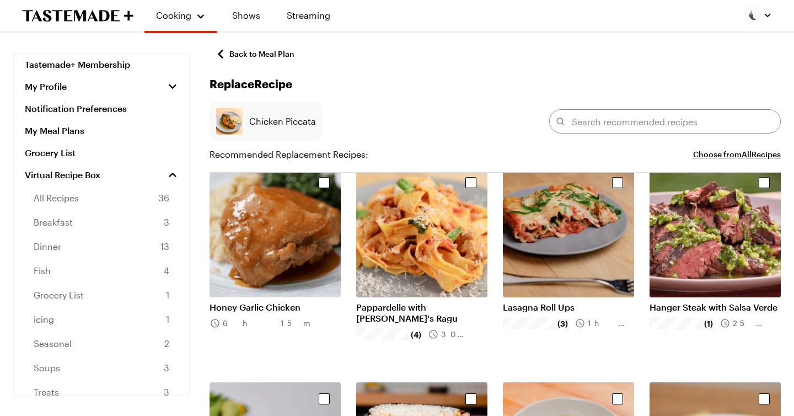
scroll to position [462, 0]
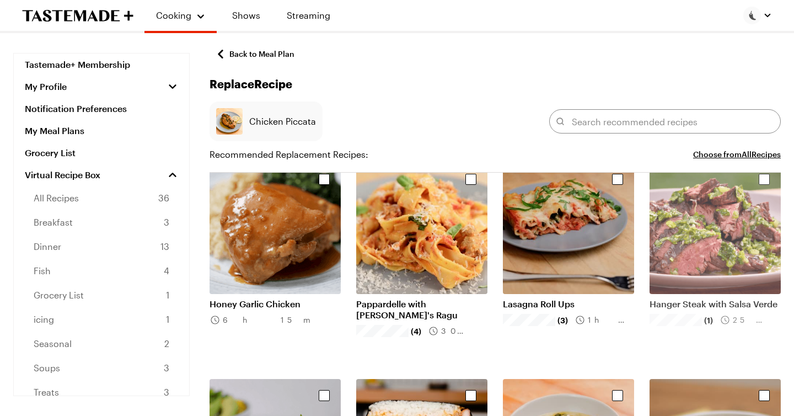
click at [729, 257] on img "Select recipe" at bounding box center [714, 228] width 131 height 131
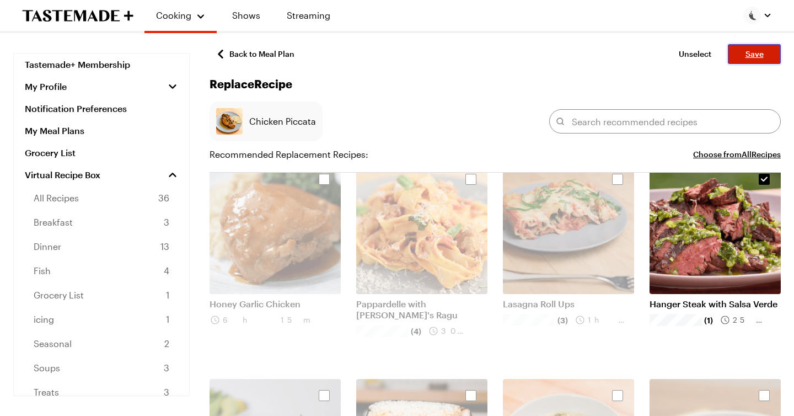
click at [756, 55] on span "Save" at bounding box center [754, 53] width 18 height 11
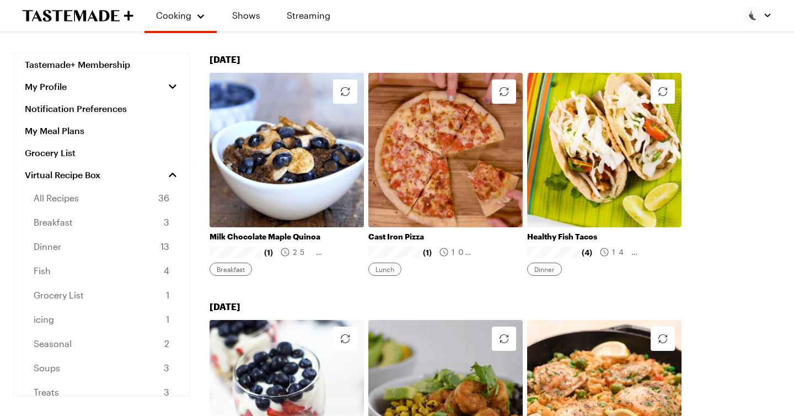
scroll to position [861, 0]
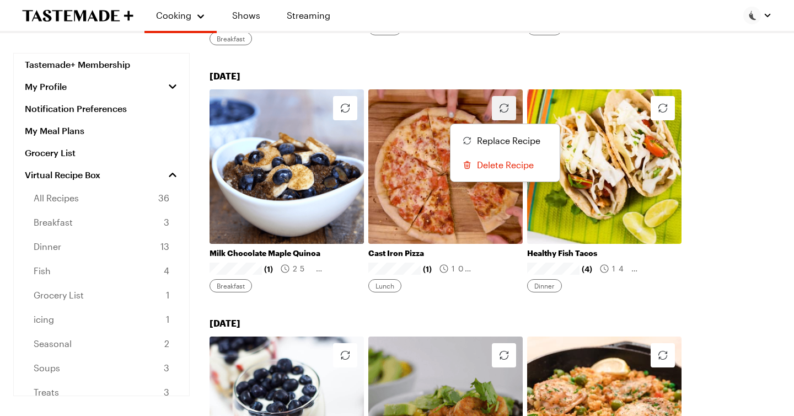
click at [505, 108] on icon "button" at bounding box center [503, 107] width 13 height 13
click at [508, 138] on span "Replace Recipe" at bounding box center [508, 140] width 63 height 13
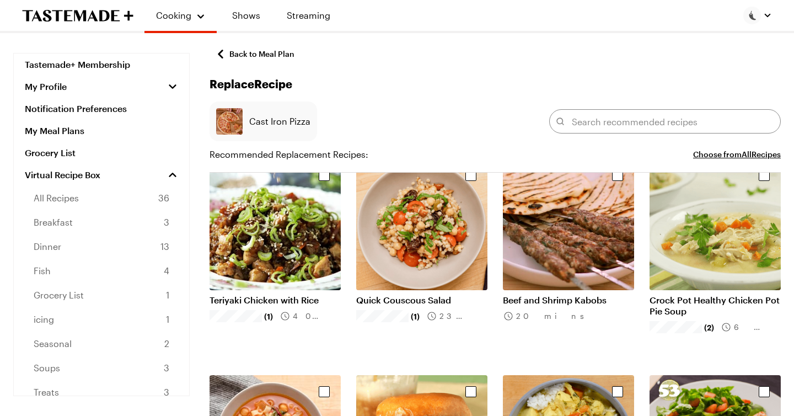
scroll to position [1332, 0]
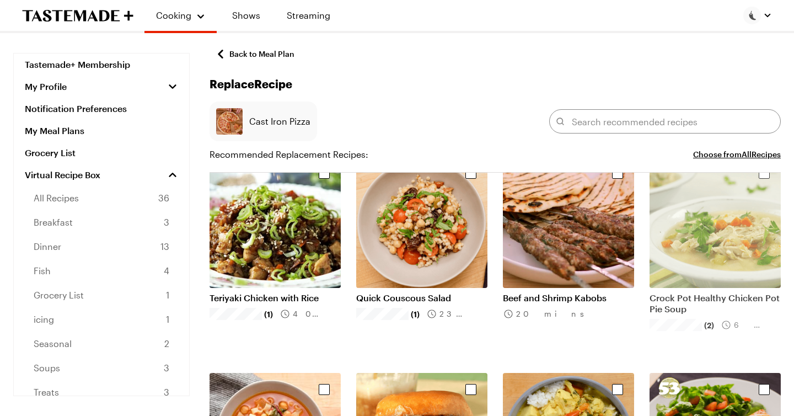
click at [717, 244] on img "Select recipe" at bounding box center [714, 222] width 131 height 131
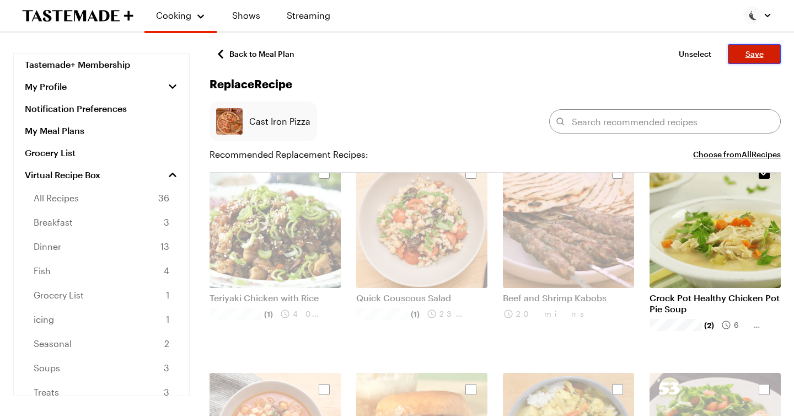
click at [753, 50] on span "Save" at bounding box center [754, 53] width 18 height 11
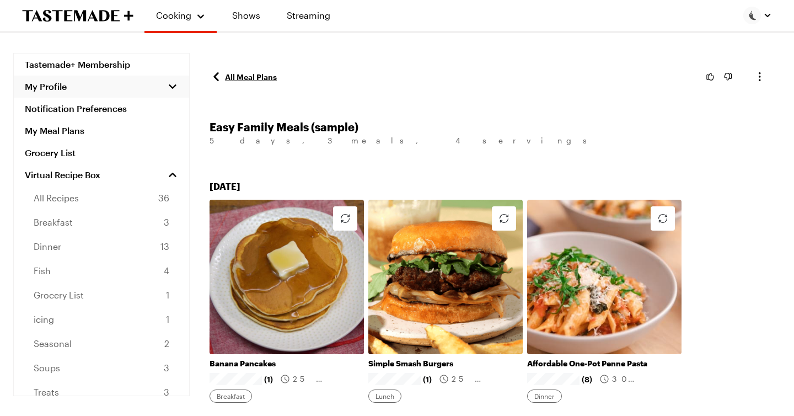
click at [53, 85] on span "My Profile" at bounding box center [46, 86] width 42 height 11
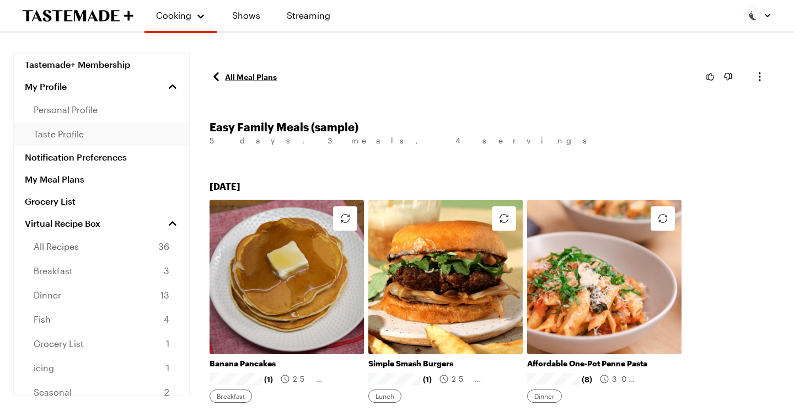
click at [56, 133] on span "taste profile" at bounding box center [59, 133] width 50 height 13
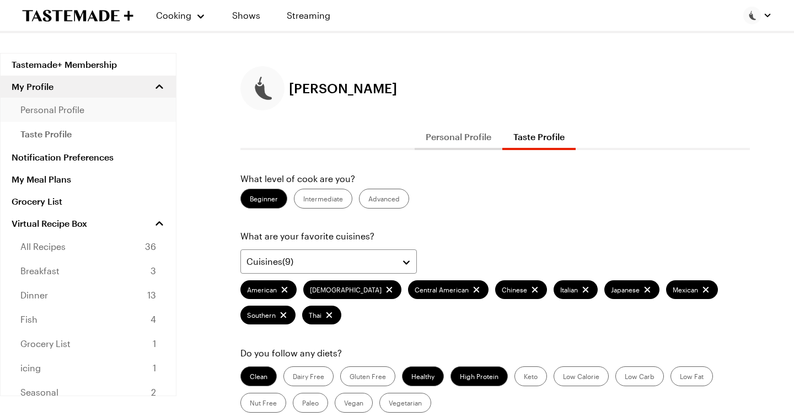
click at [58, 108] on span "personal profile" at bounding box center [52, 109] width 64 height 13
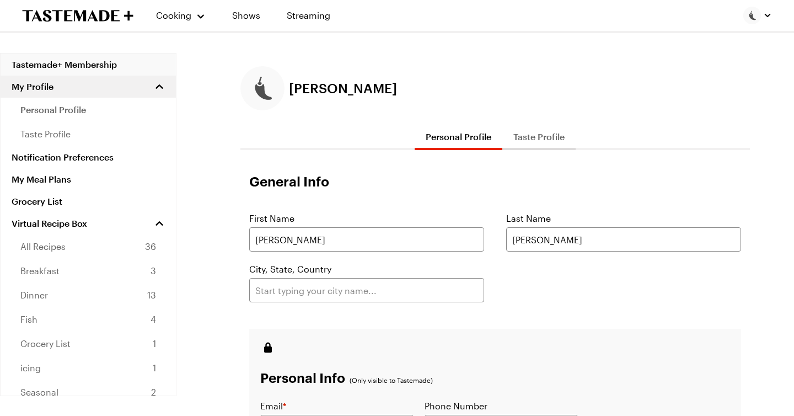
click at [64, 67] on link "Tastemade+ Membership" at bounding box center [88, 64] width 175 height 22
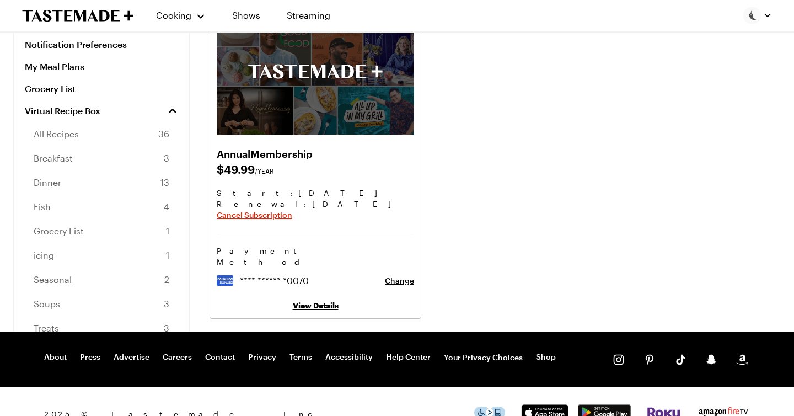
scroll to position [103, 0]
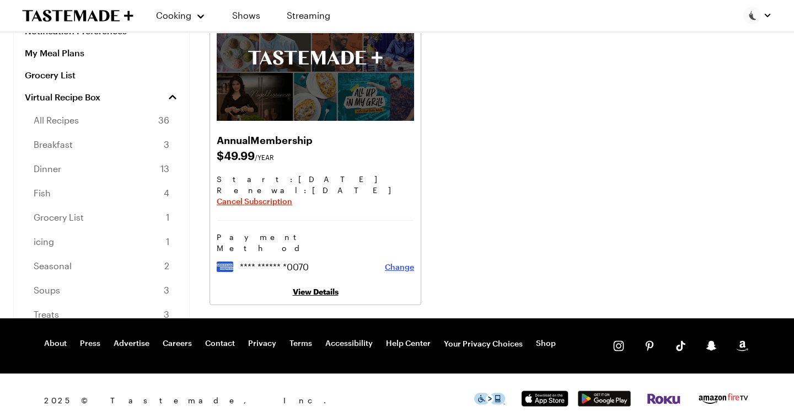
click at [401, 261] on span "Change" at bounding box center [399, 266] width 29 height 11
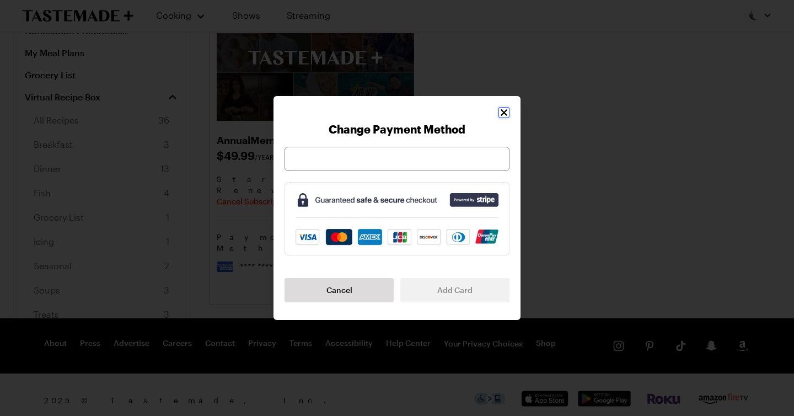
click at [501, 117] on icon "Close" at bounding box center [503, 112] width 11 height 11
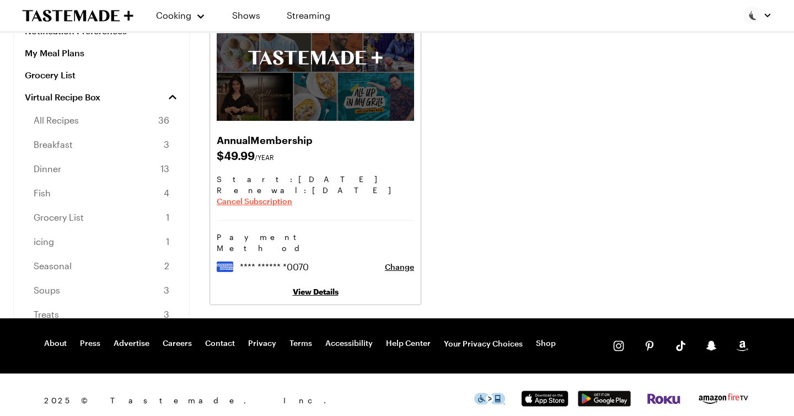
click at [260, 200] on span "Cancel Subscription" at bounding box center [254, 201] width 75 height 11
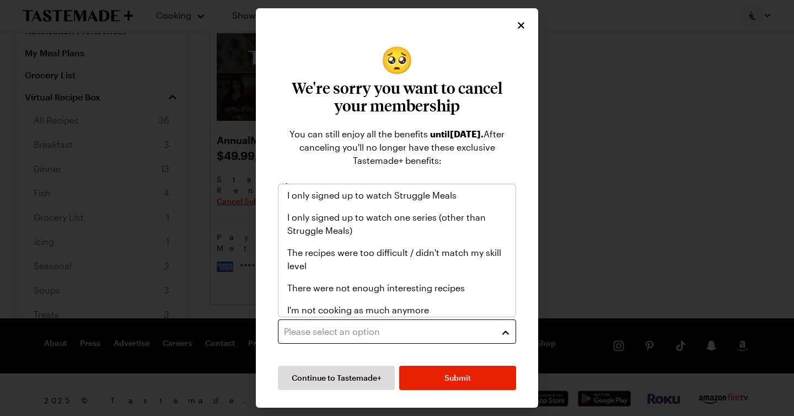
click at [506, 335] on button "Please select an option" at bounding box center [397, 331] width 238 height 24
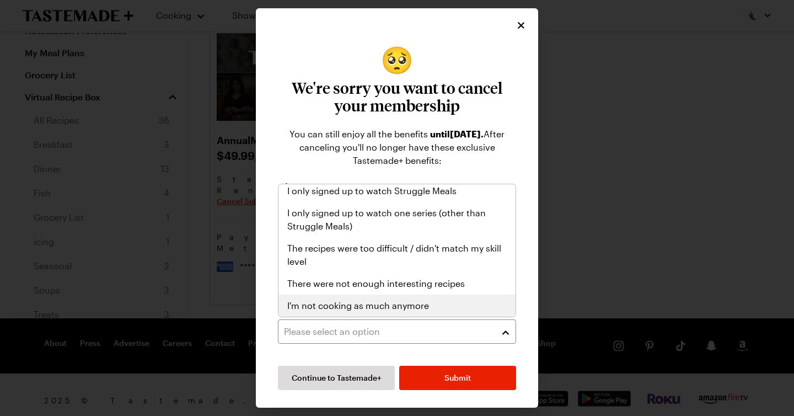
click at [356, 309] on span "I'm not cooking as much anymore" at bounding box center [358, 305] width 142 height 13
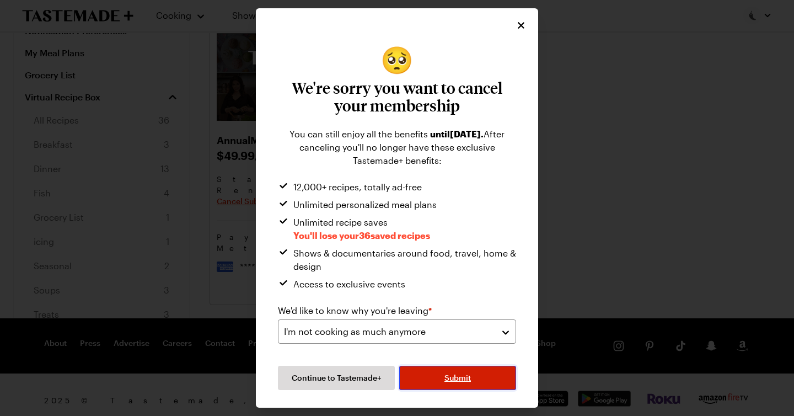
click at [462, 380] on span "Submit" at bounding box center [457, 377] width 26 height 11
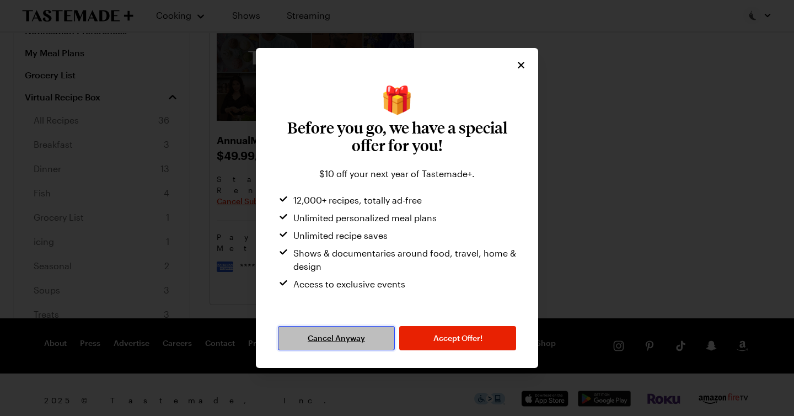
click at [337, 339] on span "Cancel Anyway" at bounding box center [336, 337] width 57 height 11
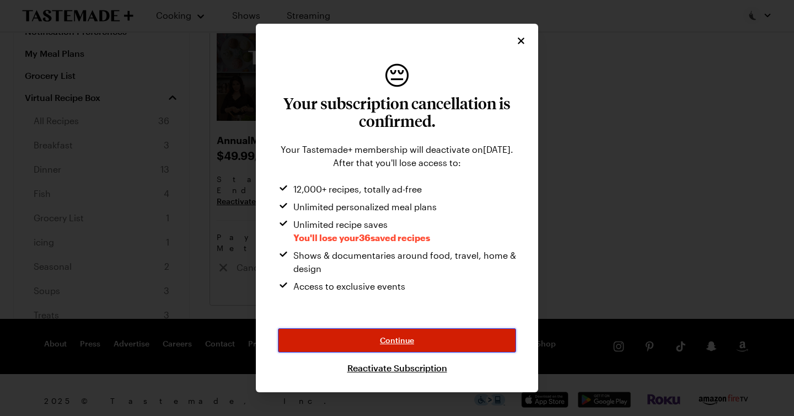
click at [396, 338] on span "Continue" at bounding box center [397, 340] width 34 height 11
